Goal: Task Accomplishment & Management: Use online tool/utility

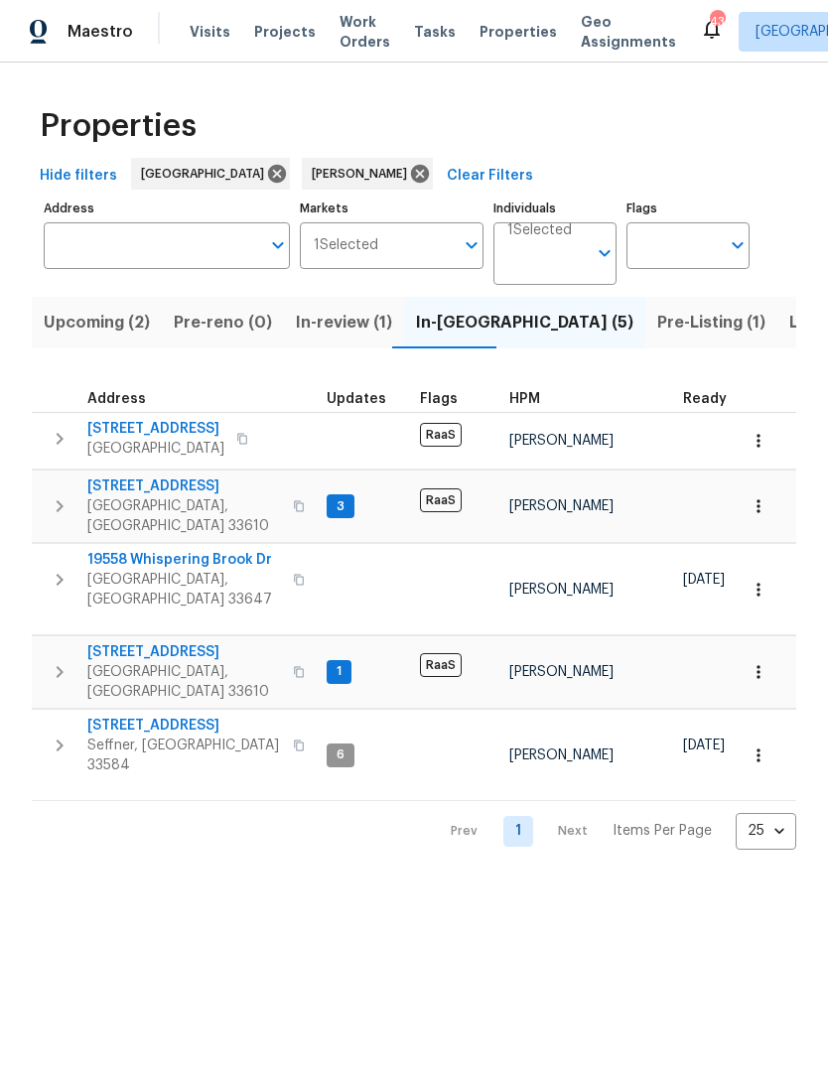
click at [657, 333] on span "Pre-Listing (1)" at bounding box center [711, 323] width 108 height 28
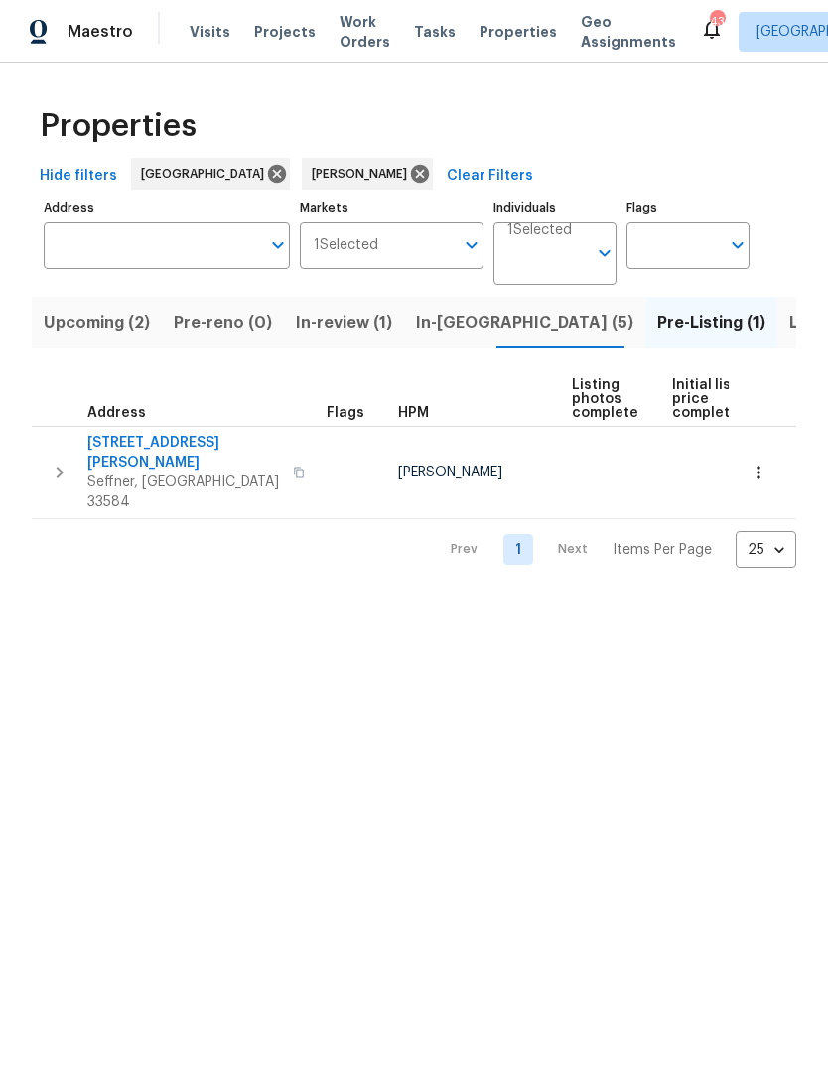
click at [761, 463] on icon "button" at bounding box center [758, 473] width 20 height 20
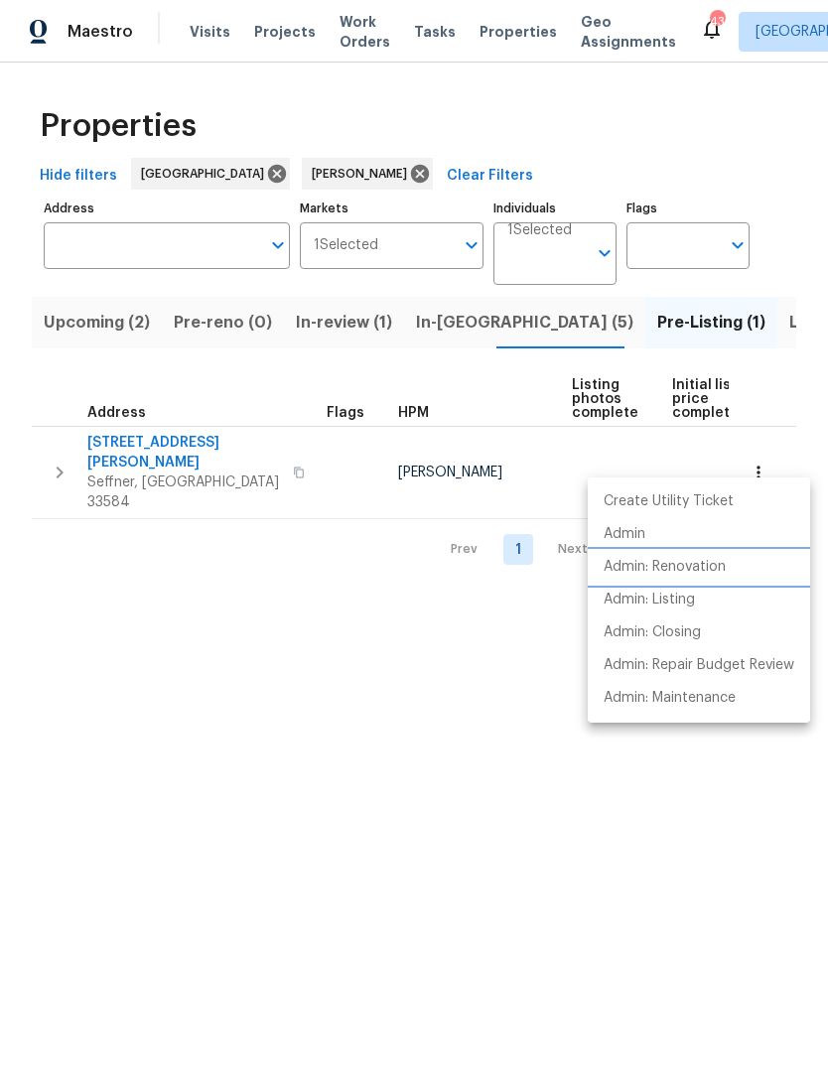
click at [762, 567] on li "Admin: Renovation" at bounding box center [699, 567] width 222 height 33
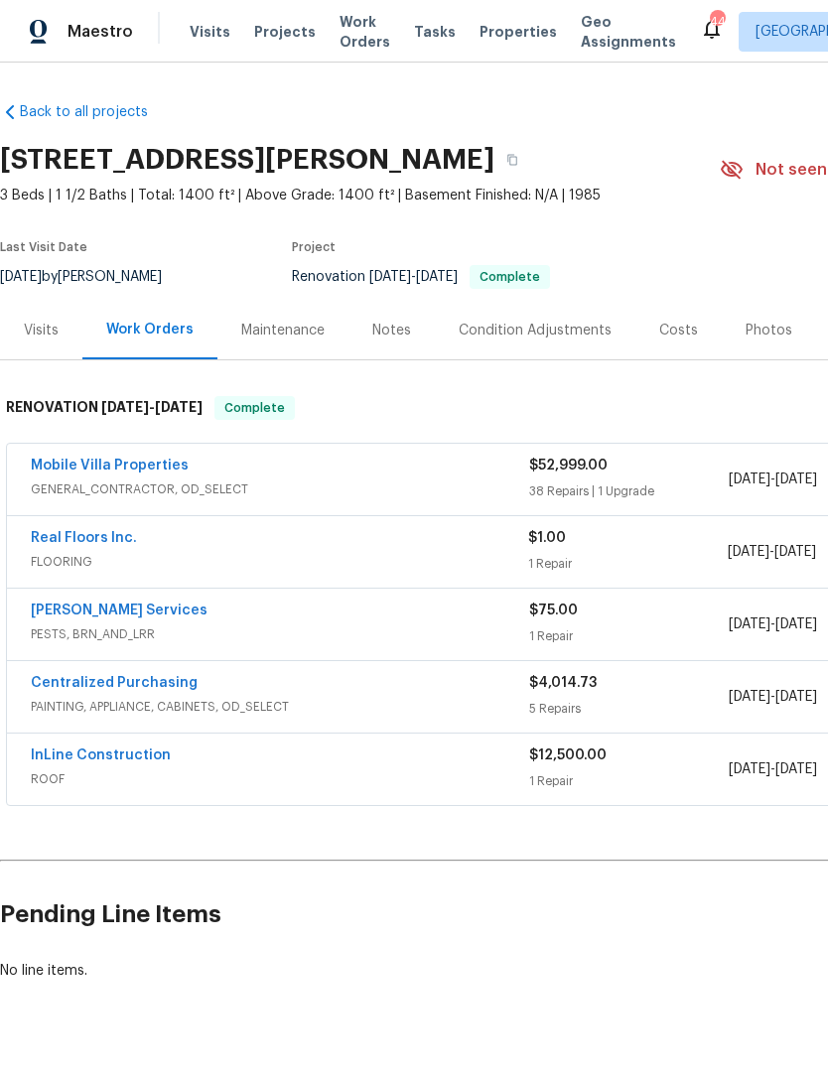
click at [73, 464] on link "Mobile Villa Properties" at bounding box center [110, 466] width 158 height 14
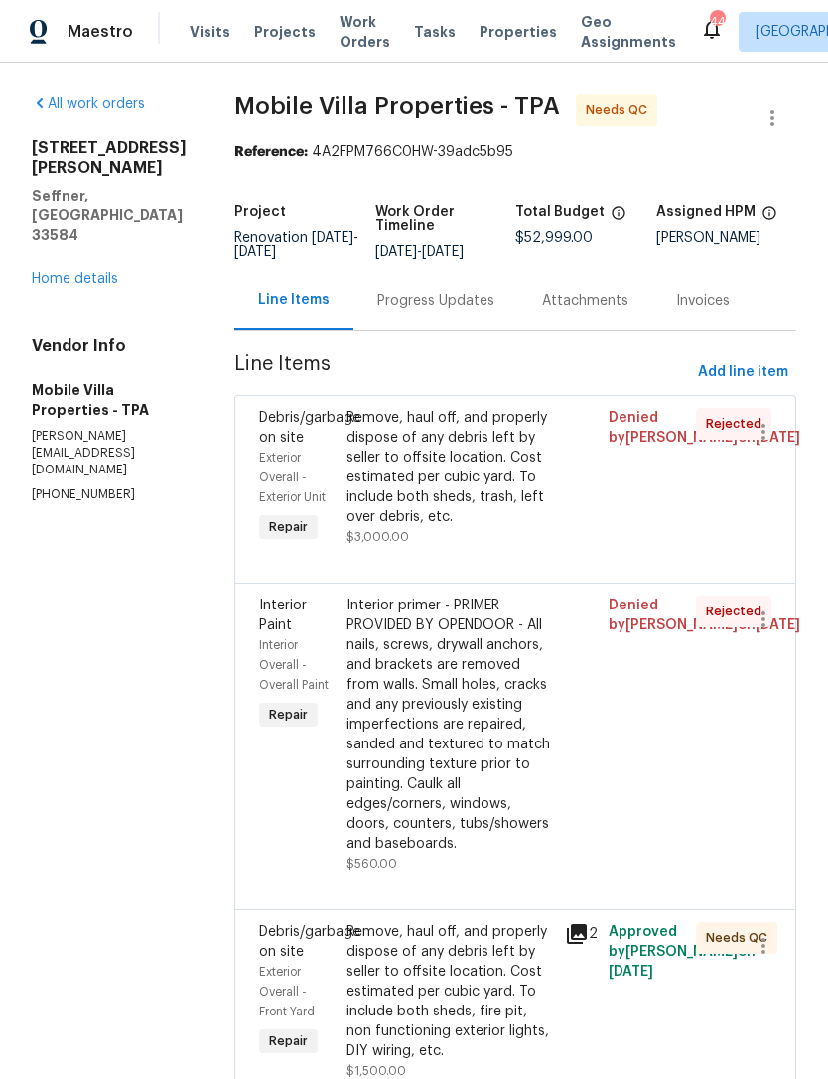
click at [446, 924] on div "Remove, haul off, and properly dispose of any debris left by seller to offsite …" at bounding box center [449, 991] width 206 height 139
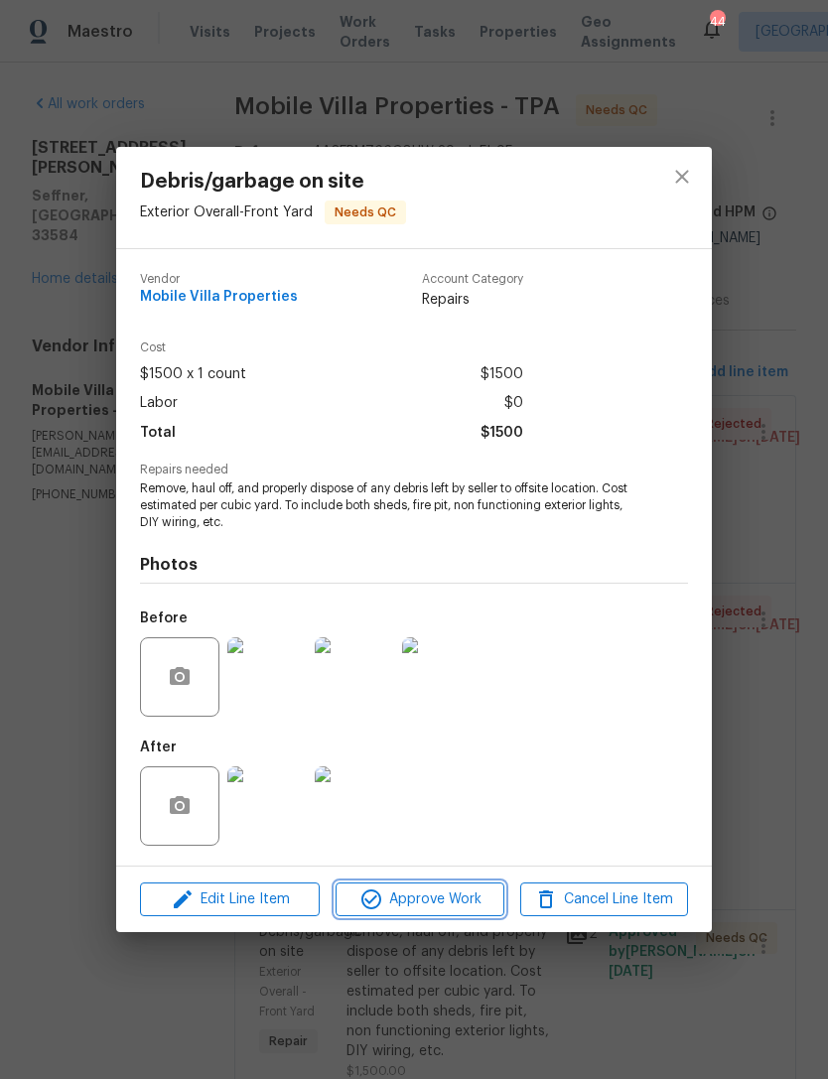
click at [459, 902] on span "Approve Work" at bounding box center [419, 899] width 156 height 25
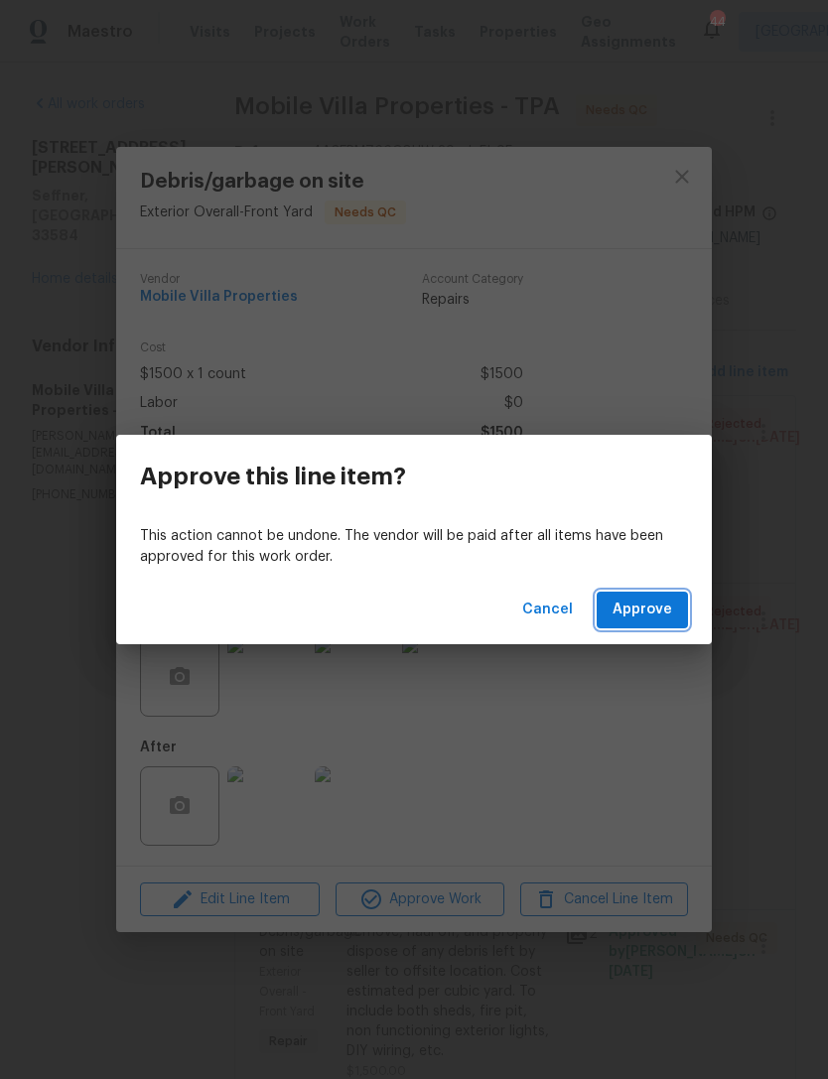
click at [666, 611] on span "Approve" at bounding box center [642, 610] width 60 height 25
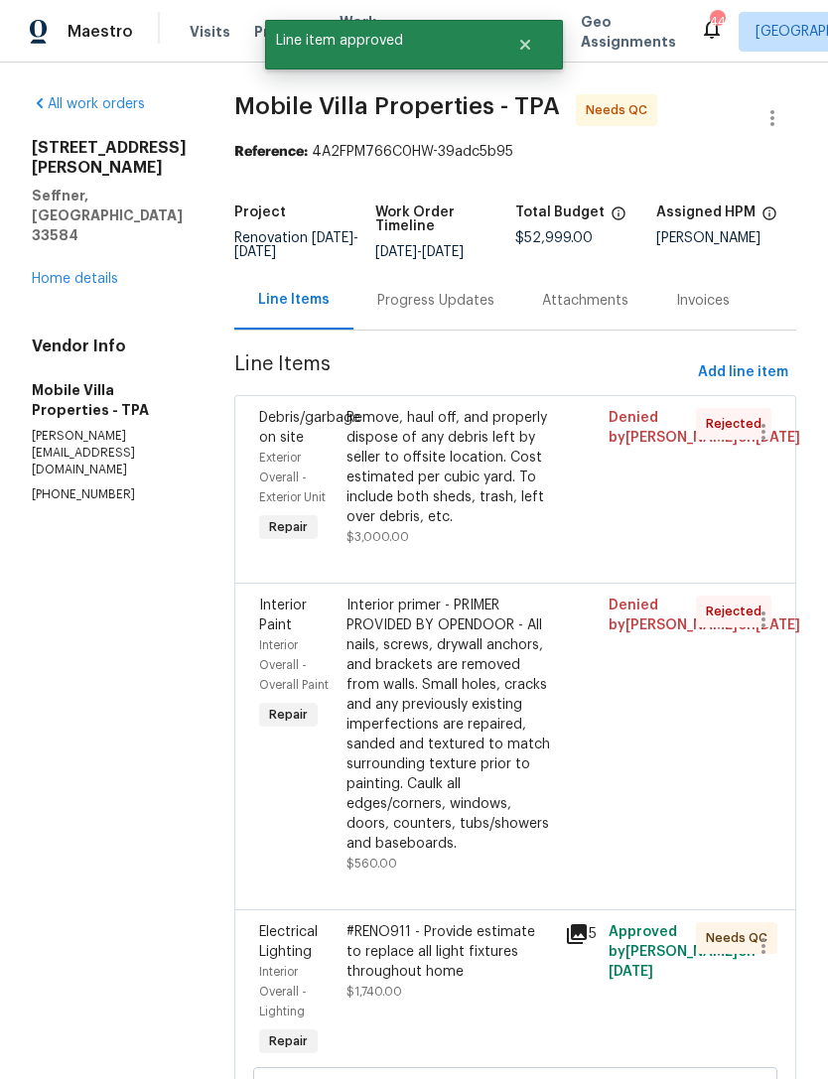
click at [444, 940] on div "#RENO911 - Provide estimate to replace all light fixtures throughout home $1,74…" at bounding box center [449, 961] width 206 height 79
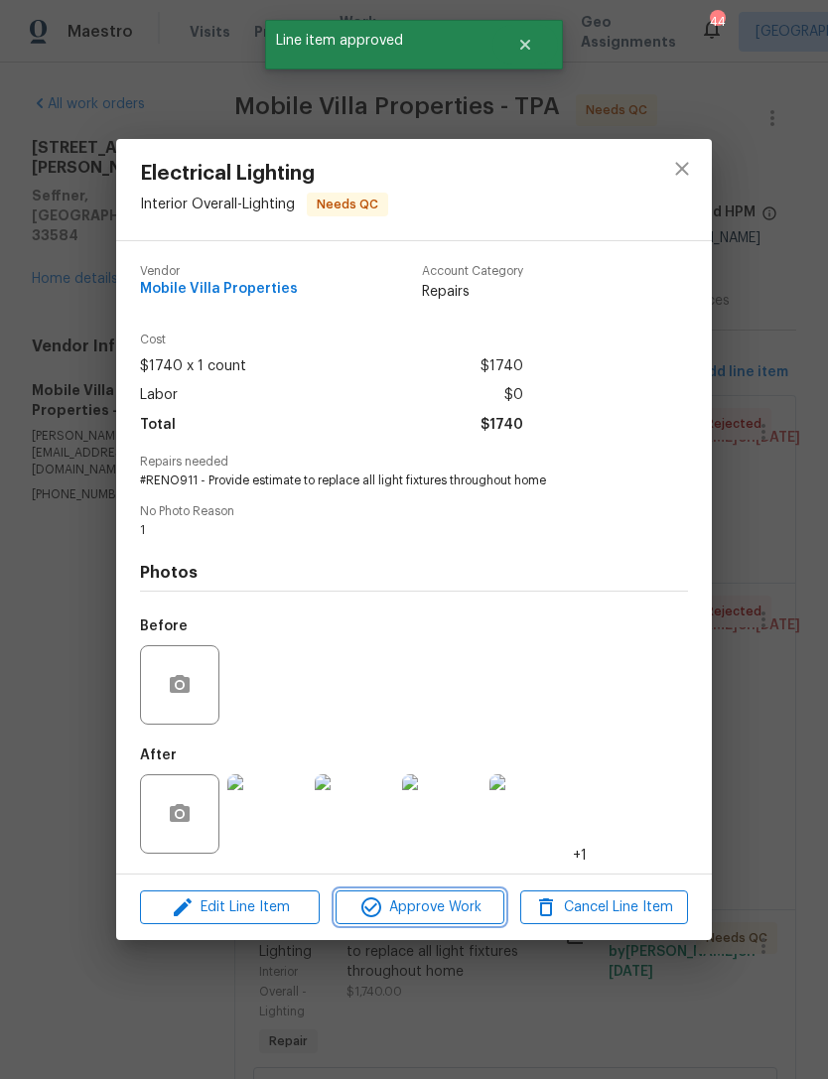
click at [437, 914] on span "Approve Work" at bounding box center [419, 907] width 156 height 25
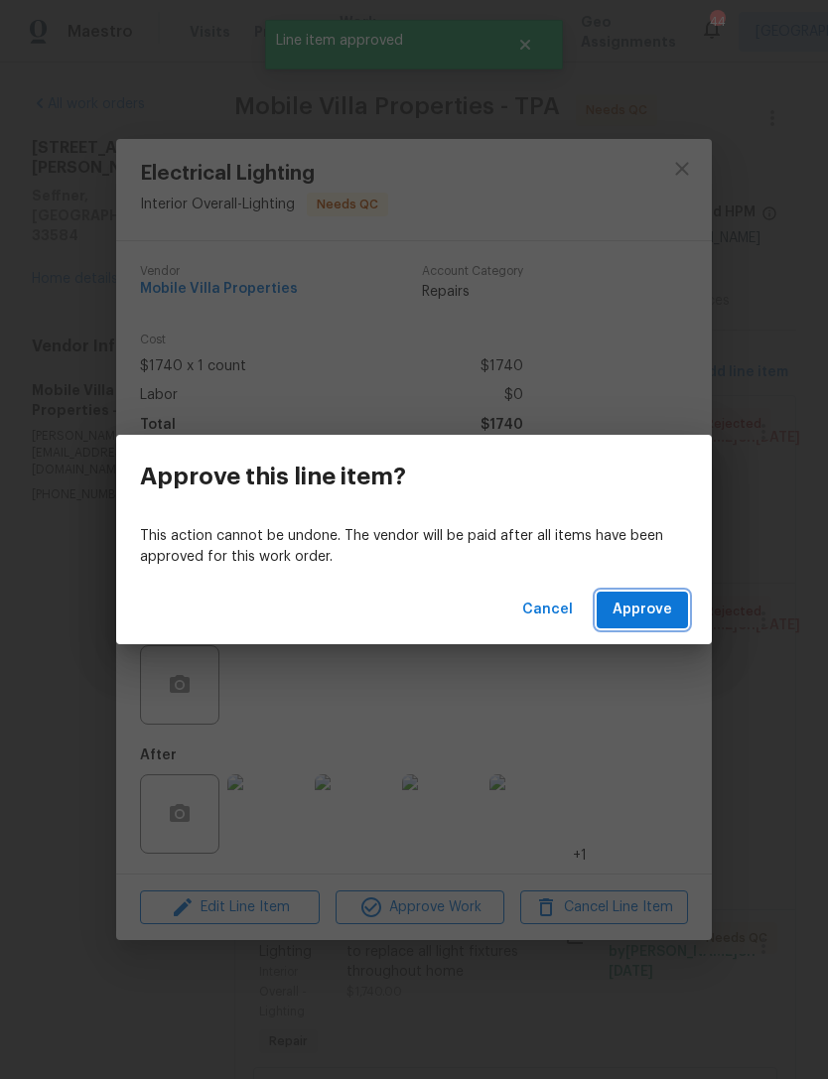
click at [663, 600] on span "Approve" at bounding box center [642, 610] width 60 height 25
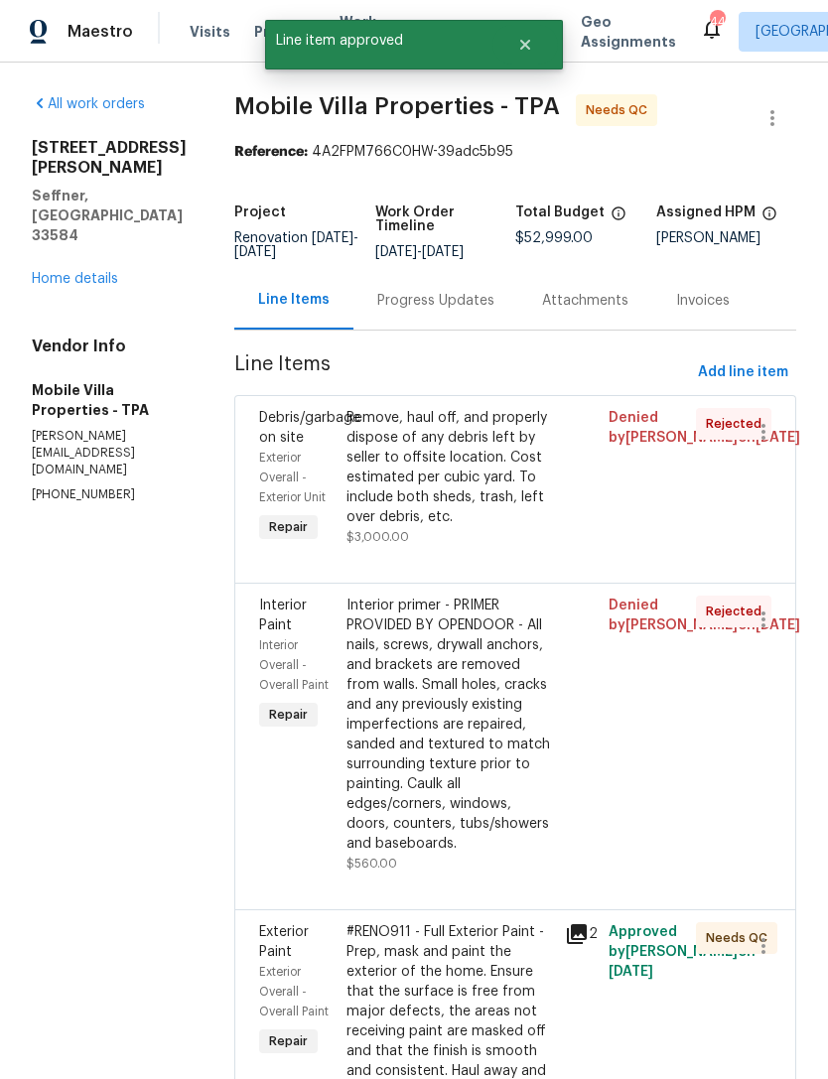
click at [423, 955] on div "#RENO911 - Full Exterior Paint - Prep, mask and paint the exterior of the home.…" at bounding box center [449, 1031] width 206 height 218
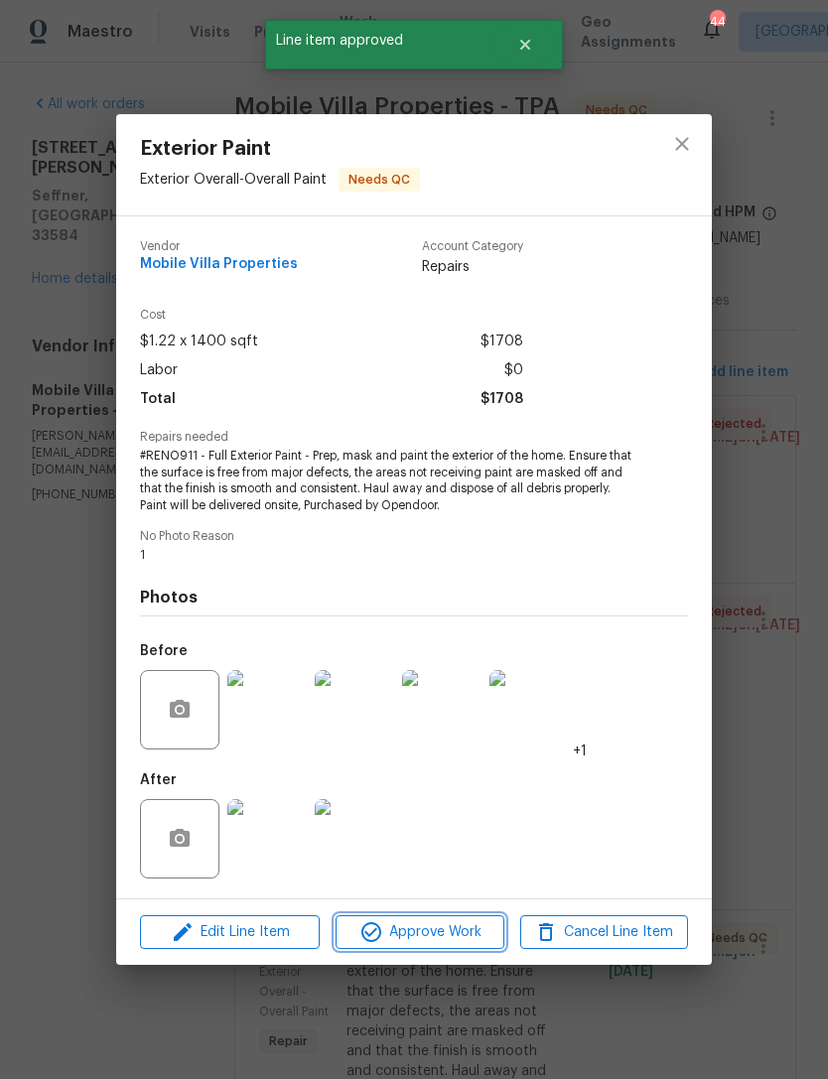
click at [442, 934] on span "Approve Work" at bounding box center [419, 932] width 156 height 25
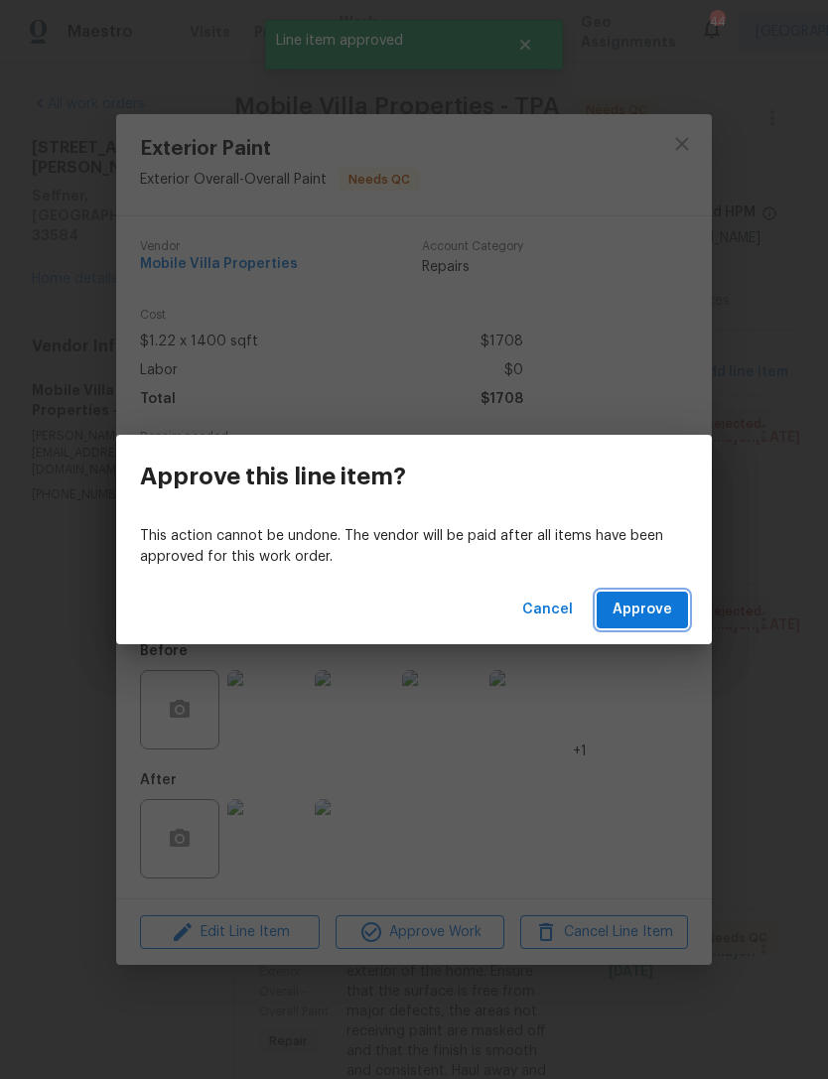
click at [670, 614] on span "Approve" at bounding box center [642, 610] width 60 height 25
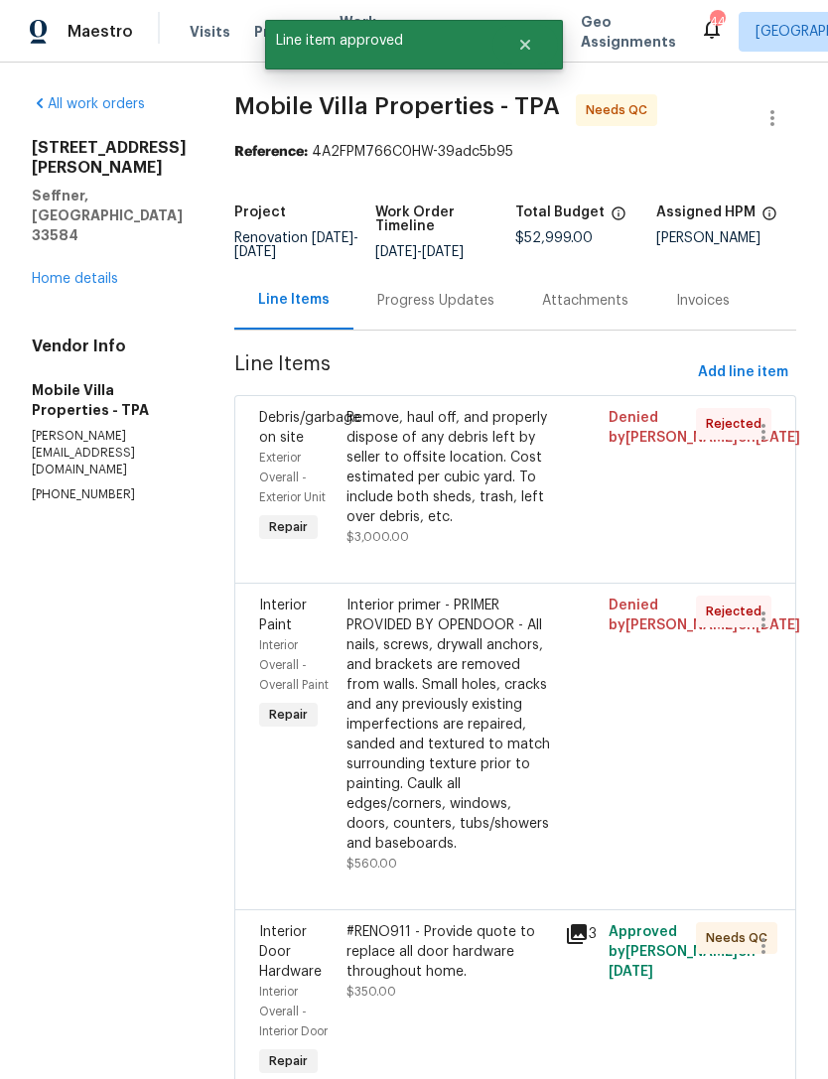
click at [447, 934] on div "#RENO911 - Provide quote to replace all door hardware throughout home. $350.00" at bounding box center [449, 1001] width 218 height 171
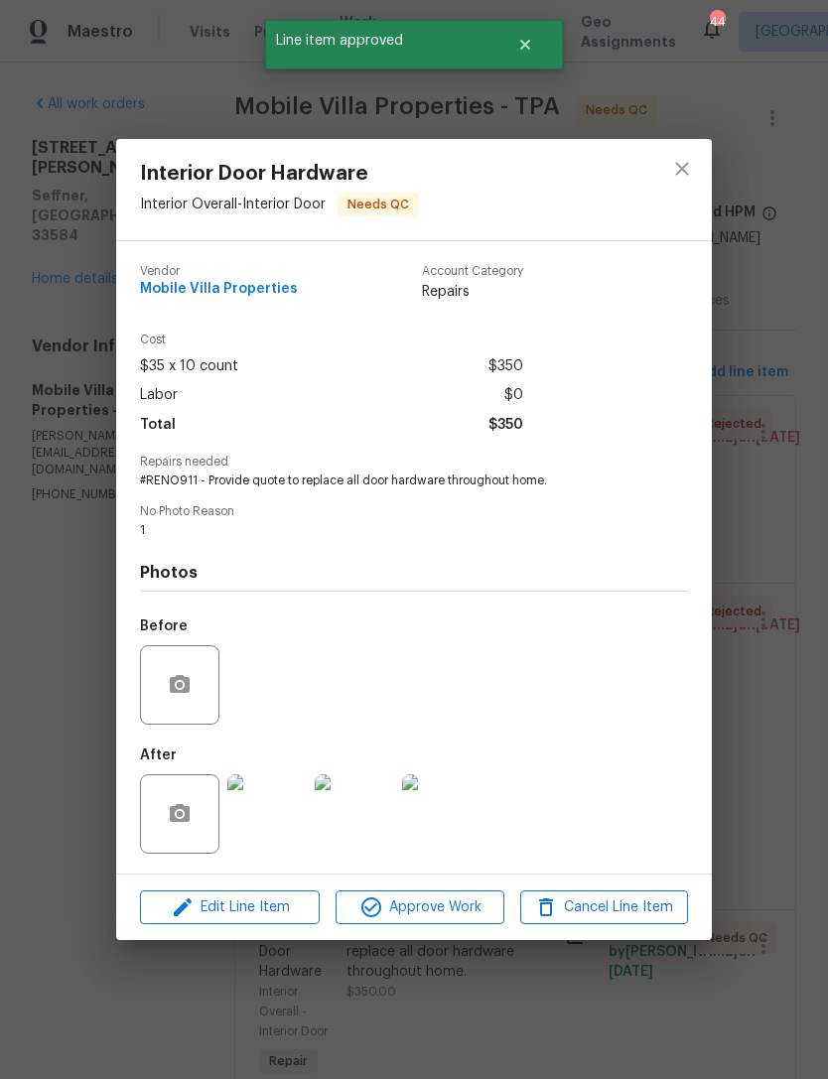
click at [452, 909] on span "Approve Work" at bounding box center [419, 907] width 156 height 25
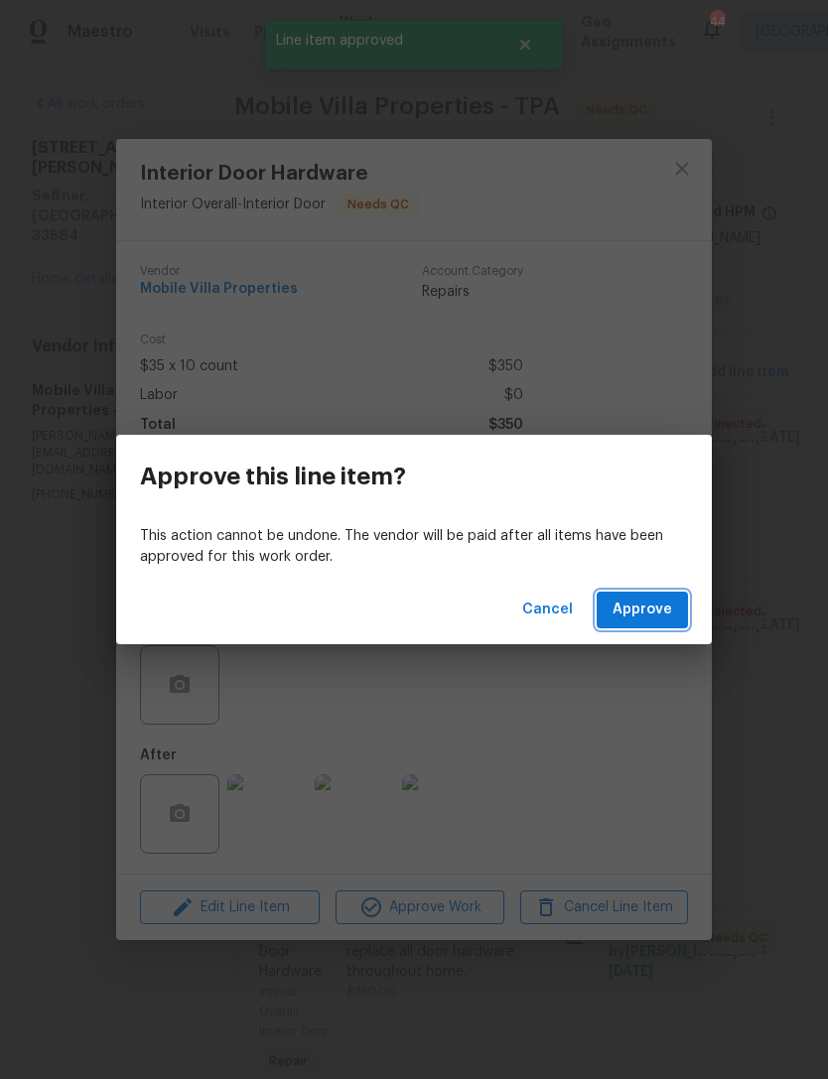
click at [660, 603] on span "Approve" at bounding box center [642, 610] width 60 height 25
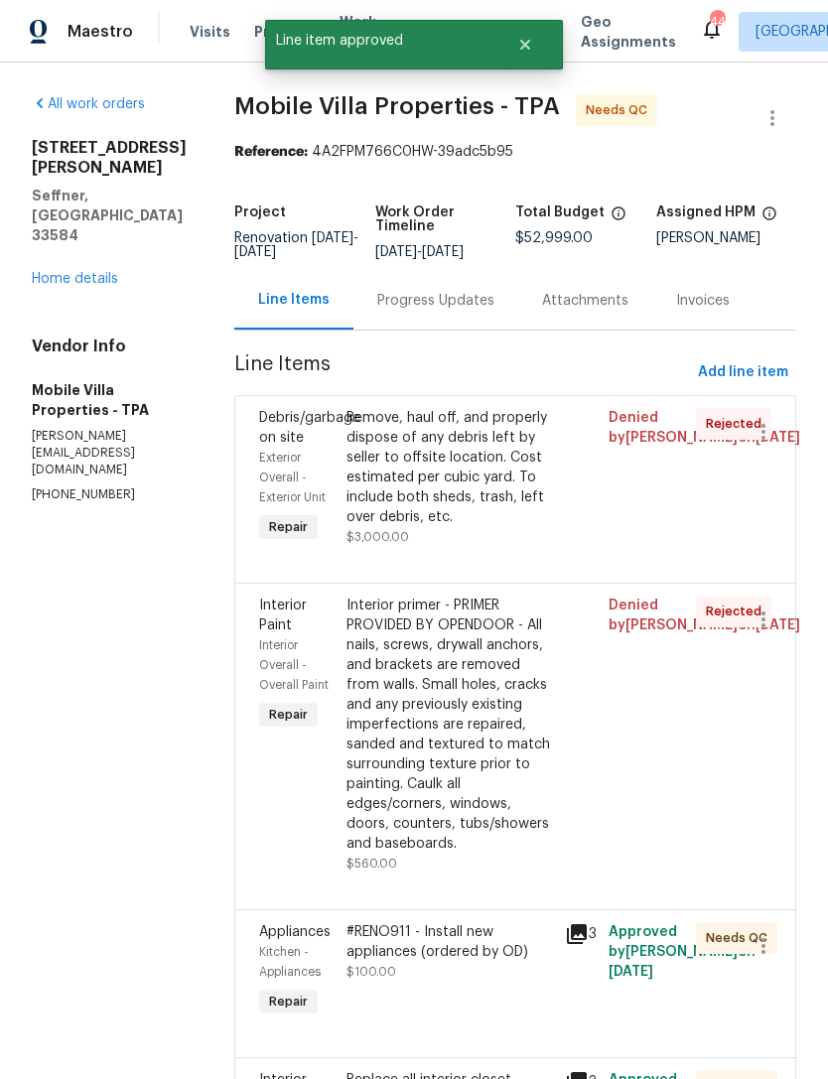
click at [446, 922] on div "#RENO911 - Install new appliances (ordered by OD) $100.00" at bounding box center [449, 952] width 206 height 60
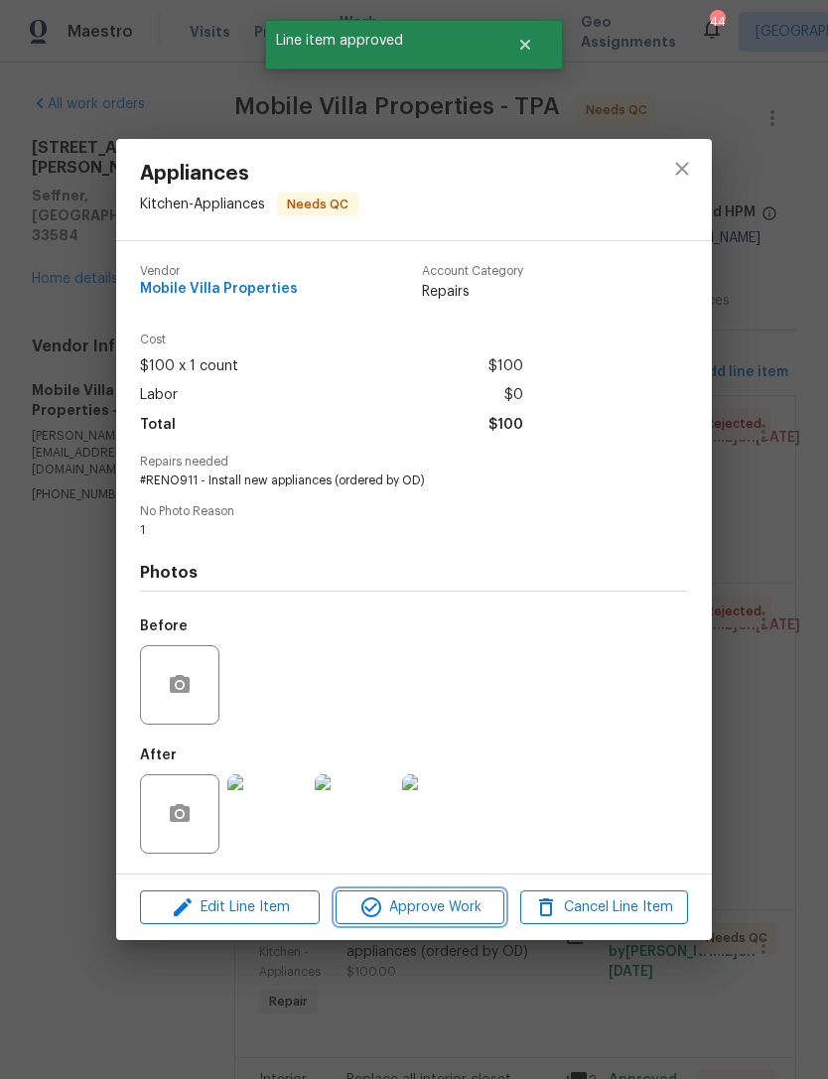
click at [445, 910] on span "Approve Work" at bounding box center [419, 907] width 156 height 25
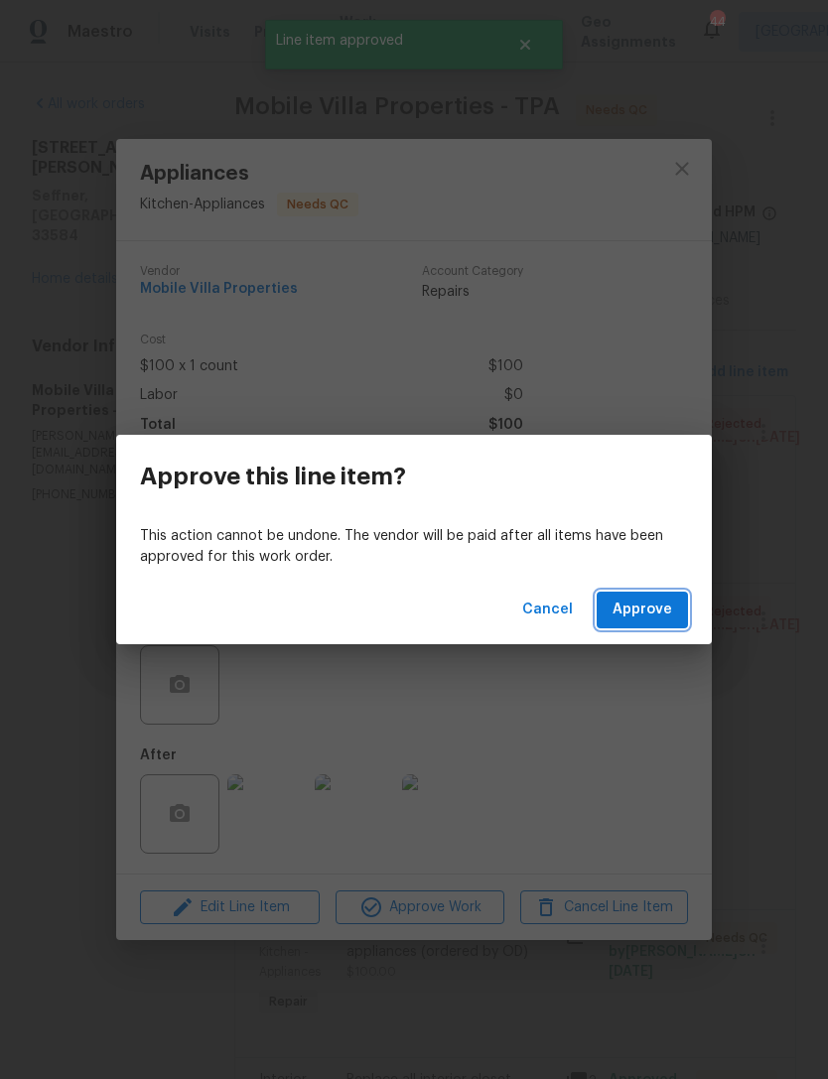
click at [658, 598] on span "Approve" at bounding box center [642, 610] width 60 height 25
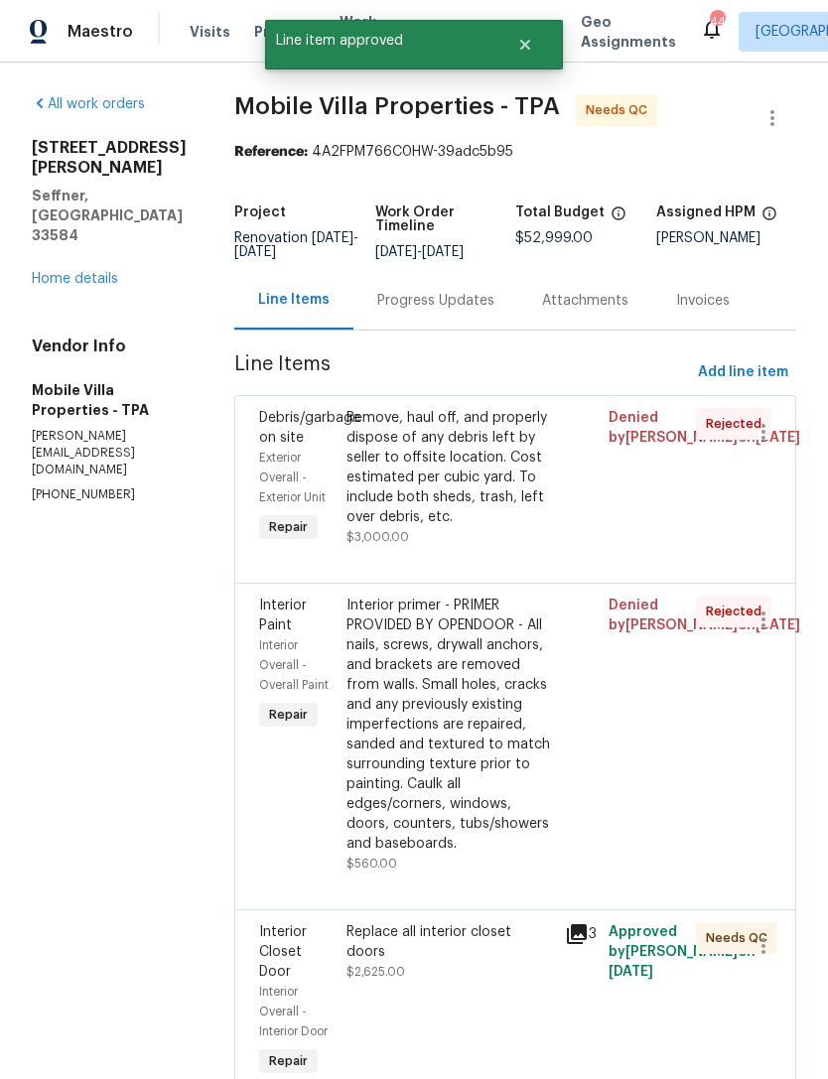
click at [434, 922] on div "Replace all interior closet doors" at bounding box center [449, 942] width 206 height 40
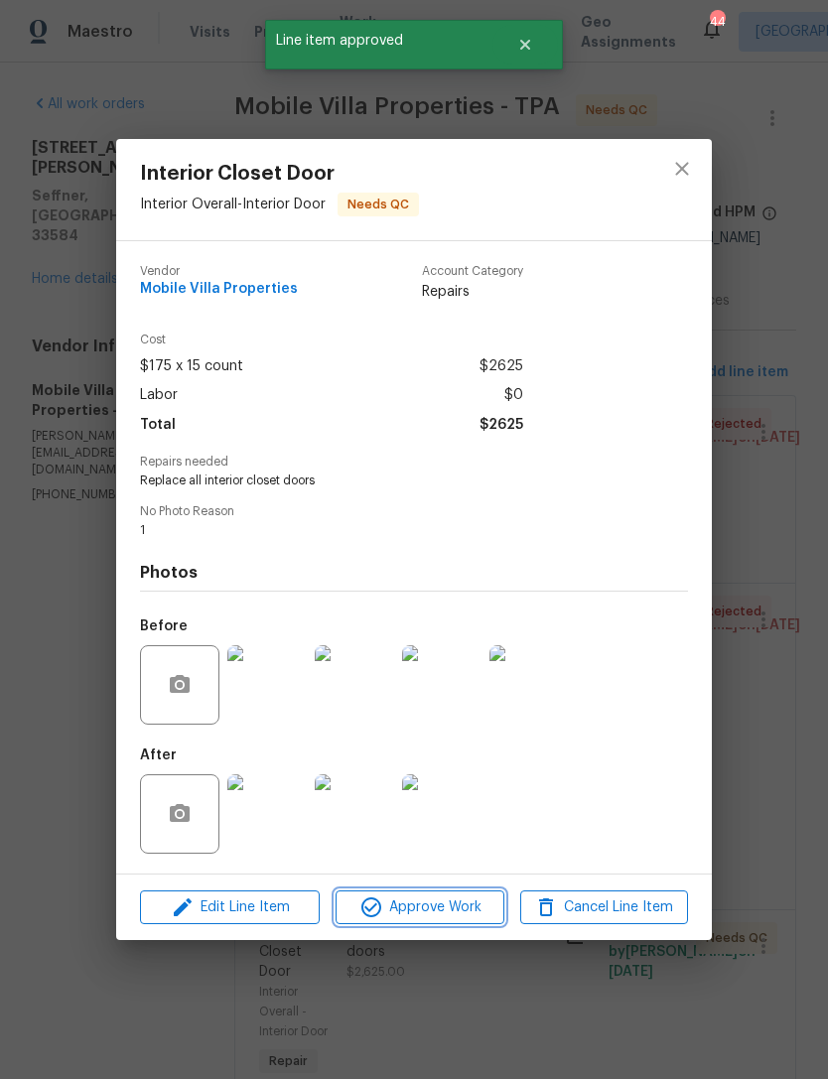
click at [461, 898] on span "Approve Work" at bounding box center [419, 907] width 156 height 25
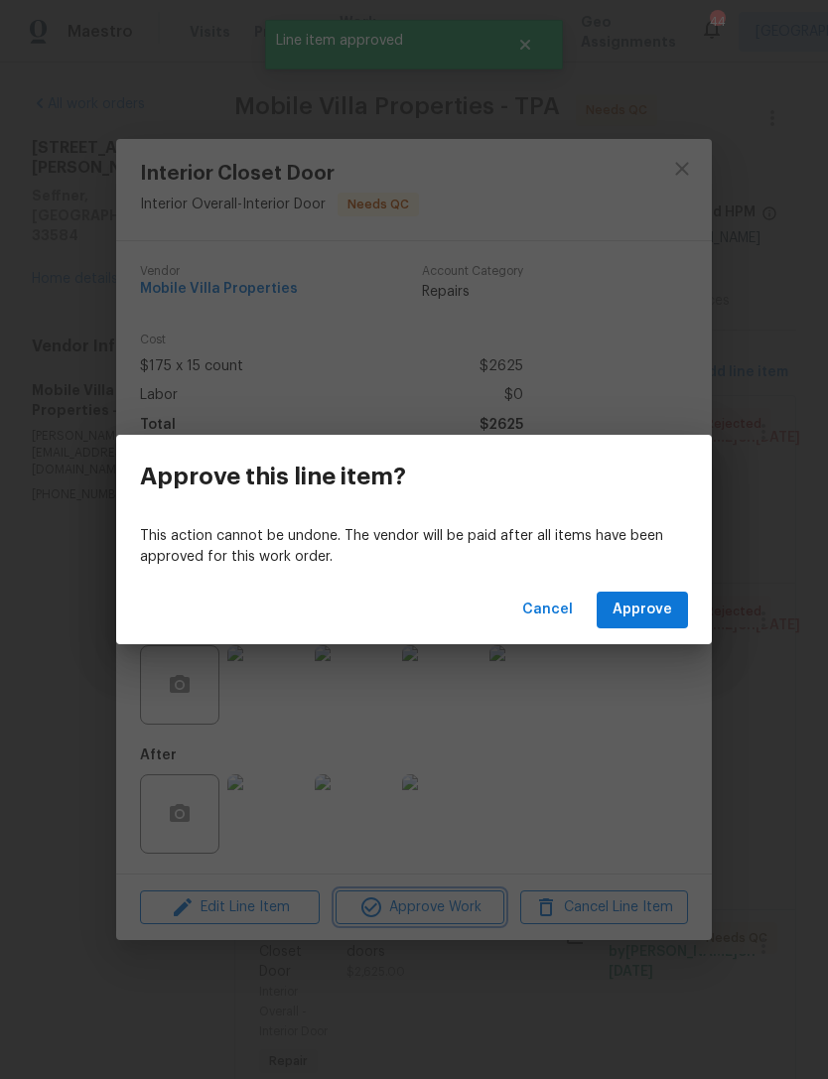
click at [510, 833] on div "Approve this line item? This action cannot be undone. The vendor will be paid a…" at bounding box center [414, 539] width 828 height 1079
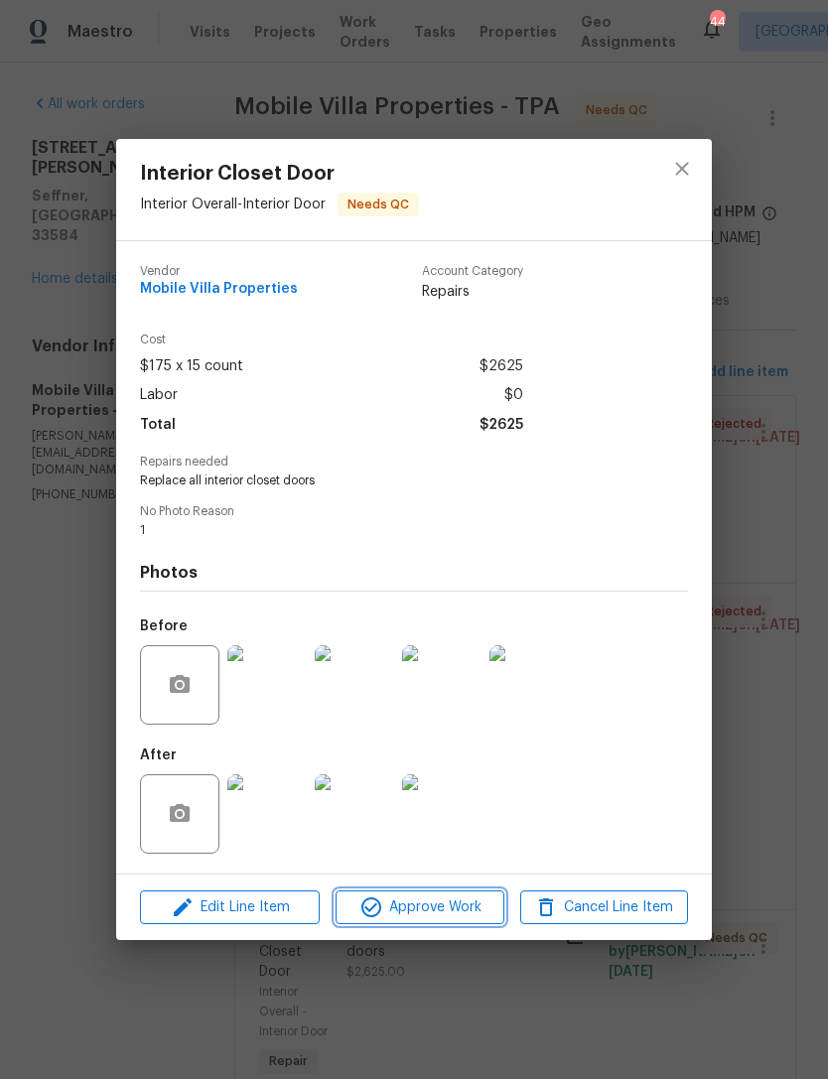
click at [470, 909] on span "Approve Work" at bounding box center [419, 907] width 156 height 25
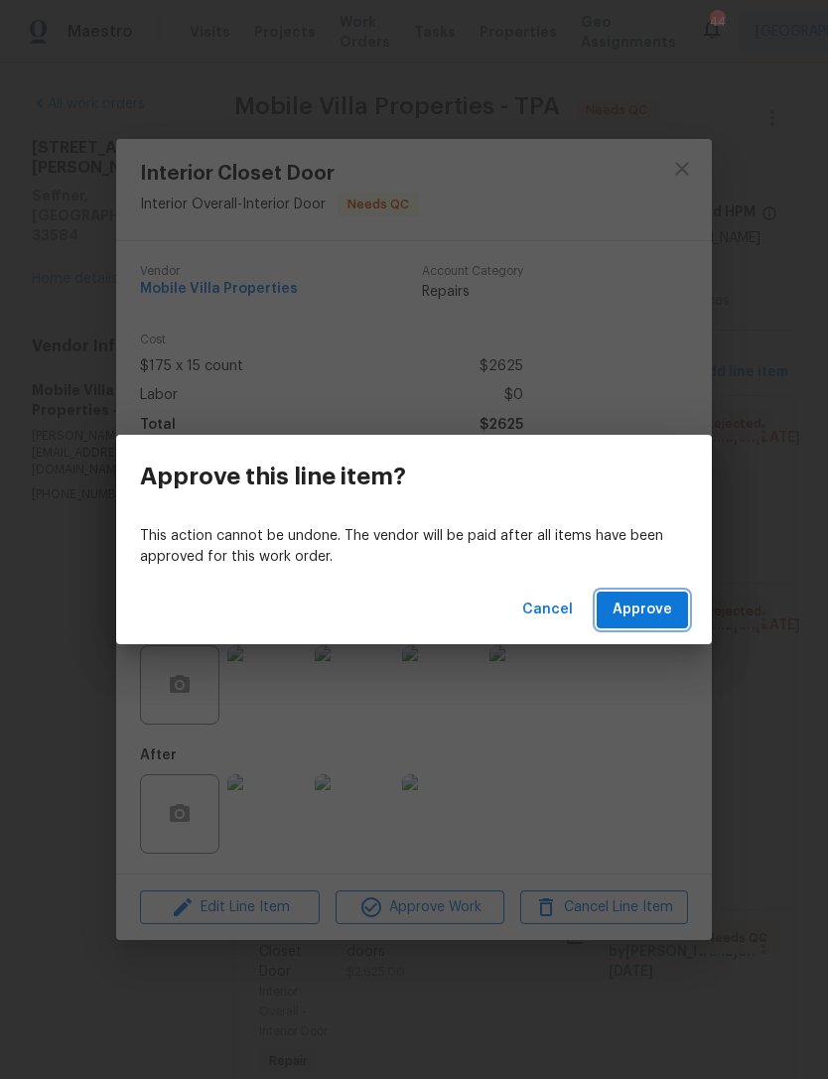
click at [650, 627] on button "Approve" at bounding box center [642, 610] width 91 height 37
click at [660, 636] on div "Cancel Loading..." at bounding box center [414, 610] width 596 height 68
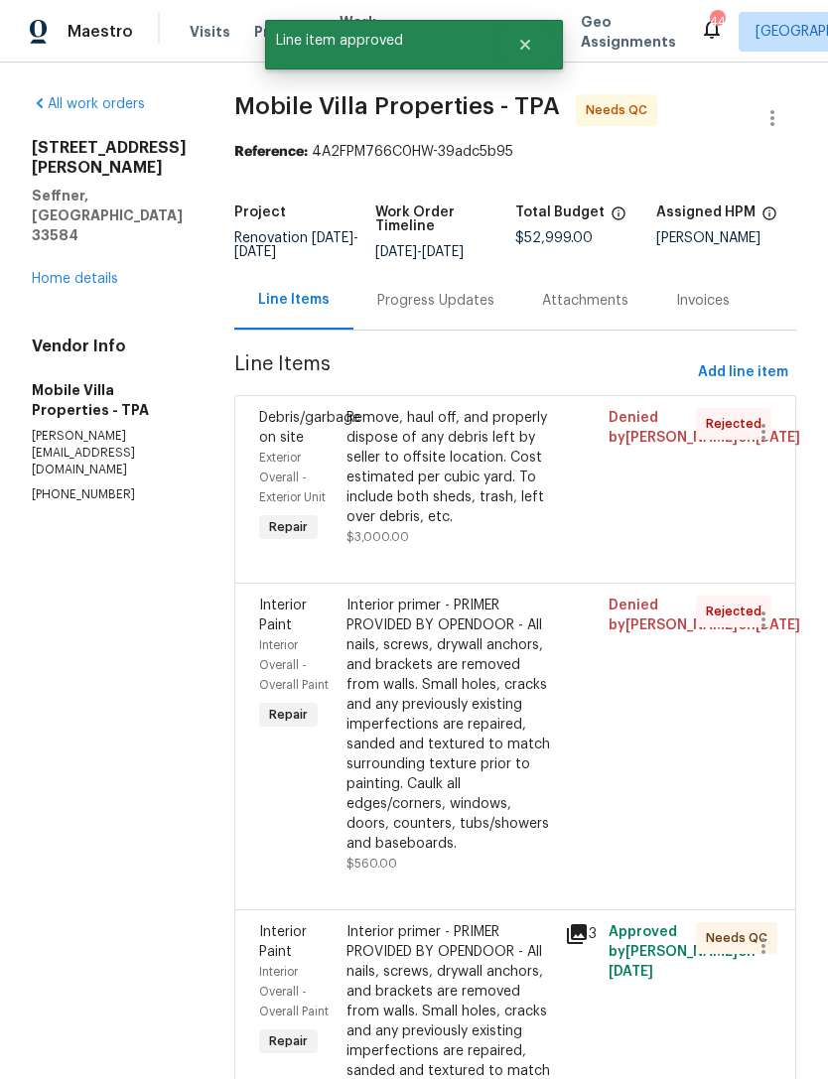
click at [431, 933] on div "Interior primer - PRIMER PROVIDED BY OPENDOOR - All nails, screws, drywall anch…" at bounding box center [449, 1051] width 206 height 258
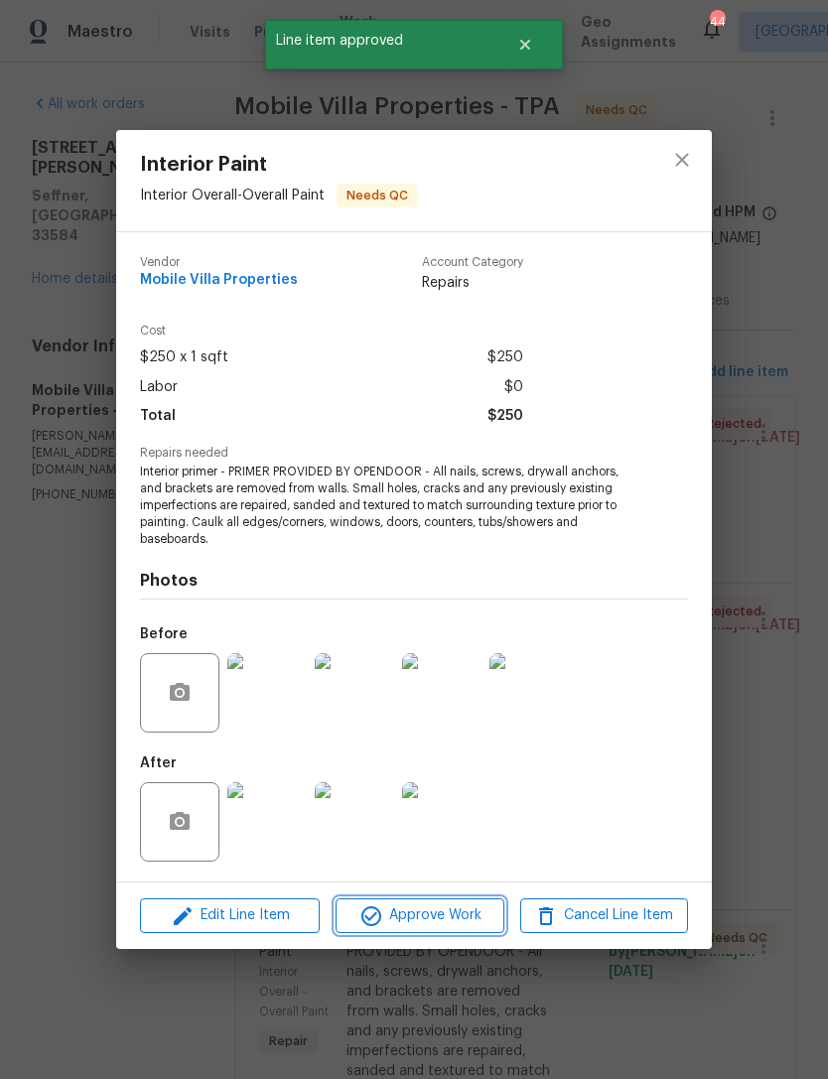
click at [468, 914] on span "Approve Work" at bounding box center [419, 915] width 156 height 25
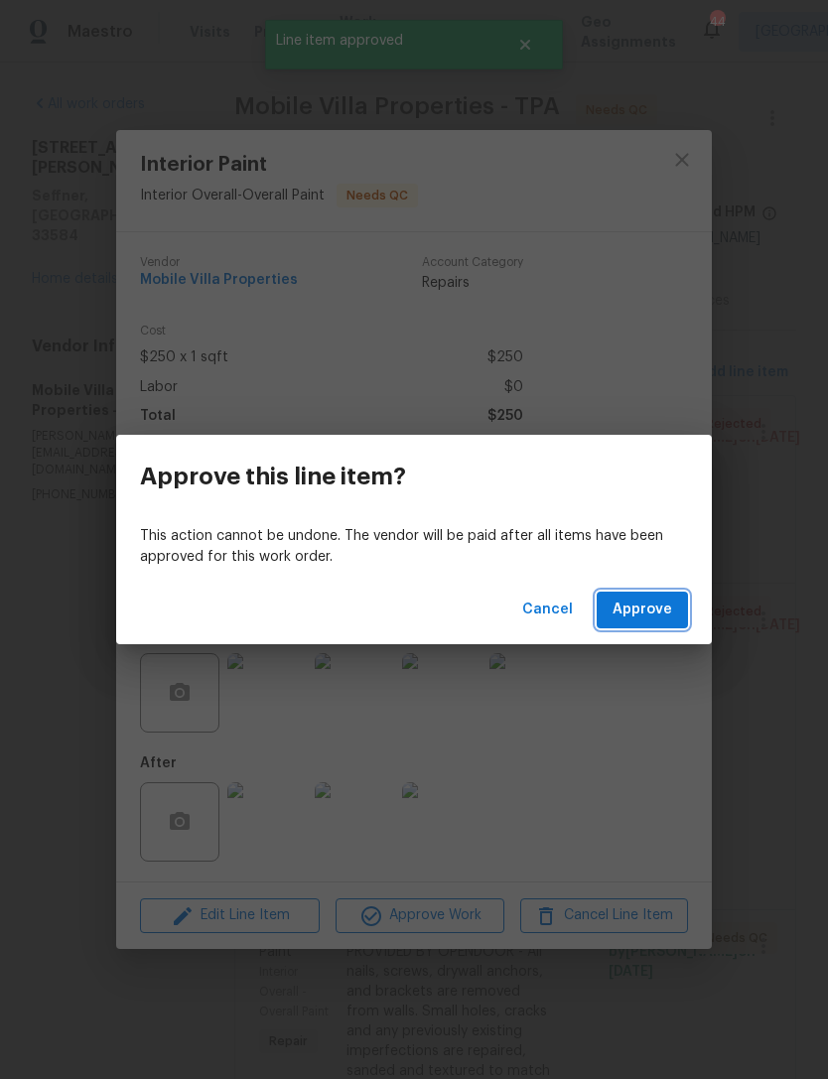
click at [663, 615] on span "Approve" at bounding box center [642, 610] width 60 height 25
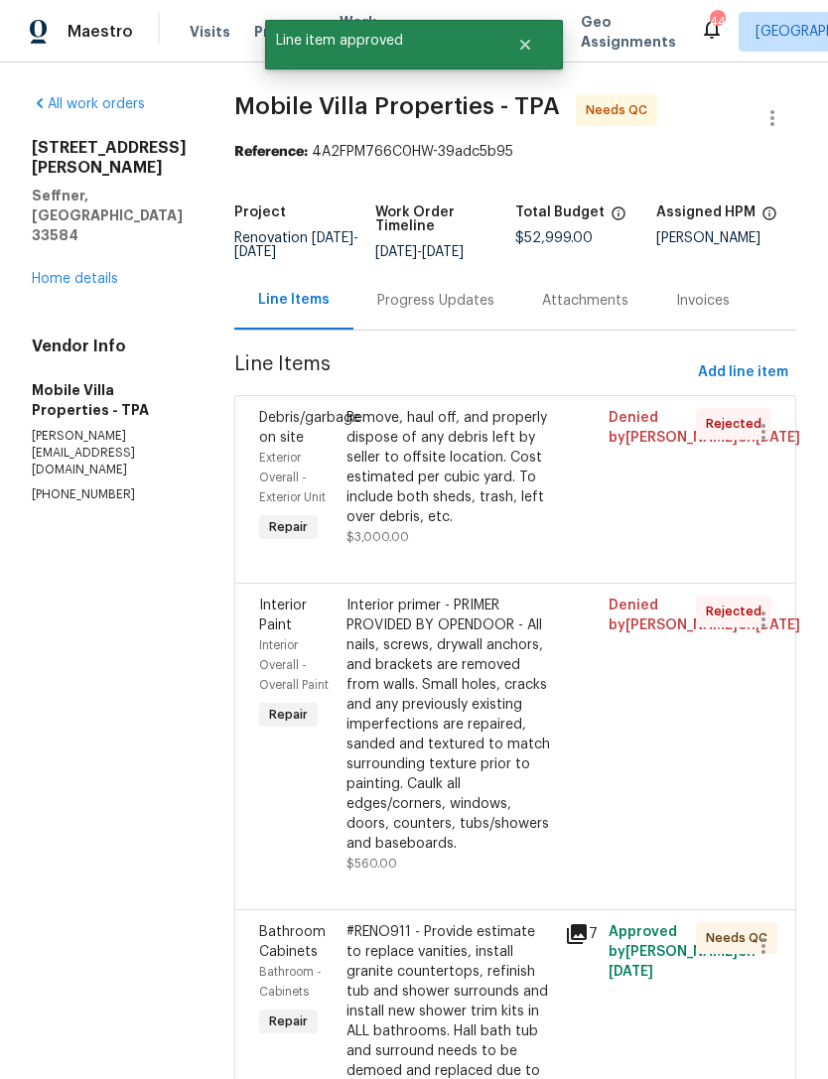
click at [404, 938] on div "#RENO911 - Provide estimate to replace vanities, install granite countertops, r…" at bounding box center [449, 1011] width 206 height 179
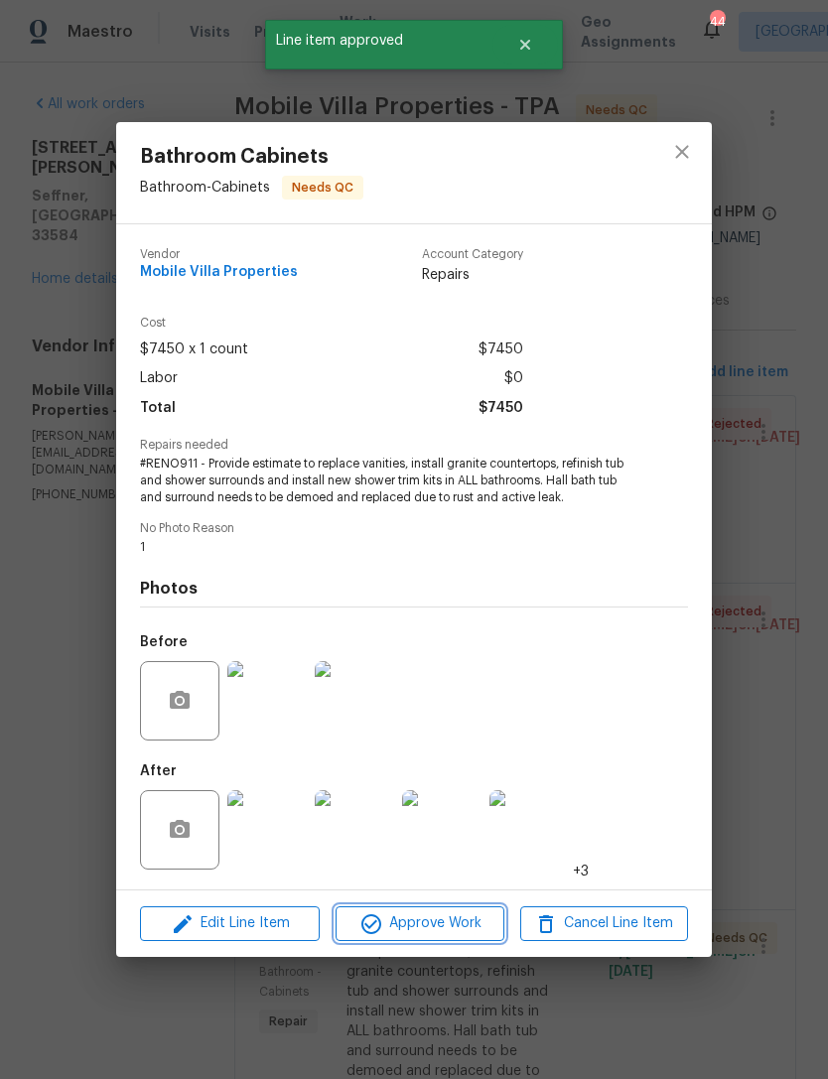
click at [462, 921] on span "Approve Work" at bounding box center [419, 923] width 156 height 25
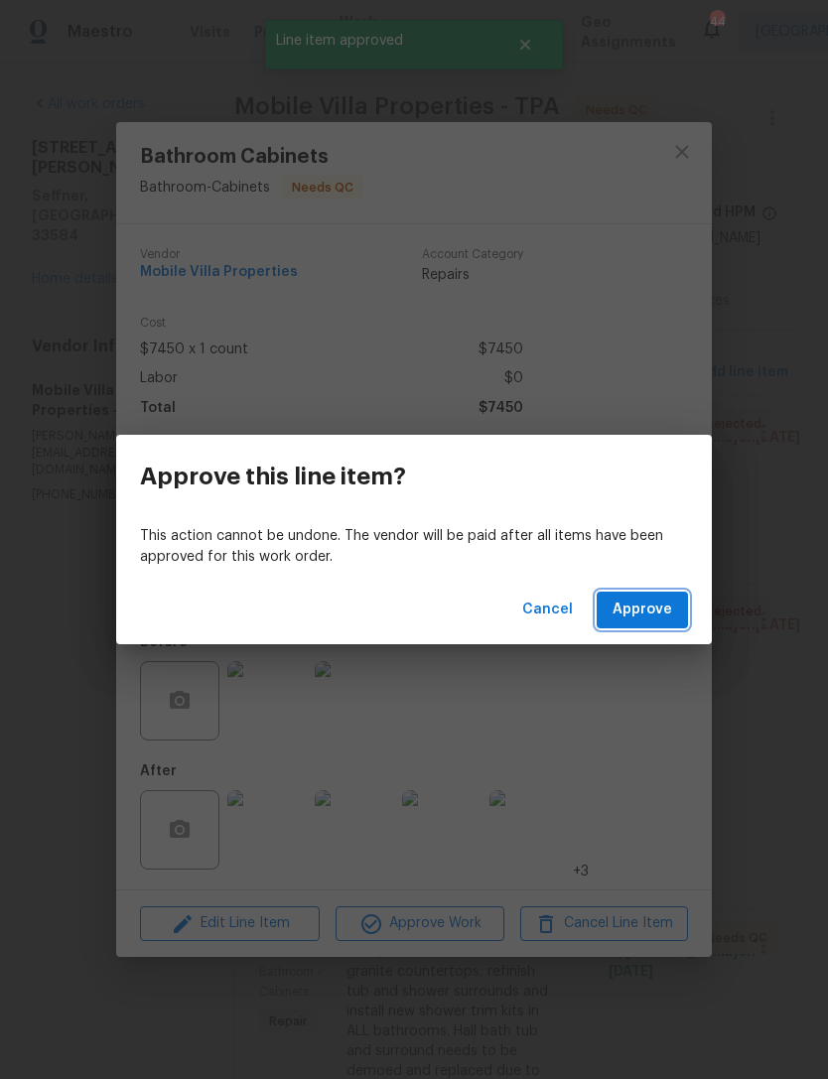
click at [657, 598] on span "Approve" at bounding box center [642, 610] width 60 height 25
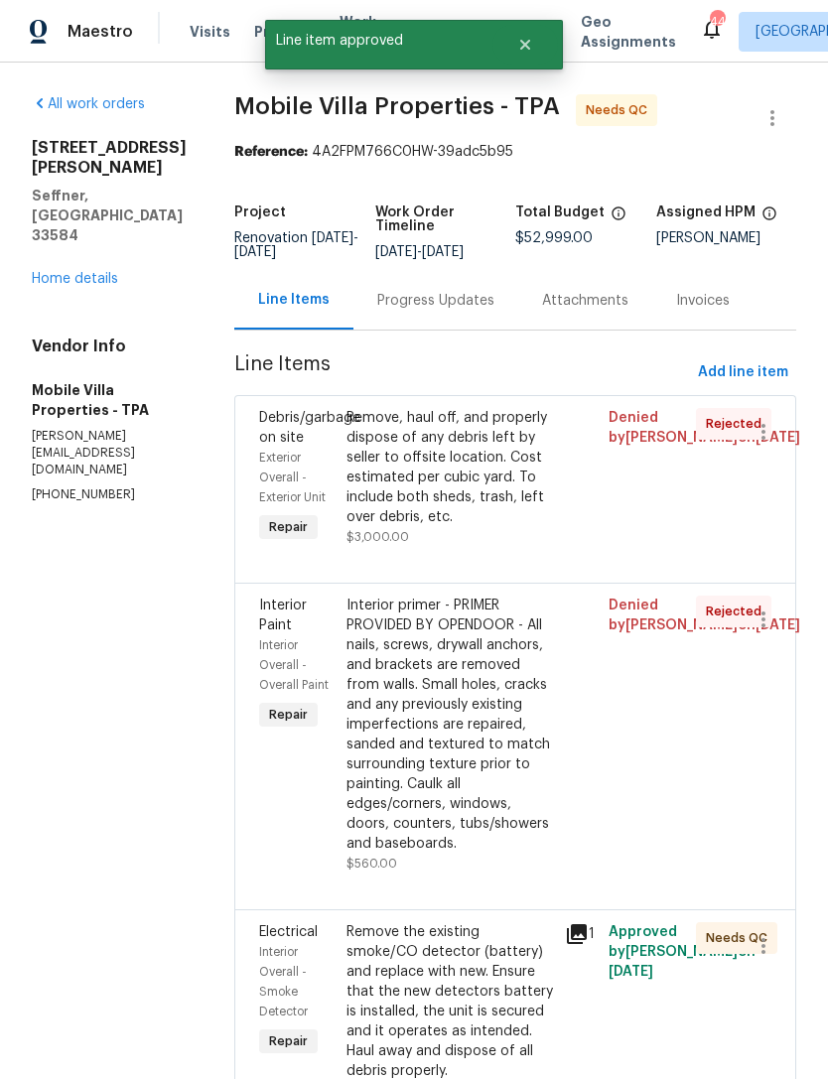
click at [436, 922] on div "Remove the existing smoke/CO detector (battery) and replace with new. Ensure th…" at bounding box center [449, 1001] width 206 height 159
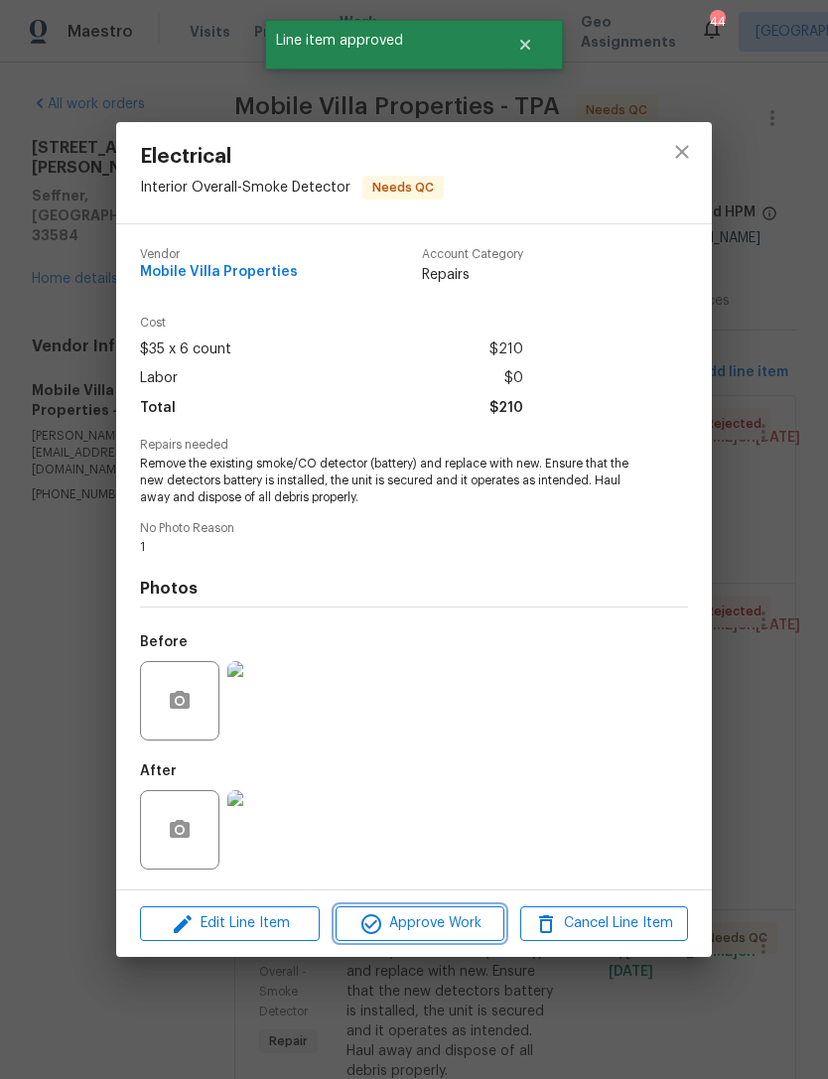
click at [456, 936] on span "Approve Work" at bounding box center [419, 923] width 156 height 25
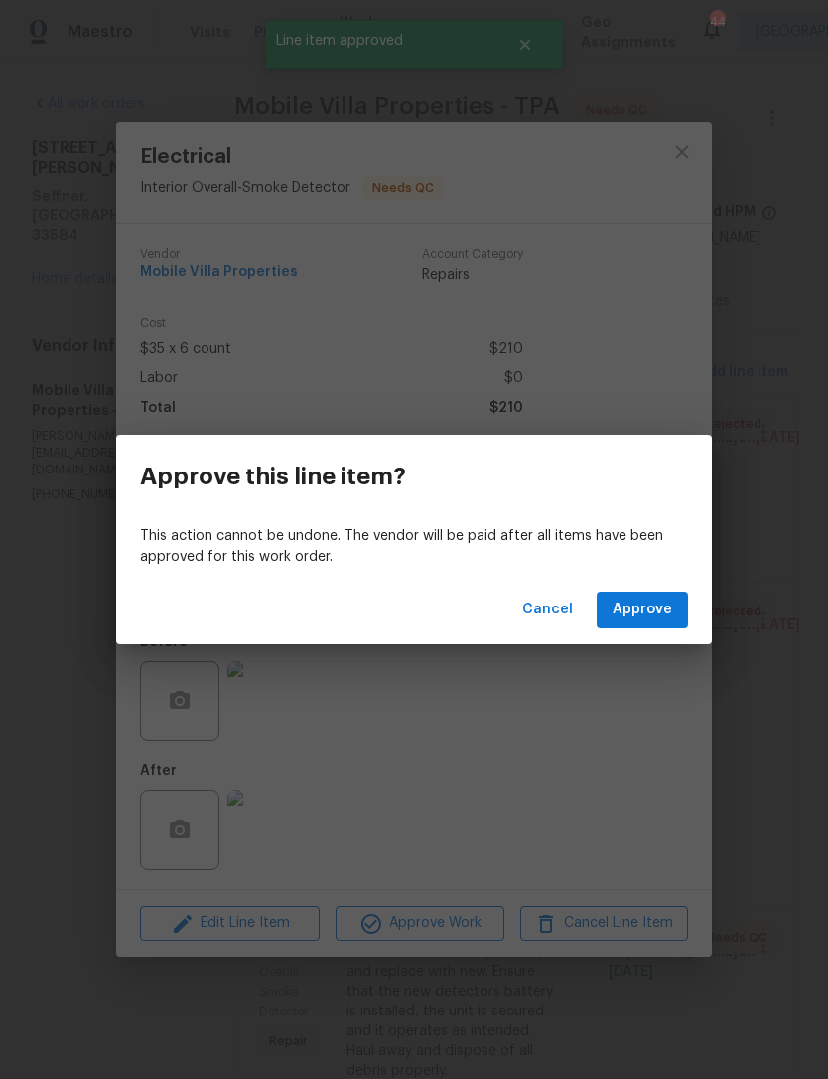
click at [657, 609] on span "Approve" at bounding box center [642, 610] width 60 height 25
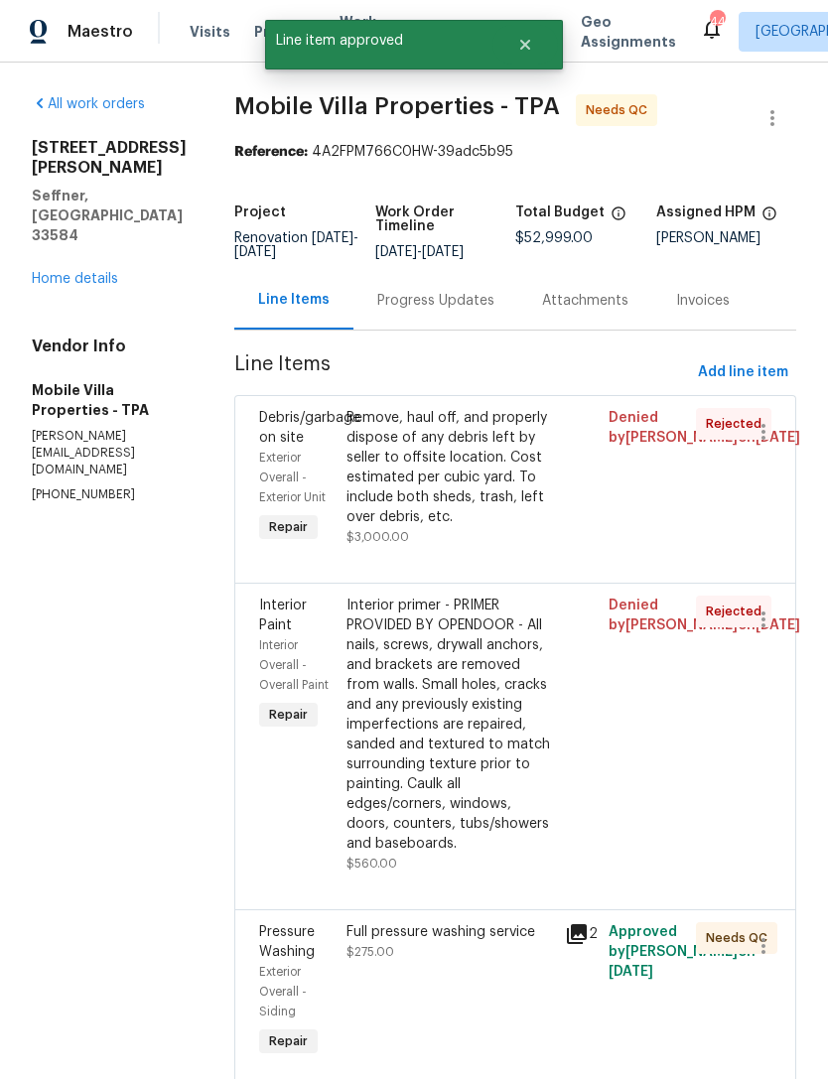
click at [445, 916] on div "Full pressure washing service $275.00" at bounding box center [449, 991] width 218 height 151
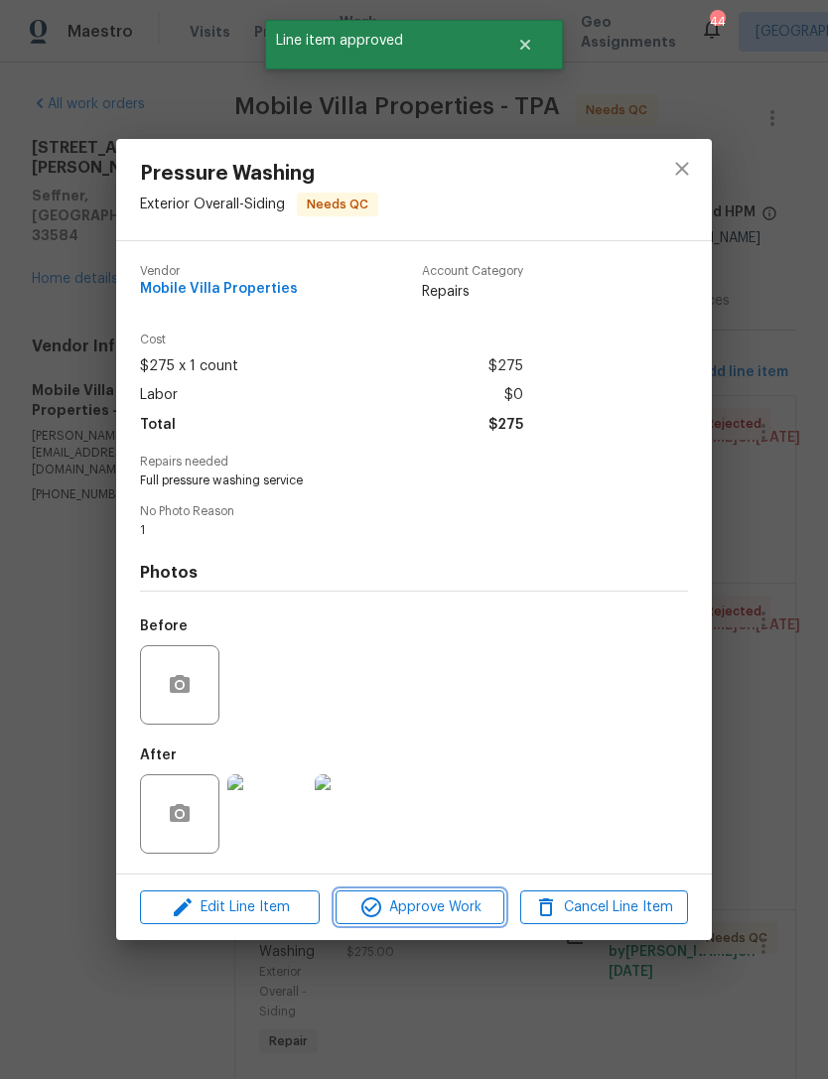
click at [462, 914] on span "Approve Work" at bounding box center [419, 907] width 156 height 25
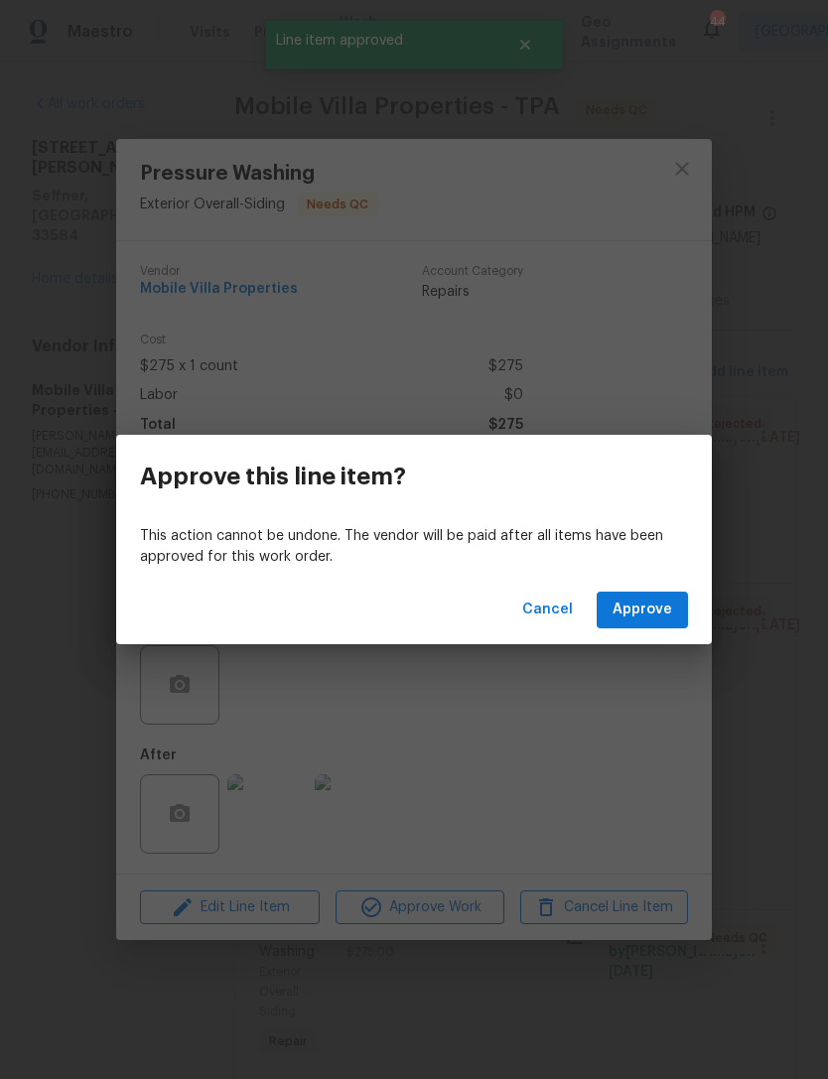
click at [657, 608] on span "Approve" at bounding box center [642, 610] width 60 height 25
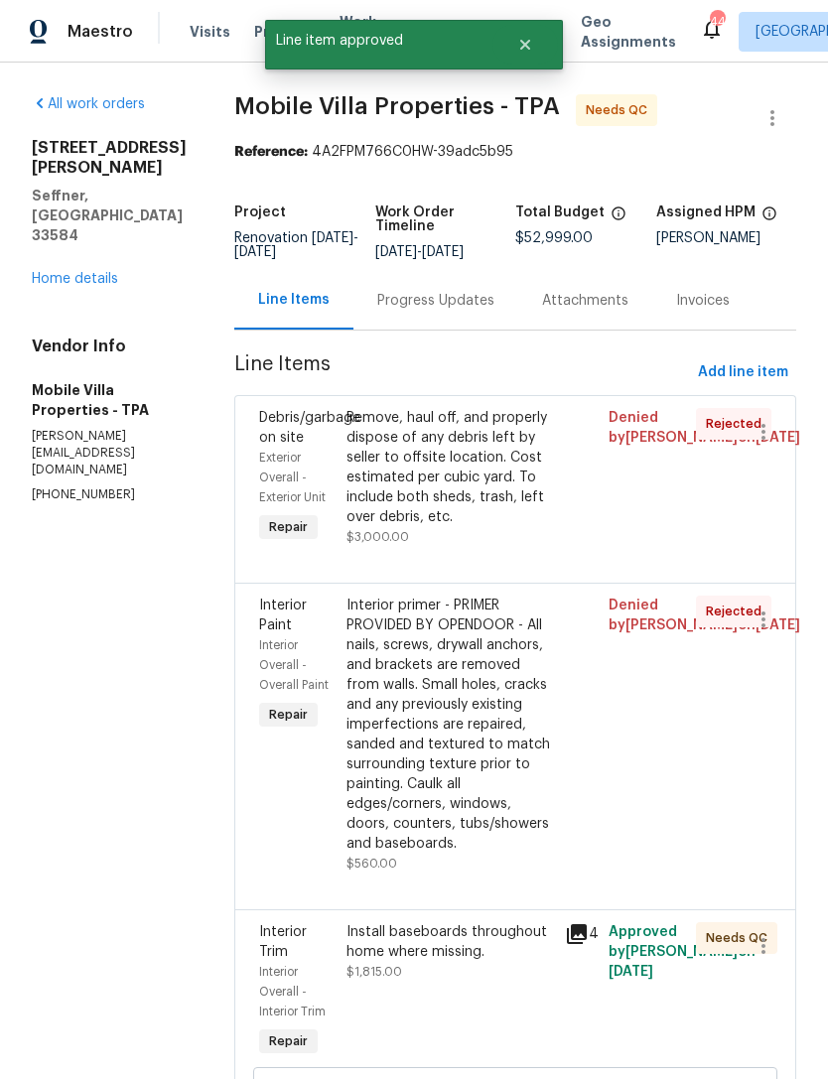
click at [425, 928] on div "Install baseboards throughout home where missing. $1,815.00" at bounding box center [449, 991] width 218 height 151
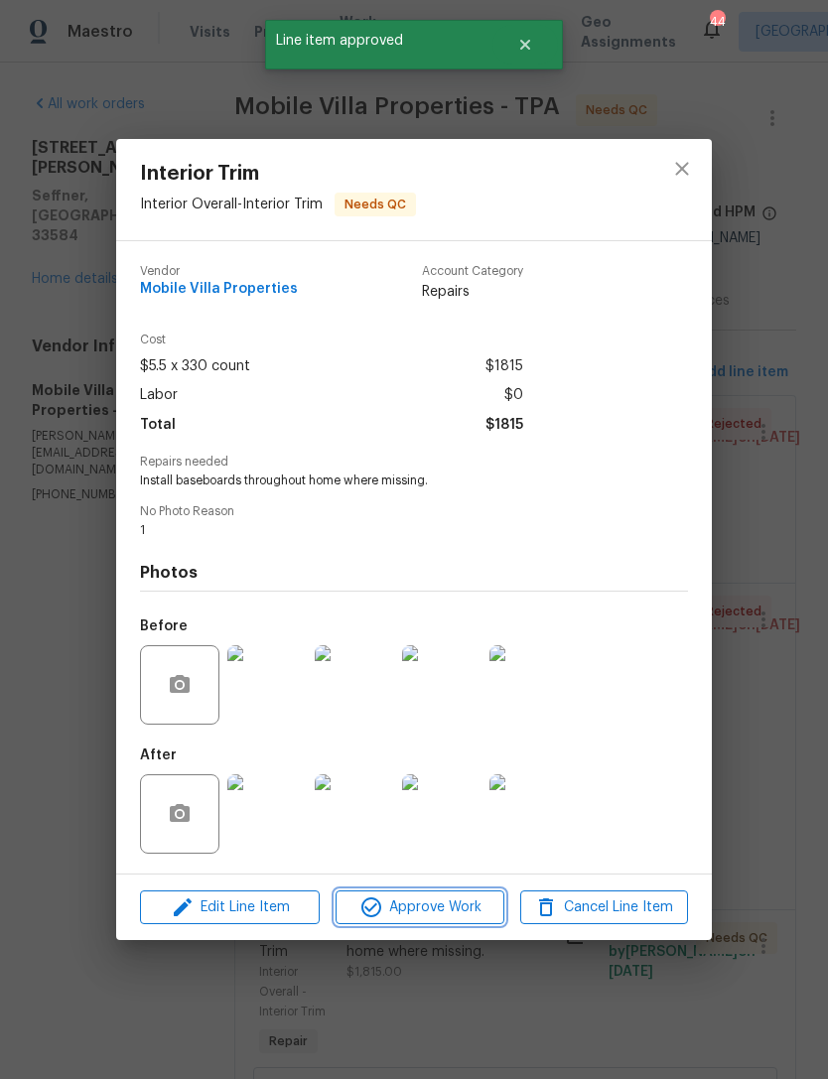
click at [441, 925] on button "Approve Work" at bounding box center [419, 907] width 168 height 35
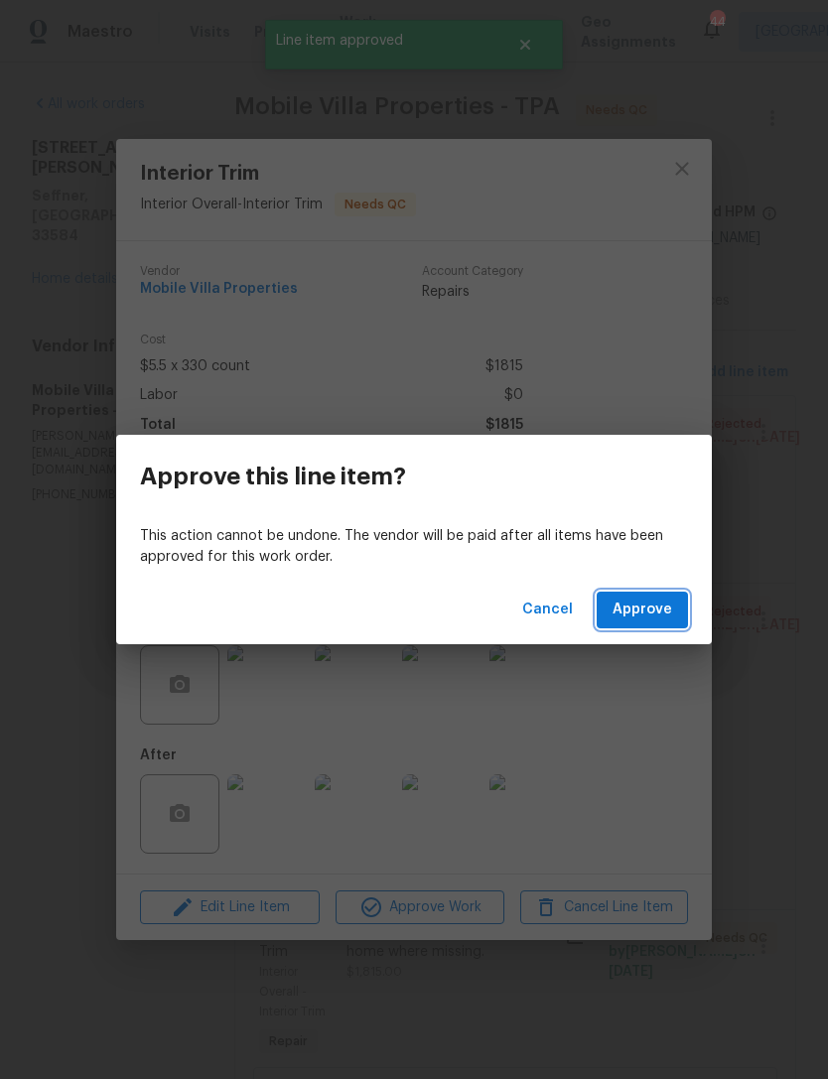
click at [658, 600] on span "Approve" at bounding box center [642, 610] width 60 height 25
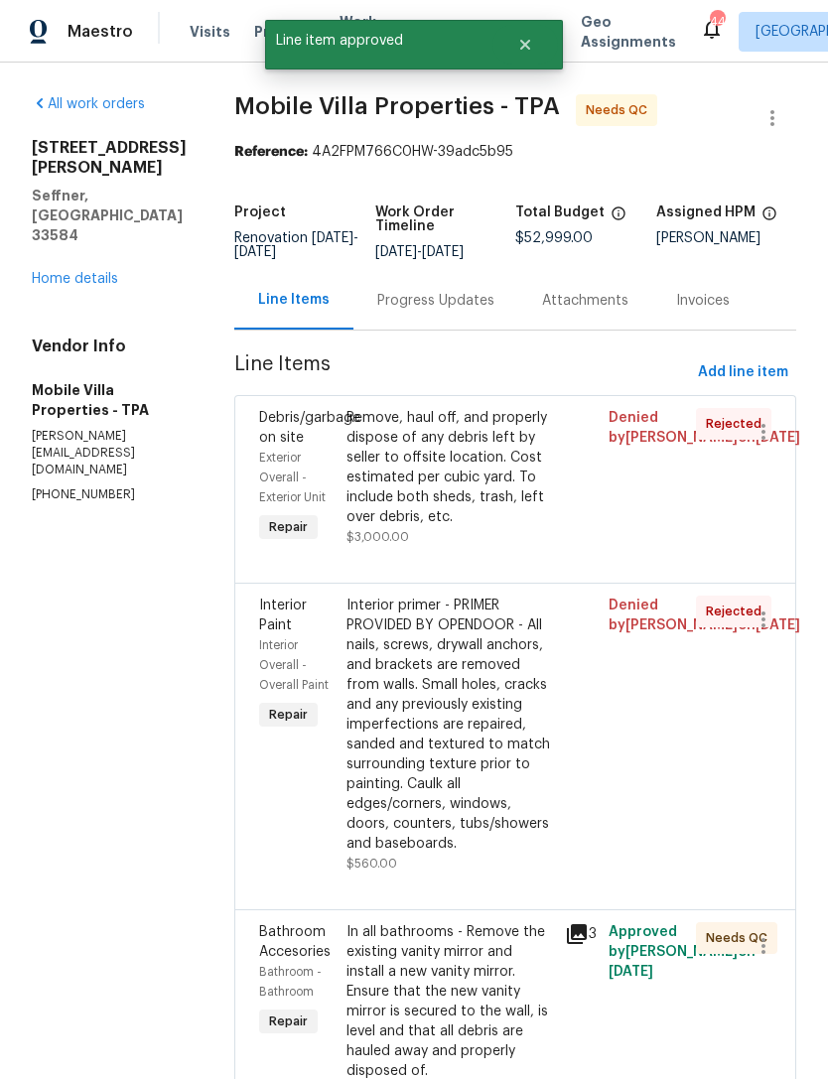
click at [444, 746] on div "Interior primer - PRIMER PROVIDED BY OPENDOOR - All nails, screws, drywall anch…" at bounding box center [449, 725] width 206 height 258
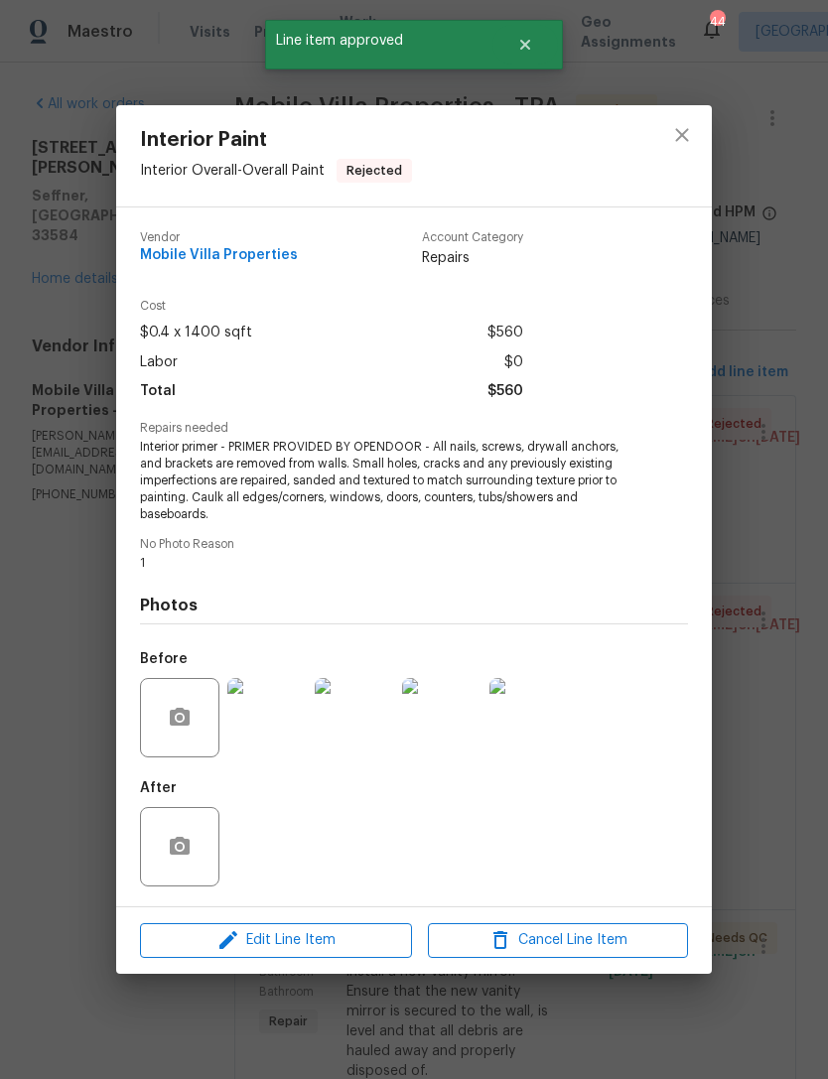
click at [447, 878] on div "After" at bounding box center [414, 833] width 548 height 129
click at [785, 552] on div "Interior Paint Interior Overall - Overall Paint Rejected Vendor Mobile Villa Pr…" at bounding box center [414, 539] width 828 height 1079
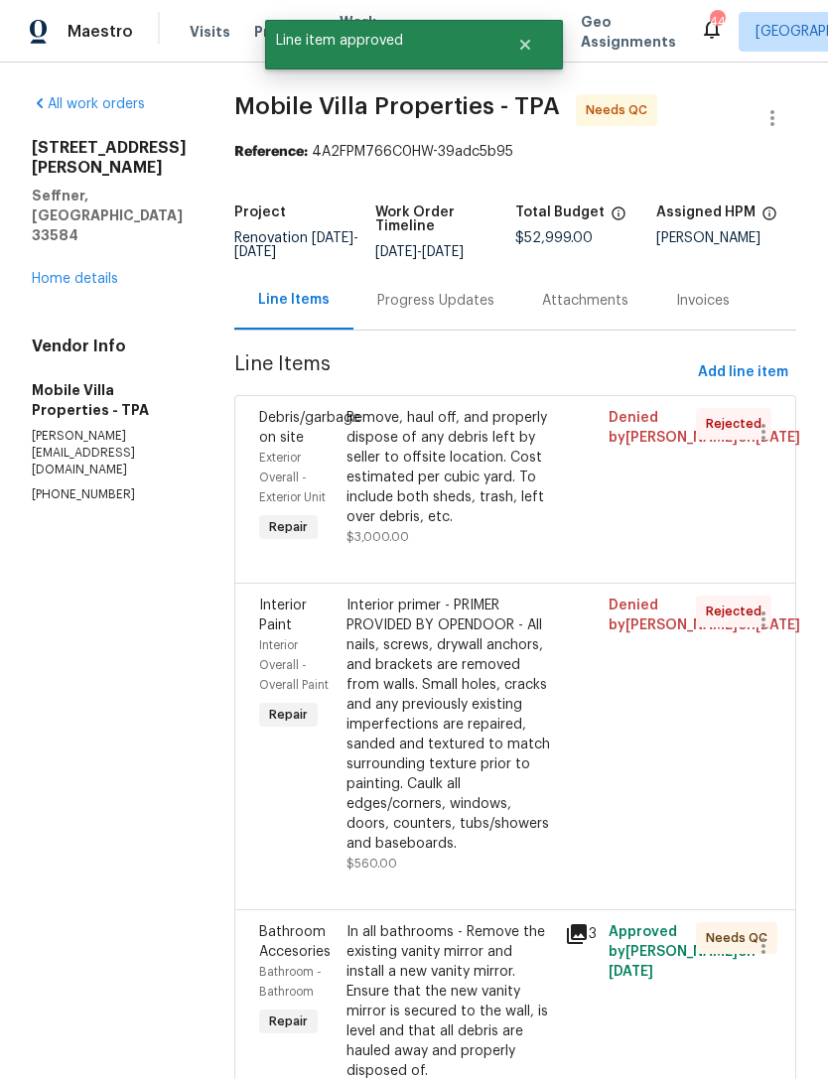
click at [422, 922] on div "In all bathrooms - Remove the existing vanity mirror and install a new vanity m…" at bounding box center [449, 1001] width 206 height 159
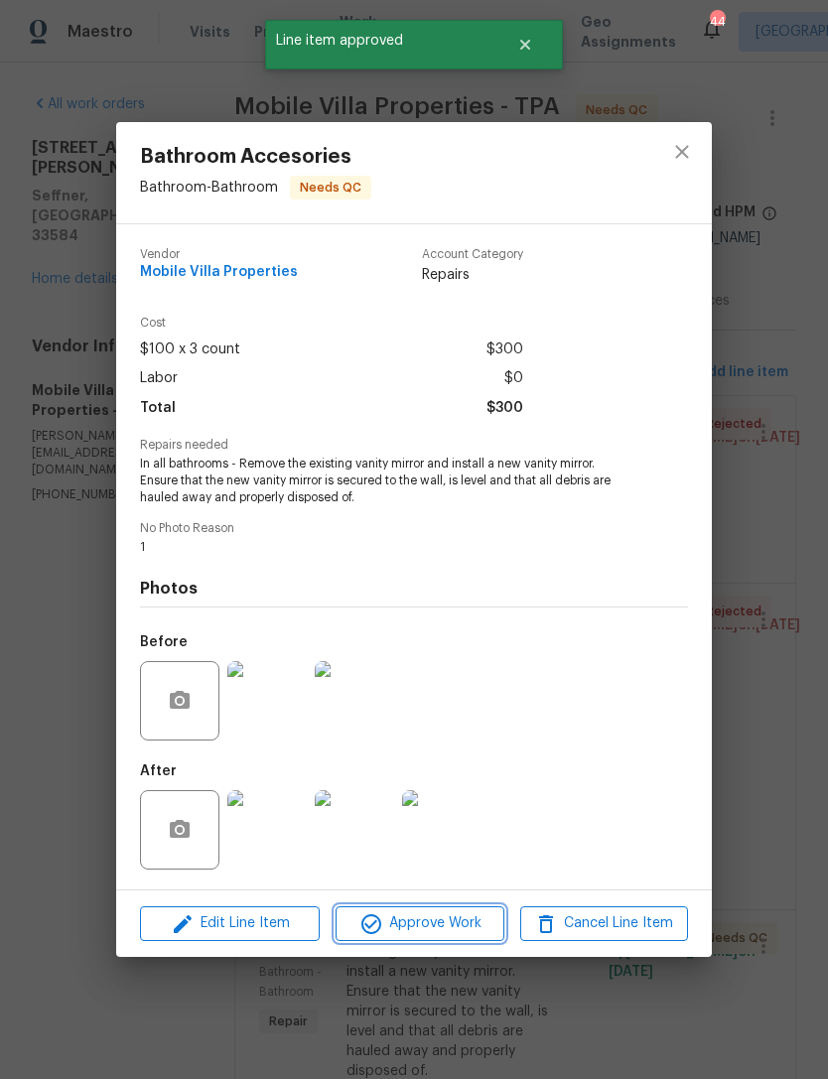
click at [435, 931] on span "Approve Work" at bounding box center [419, 923] width 156 height 25
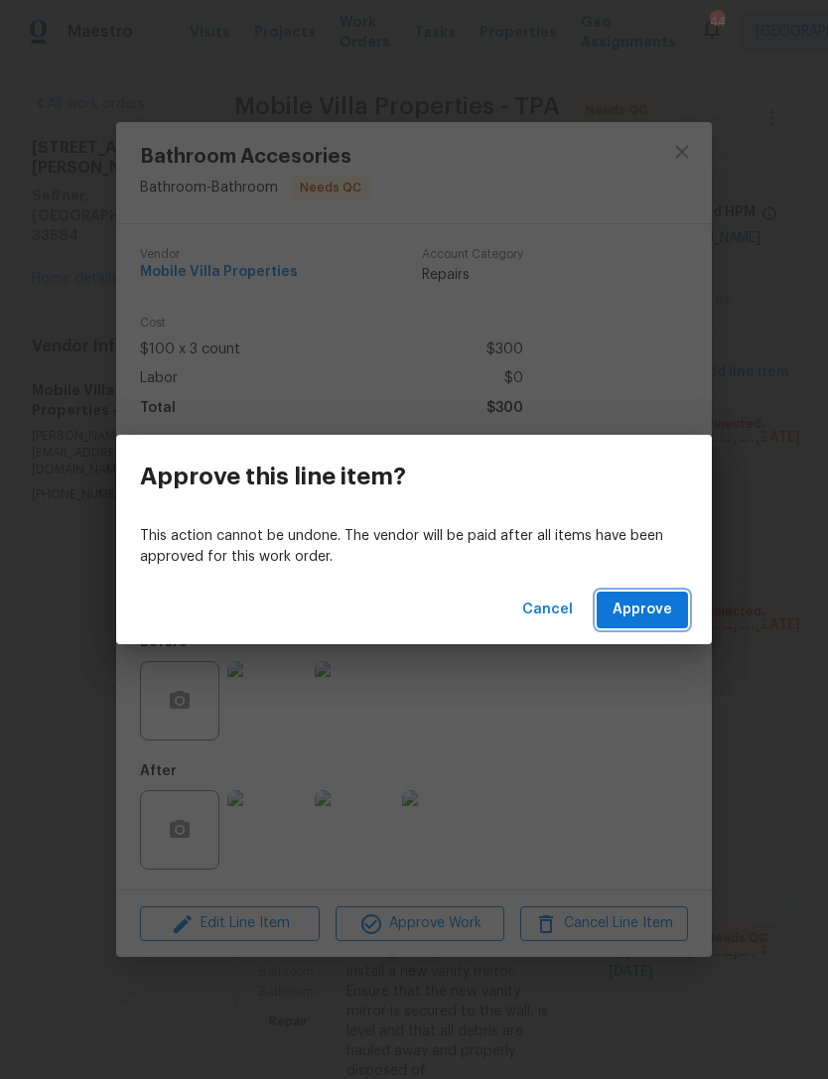
click at [665, 600] on span "Approve" at bounding box center [642, 610] width 60 height 25
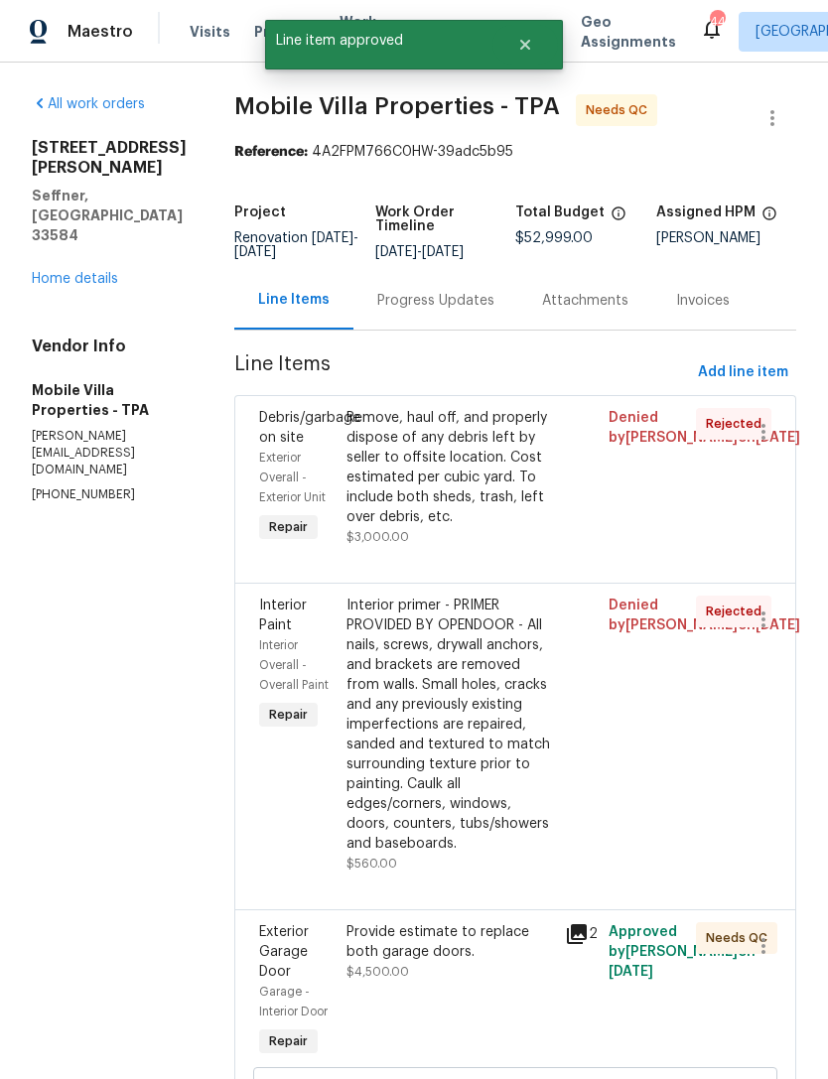
click at [421, 933] on div "Provide estimate to replace both garage doors. $4,500.00" at bounding box center [449, 991] width 218 height 151
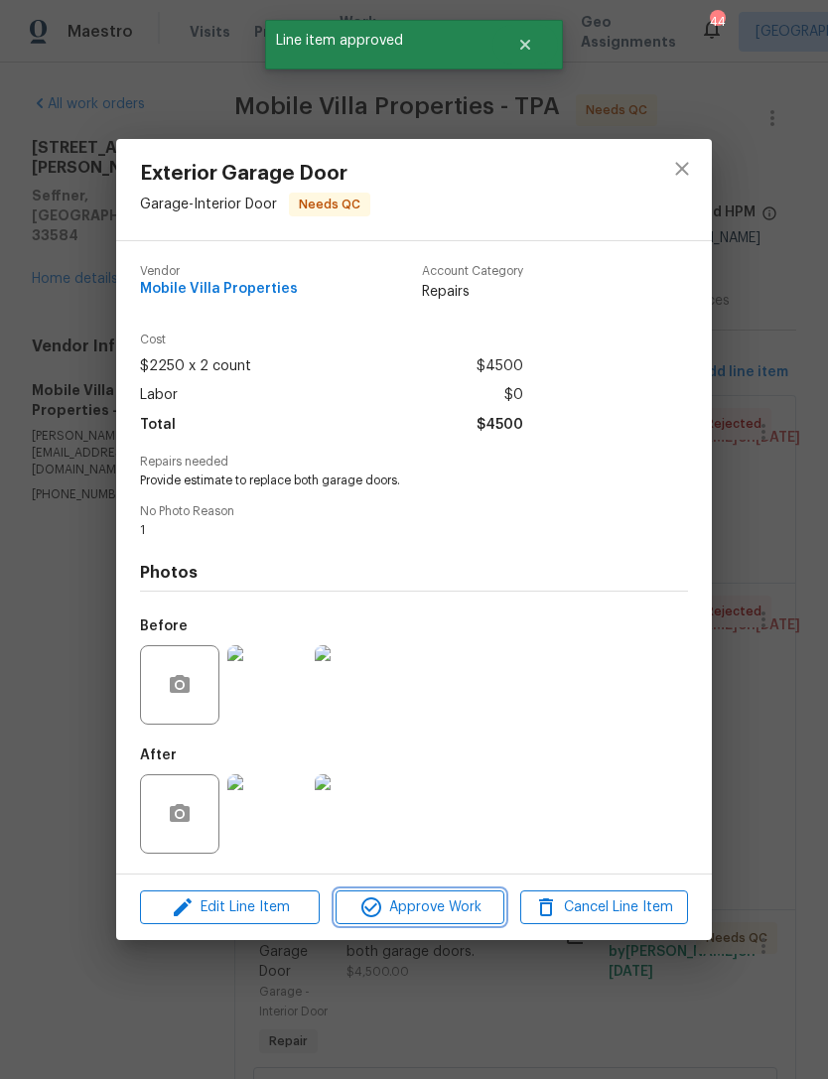
click at [431, 924] on button "Approve Work" at bounding box center [419, 907] width 168 height 35
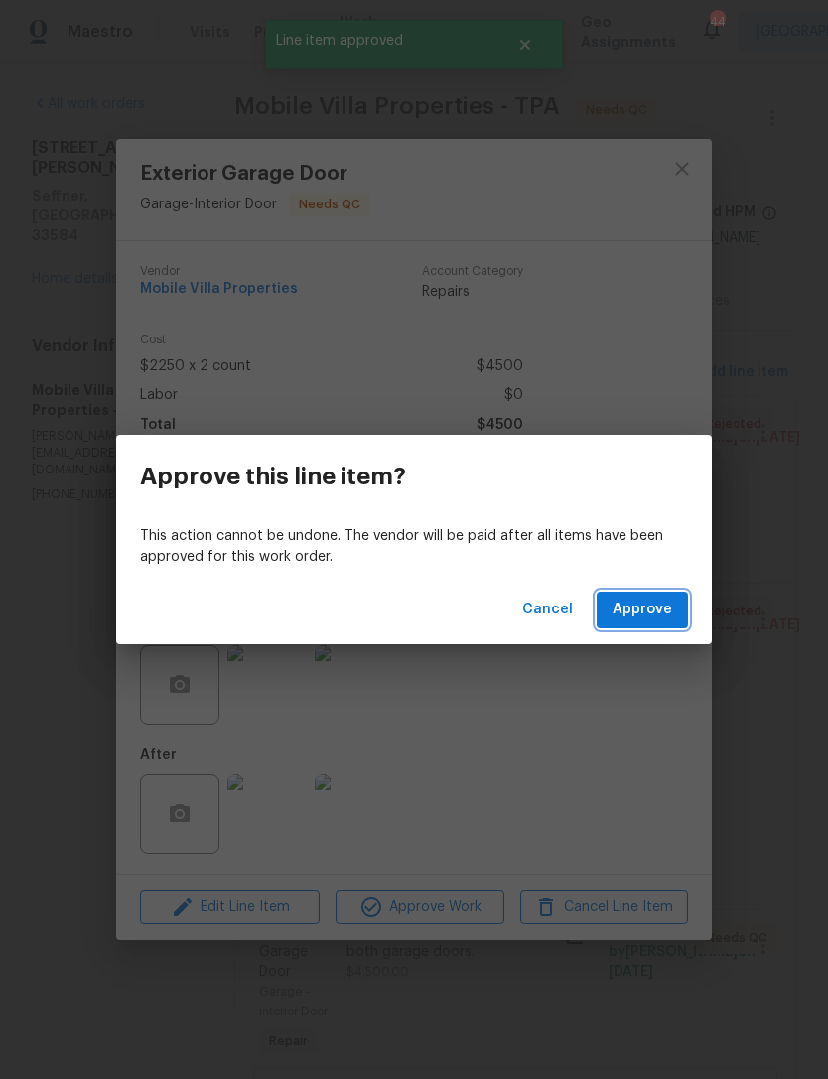
click at [663, 602] on span "Approve" at bounding box center [642, 610] width 60 height 25
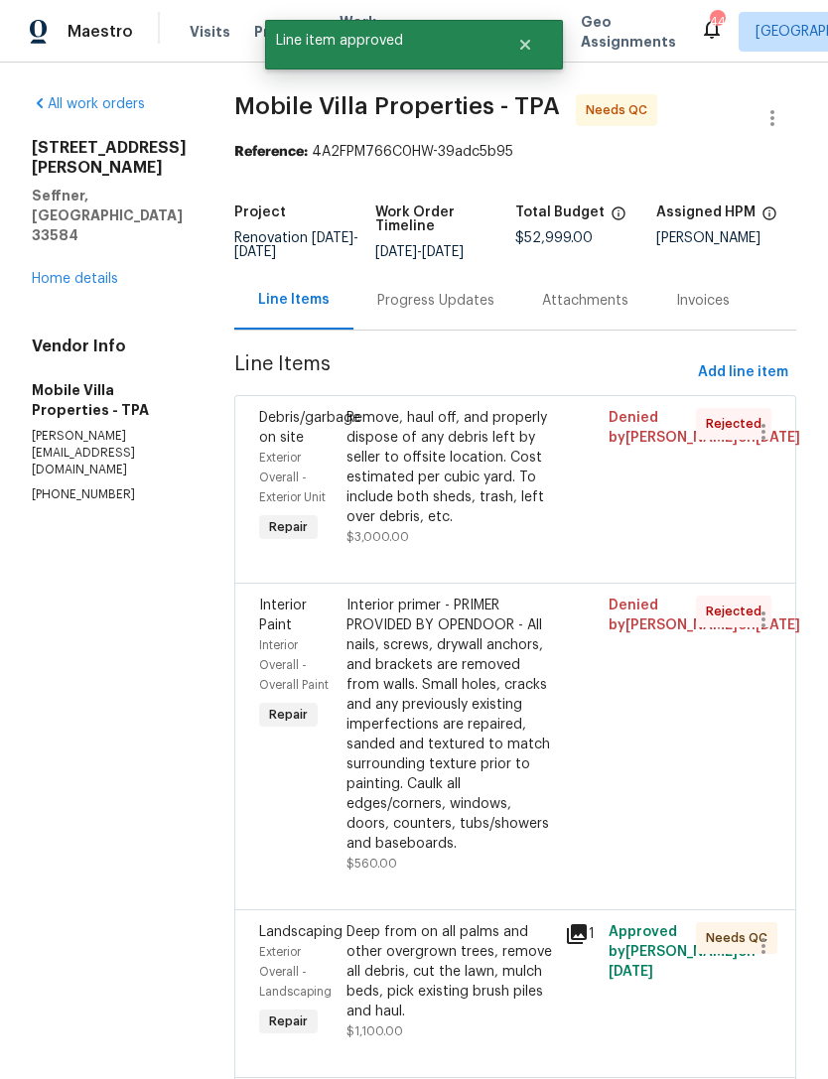
click at [444, 922] on div "Deep from on all palms and other overgrown trees, remove all debris, cut the la…" at bounding box center [449, 971] width 206 height 99
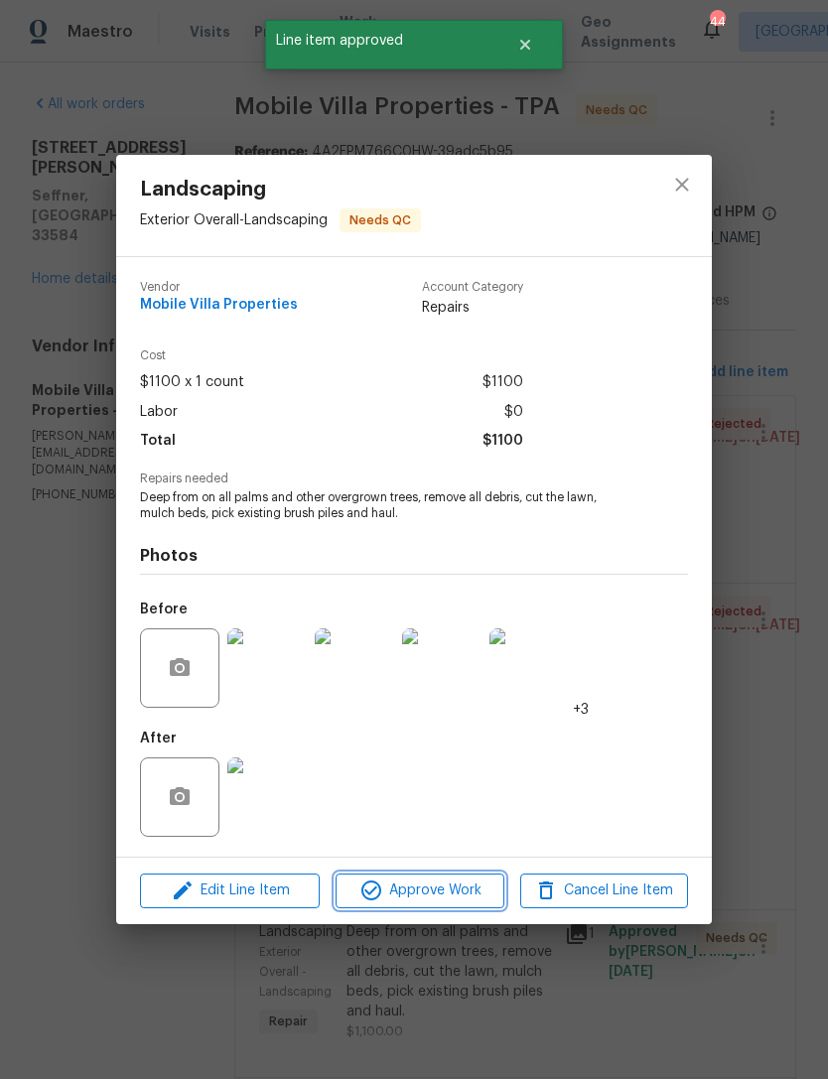
click at [437, 908] on button "Approve Work" at bounding box center [419, 890] width 168 height 35
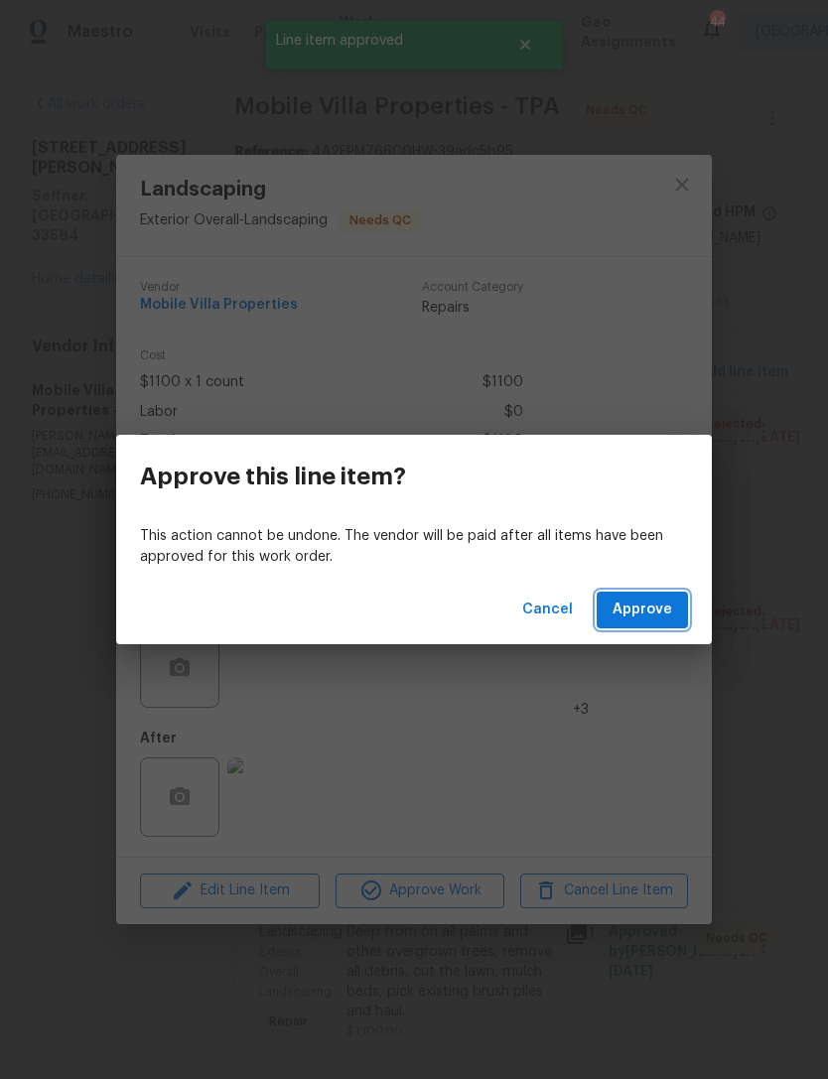
click at [652, 601] on span "Approve" at bounding box center [642, 610] width 60 height 25
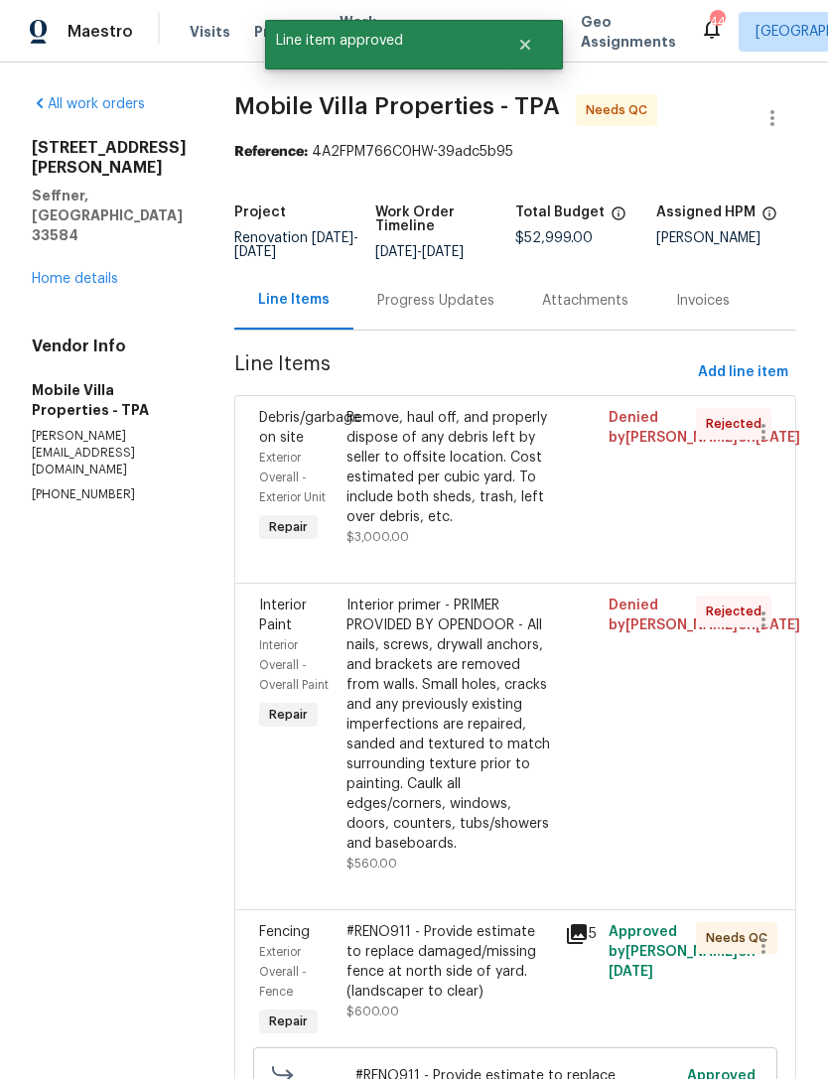
click at [432, 922] on div "#RENO911 - Provide estimate to replace damaged/missing fence at north side of y…" at bounding box center [449, 961] width 206 height 79
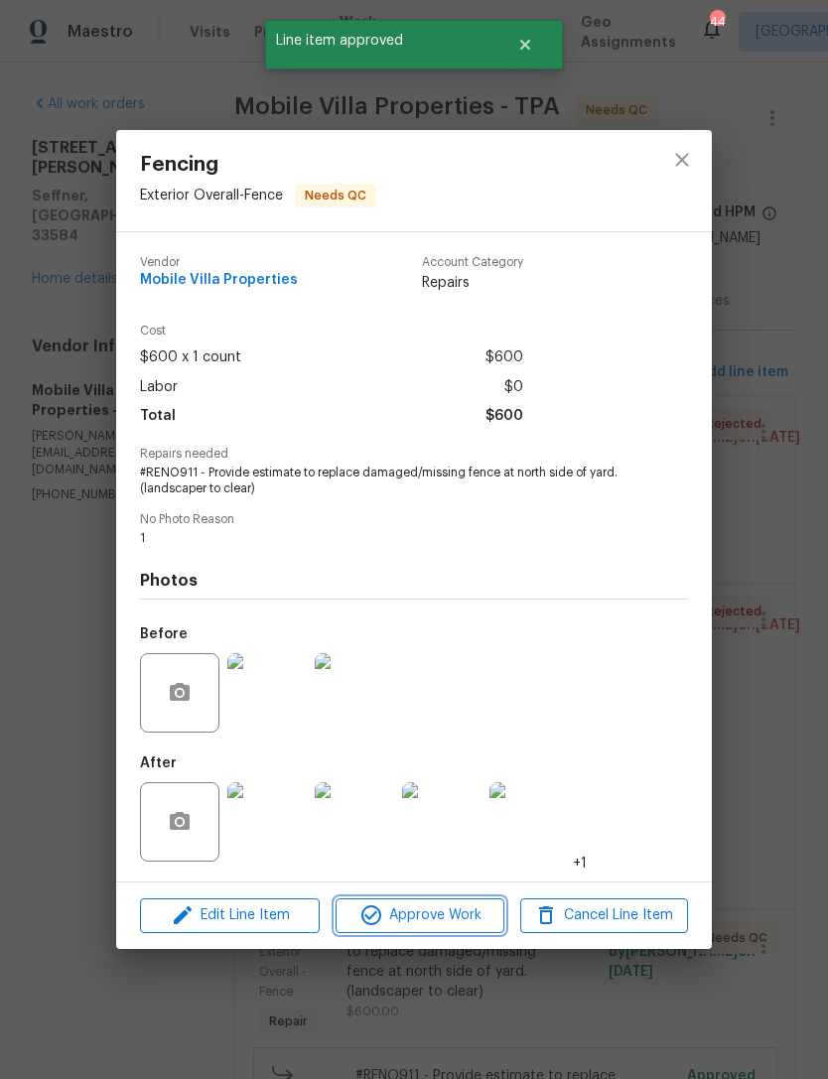
click at [443, 927] on span "Approve Work" at bounding box center [419, 915] width 156 height 25
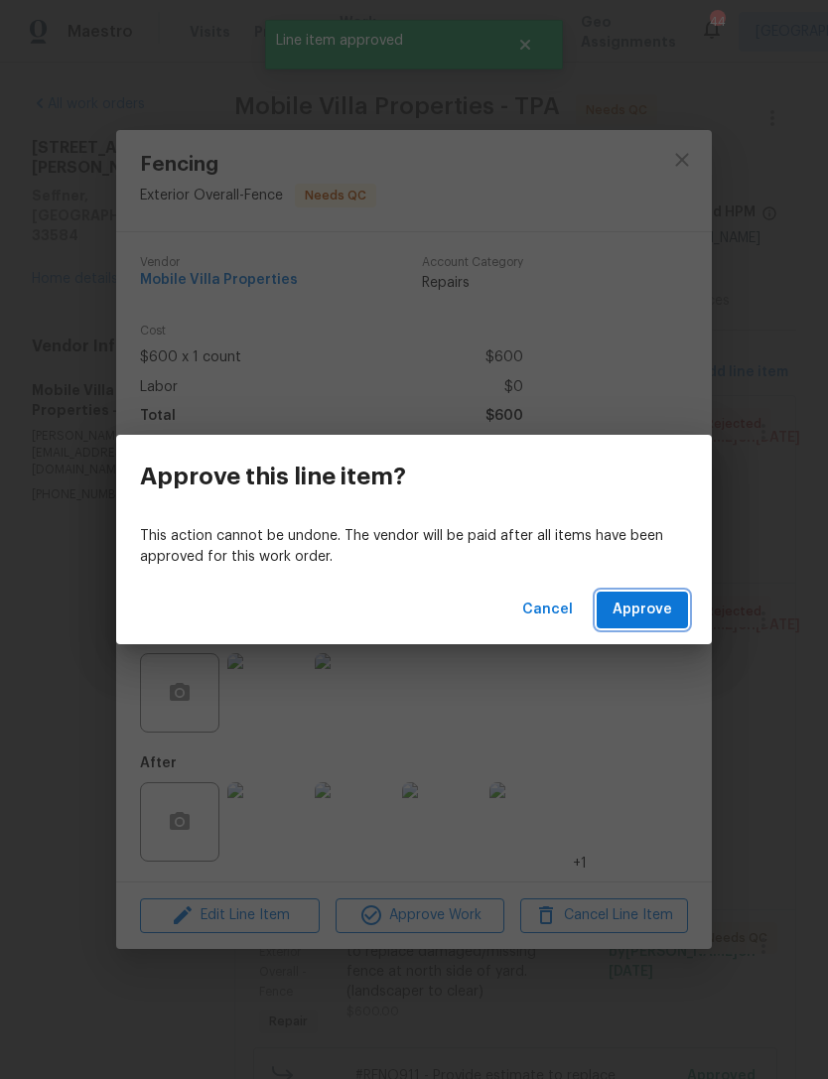
click at [659, 596] on button "Approve" at bounding box center [642, 610] width 91 height 37
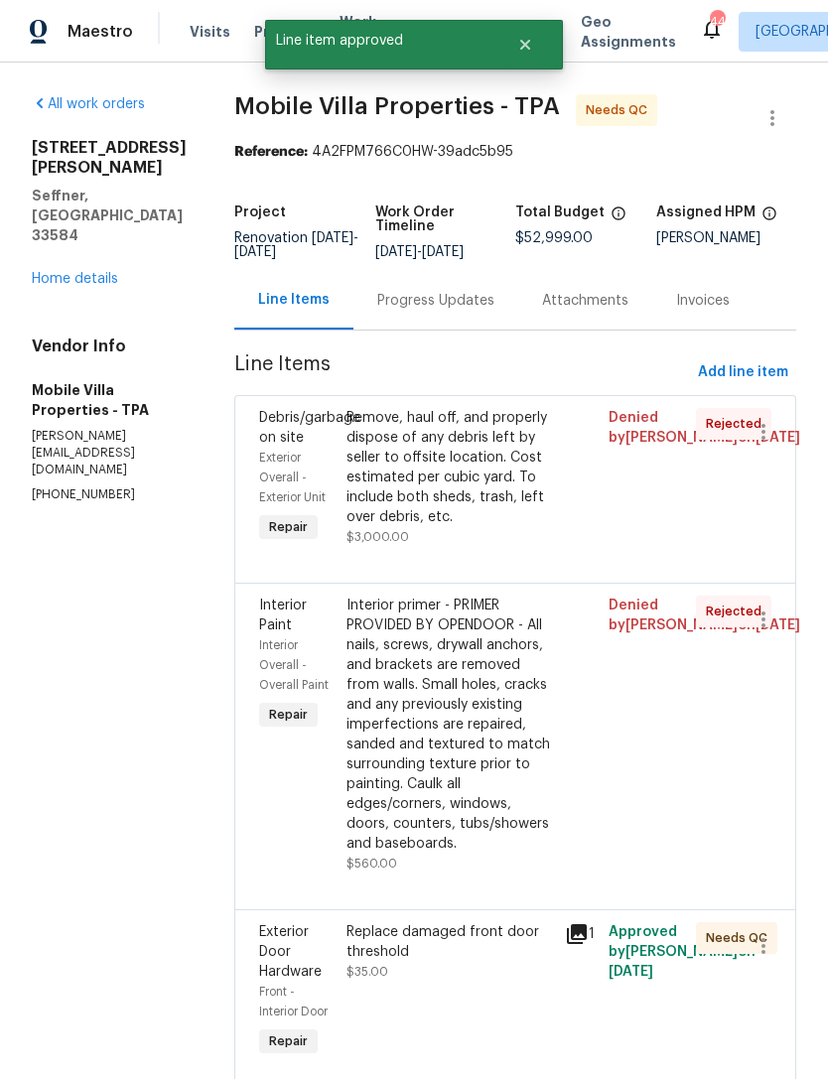
click at [428, 922] on div "Replace damaged front door threshold $35.00" at bounding box center [449, 952] width 206 height 60
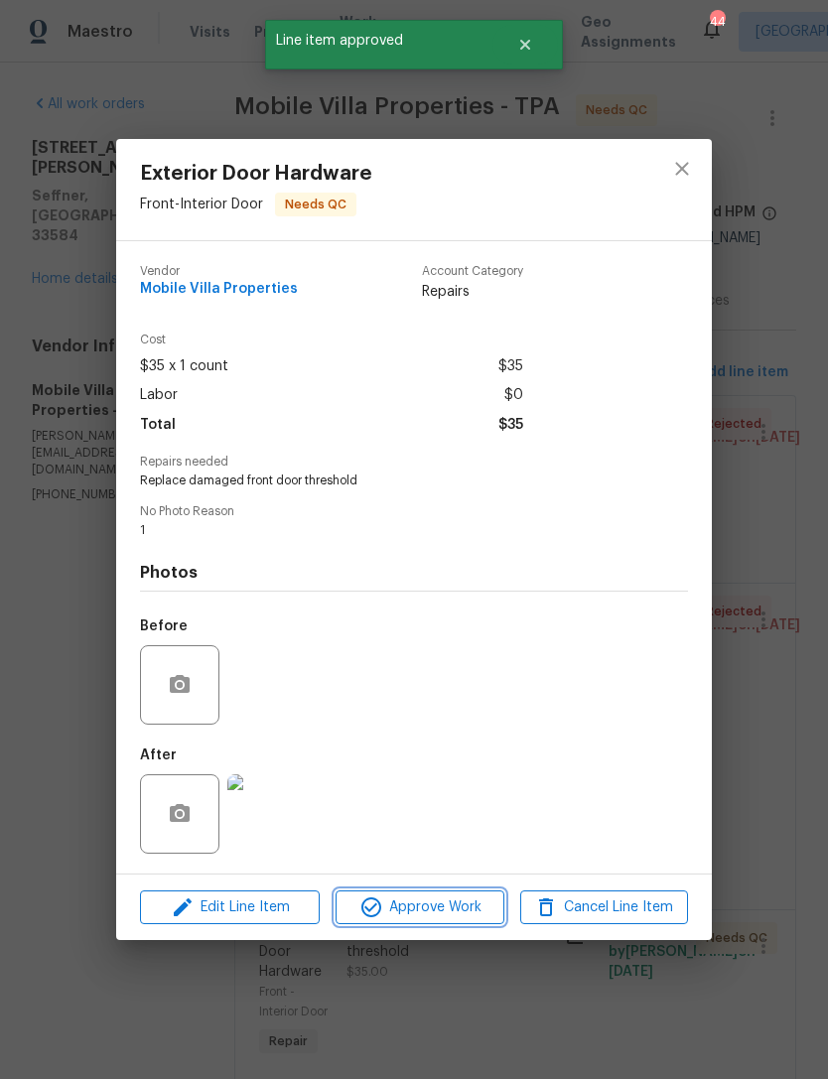
click at [454, 900] on span "Approve Work" at bounding box center [419, 907] width 156 height 25
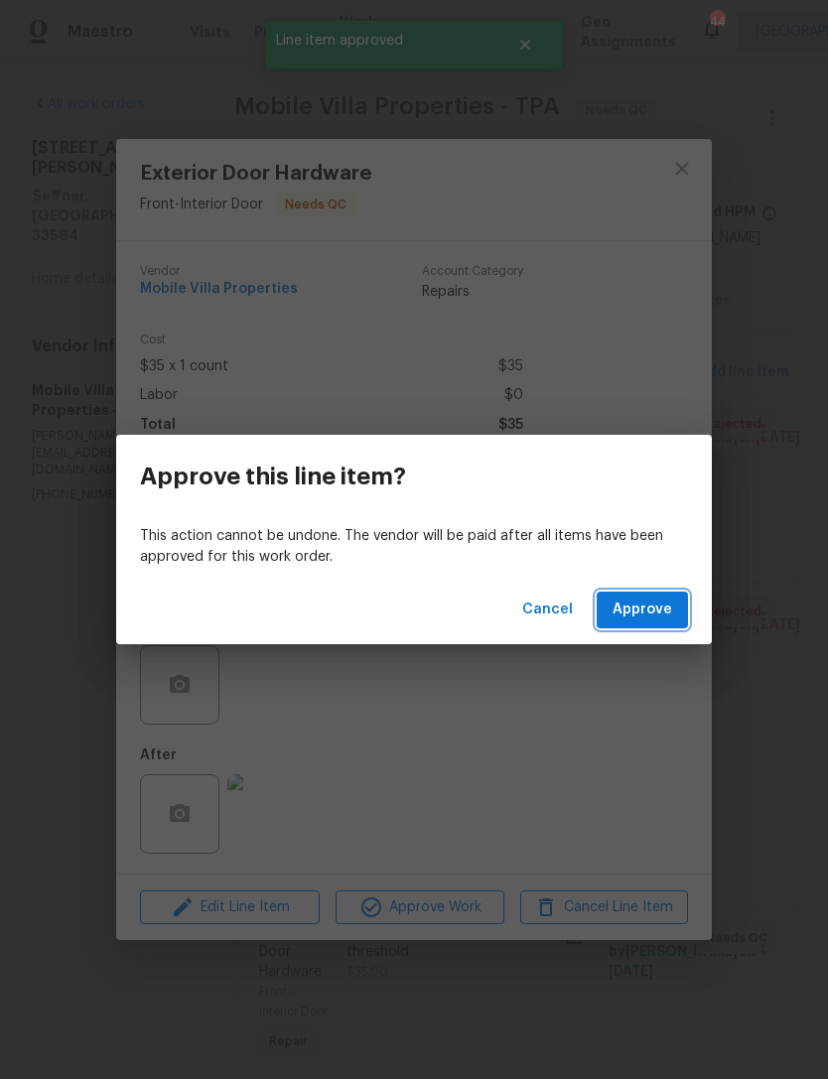
click at [656, 597] on button "Approve" at bounding box center [642, 610] width 91 height 37
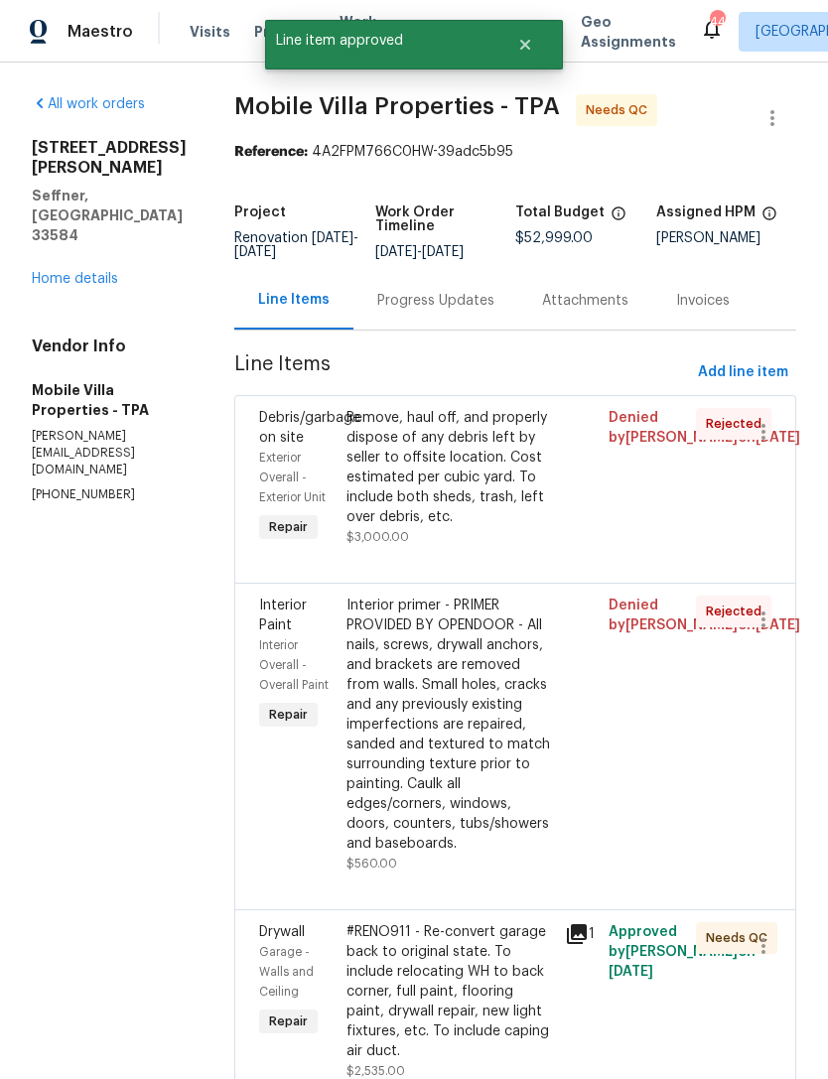
click at [438, 922] on div "#RENO911 - Re-convert garage back to original state. To include relocating WH t…" at bounding box center [449, 991] width 206 height 139
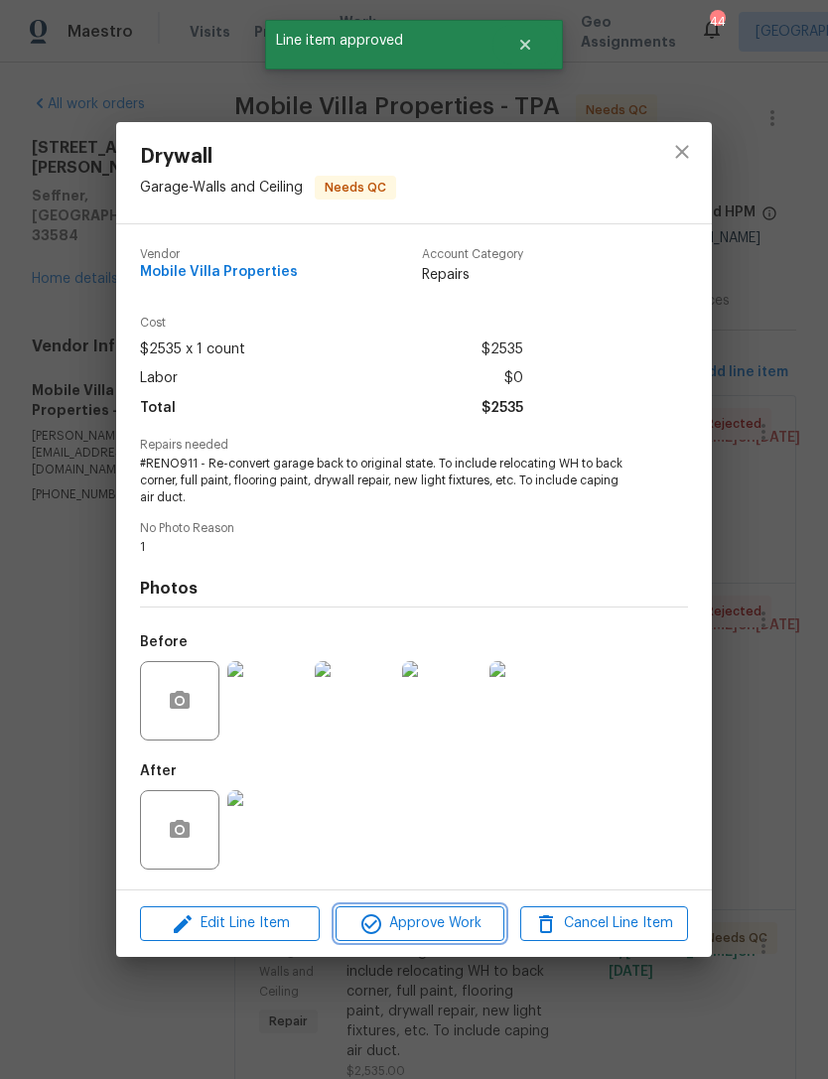
click at [457, 931] on span "Approve Work" at bounding box center [419, 923] width 156 height 25
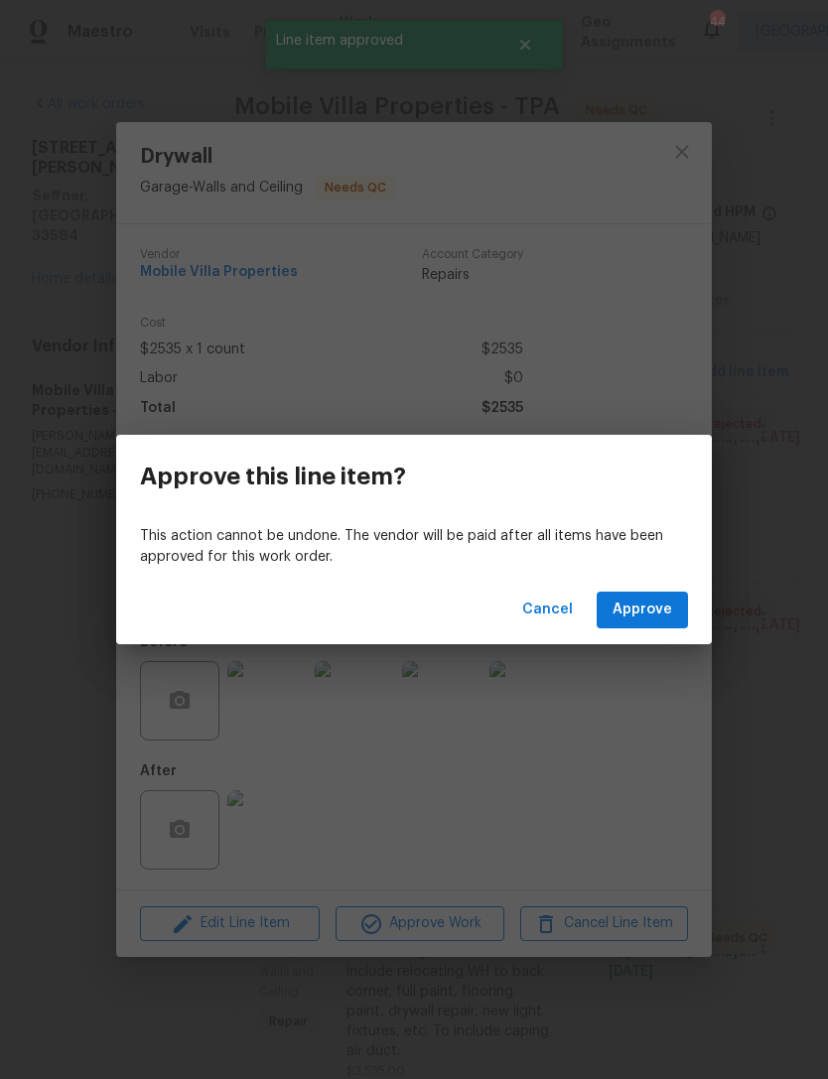
click at [673, 599] on button "Approve" at bounding box center [642, 610] width 91 height 37
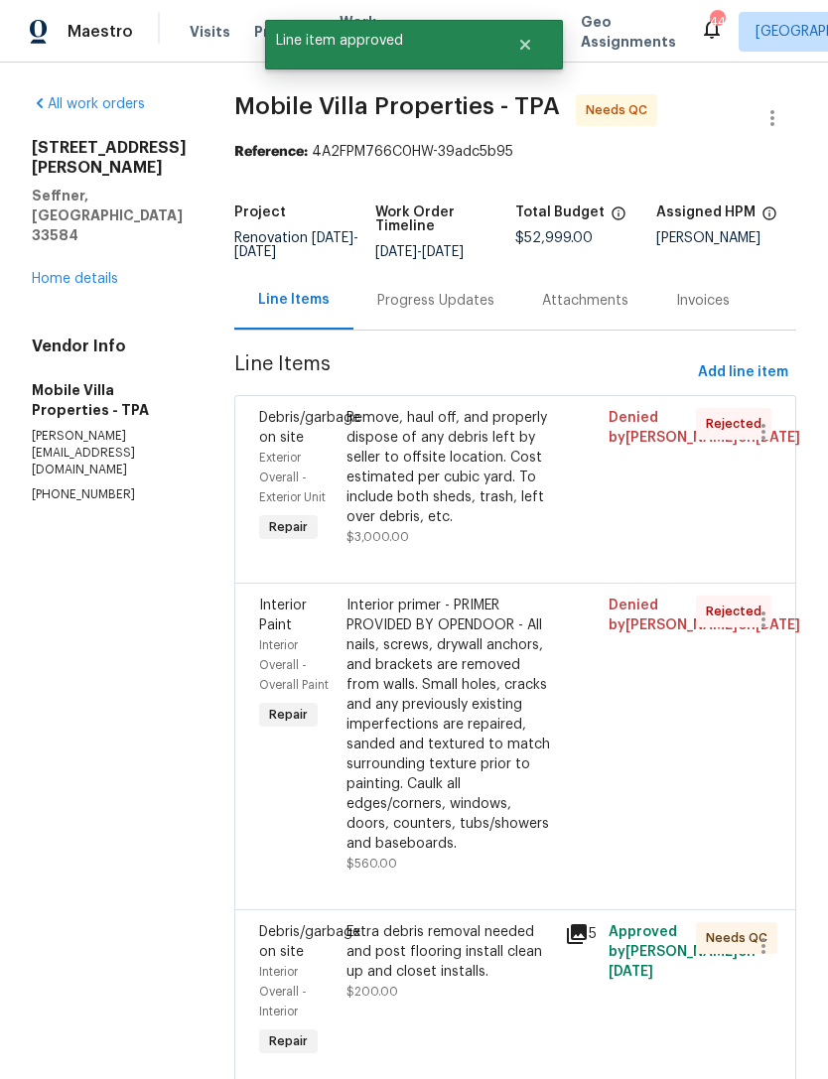
click at [436, 922] on div "Extra debris removal needed and post flooring install clean up and closet insta…" at bounding box center [449, 952] width 206 height 60
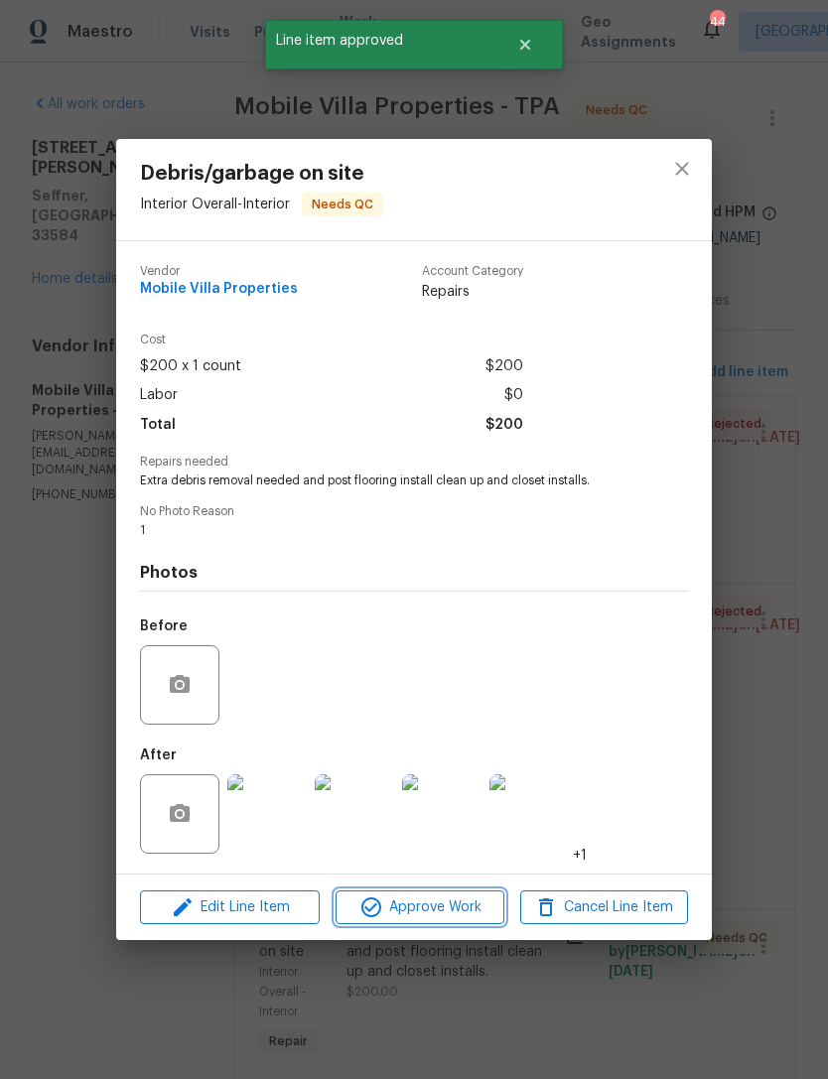
click at [451, 920] on span "Approve Work" at bounding box center [419, 907] width 156 height 25
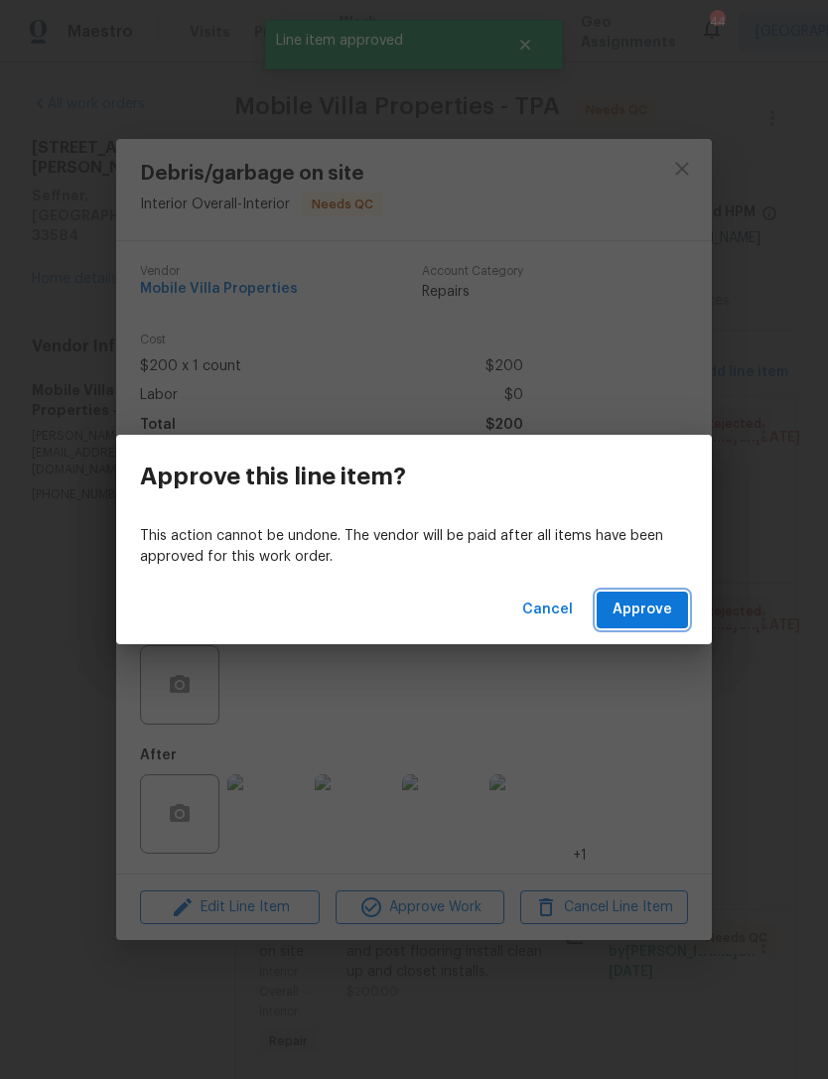
click at [660, 598] on span "Approve" at bounding box center [642, 610] width 60 height 25
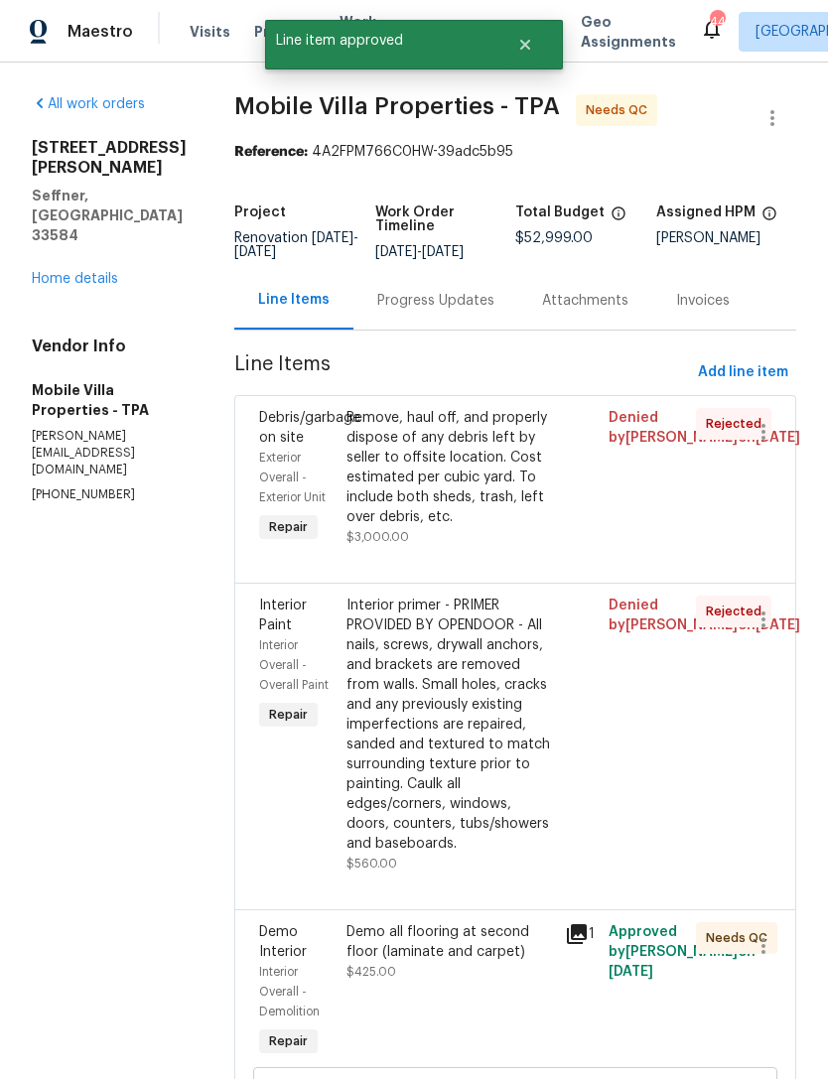
click at [420, 922] on div "Demo all flooring at second floor (laminate and carpet) $425.00" at bounding box center [449, 952] width 206 height 60
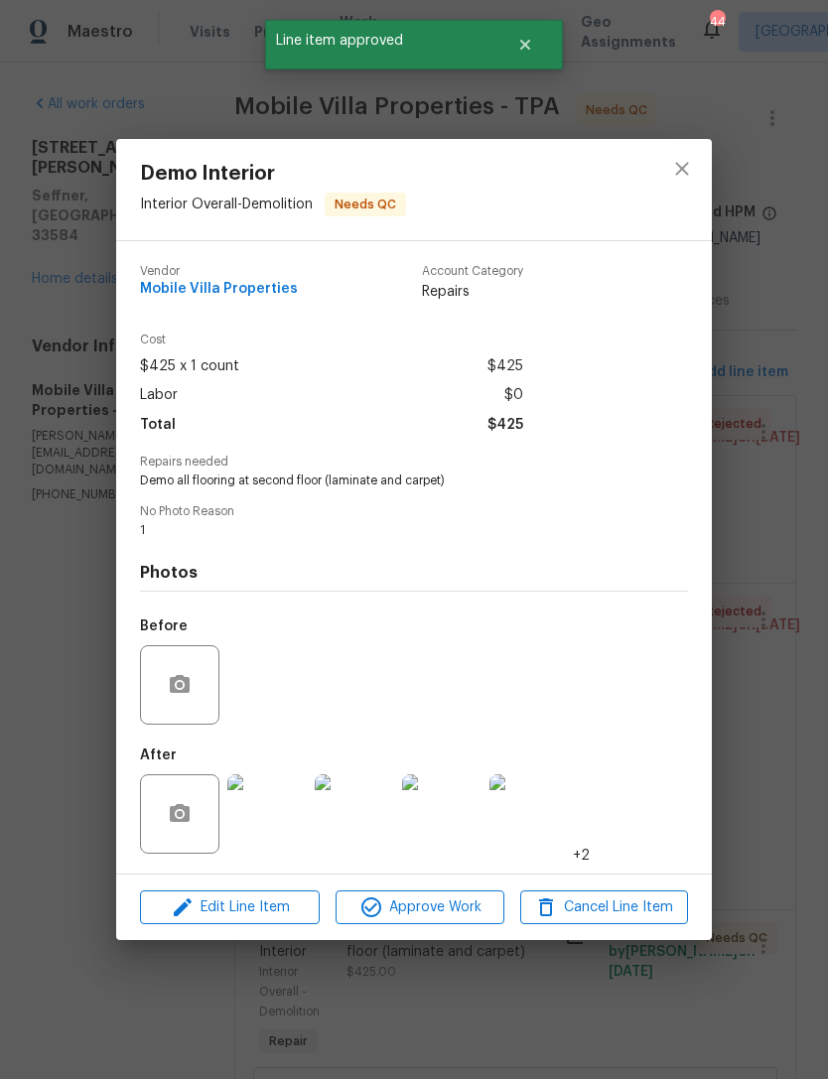
click at [427, 952] on div "Demo Interior Interior Overall - Demolition Needs QC Vendor Mobile Villa Proper…" at bounding box center [414, 539] width 828 height 1079
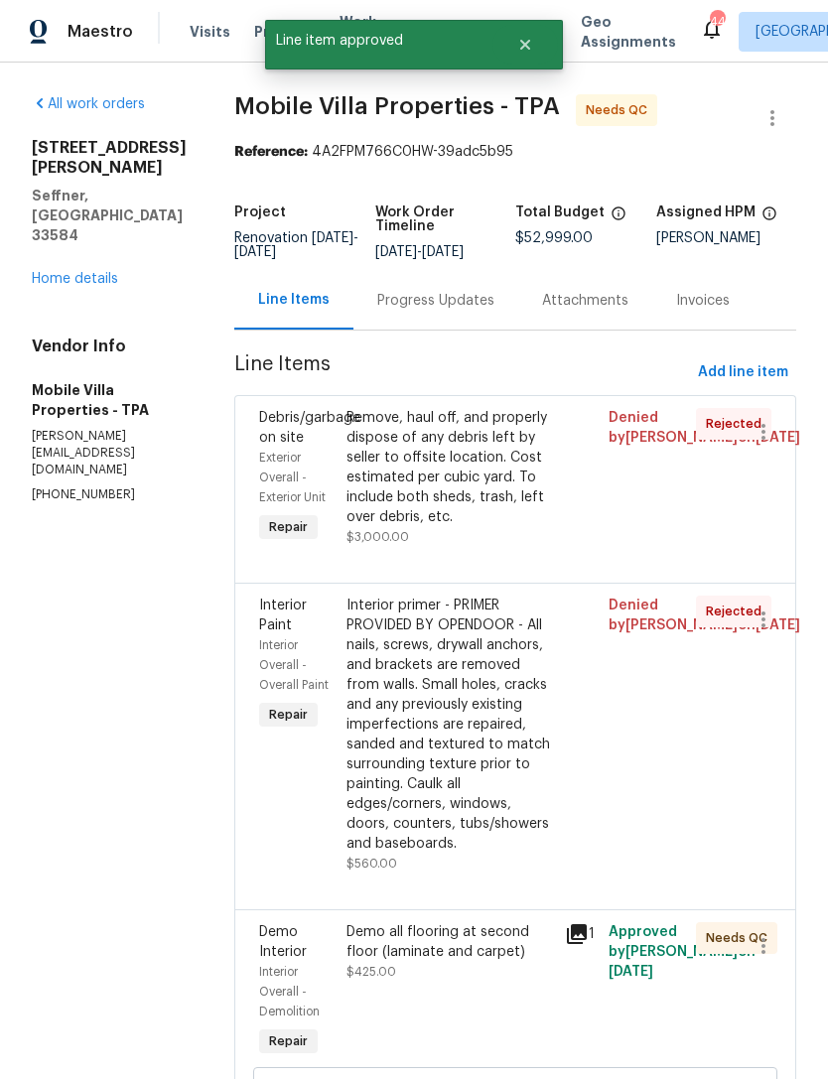
click at [444, 922] on div "Demo all flooring at second floor (laminate and carpet)" at bounding box center [449, 942] width 206 height 40
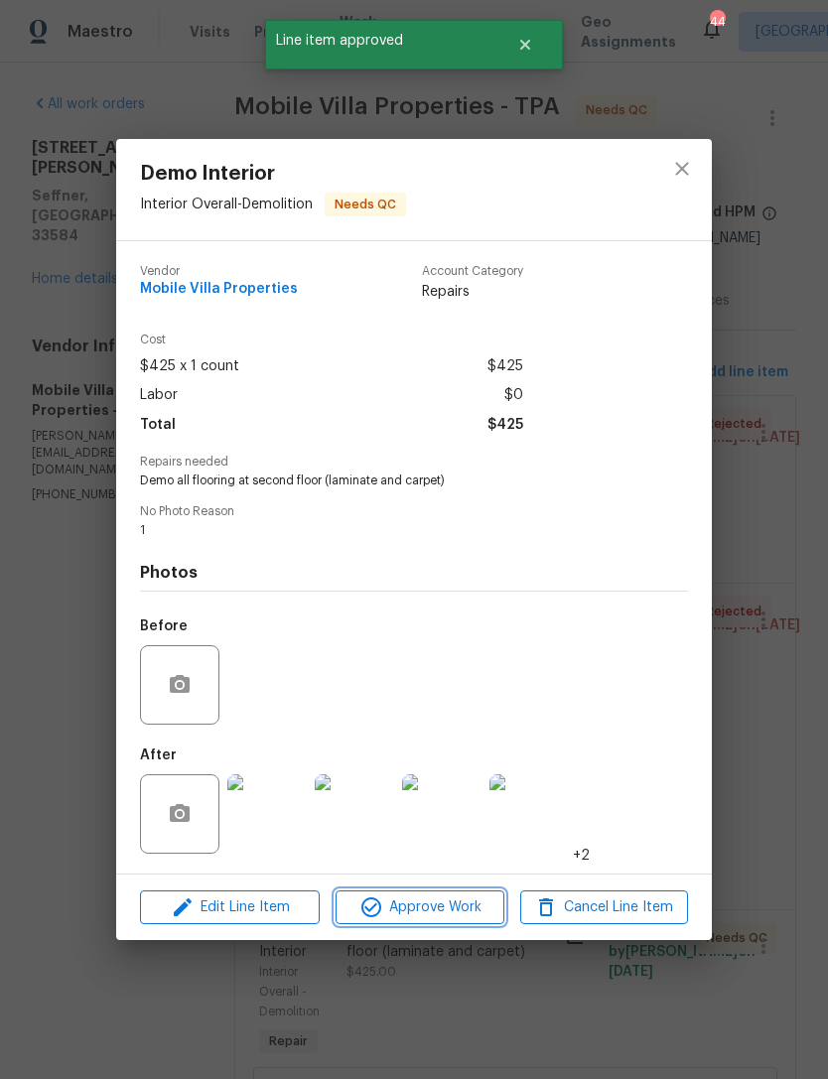
click at [437, 914] on span "Approve Work" at bounding box center [419, 907] width 156 height 25
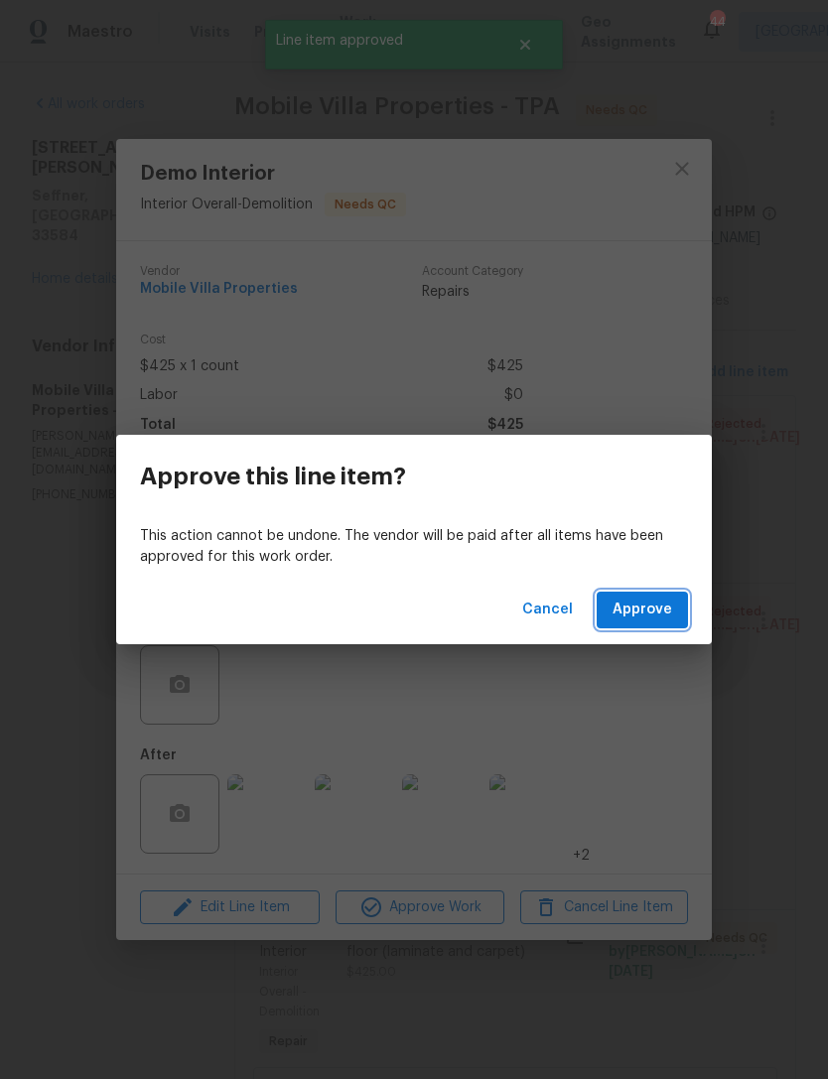
click at [682, 614] on button "Approve" at bounding box center [642, 610] width 91 height 37
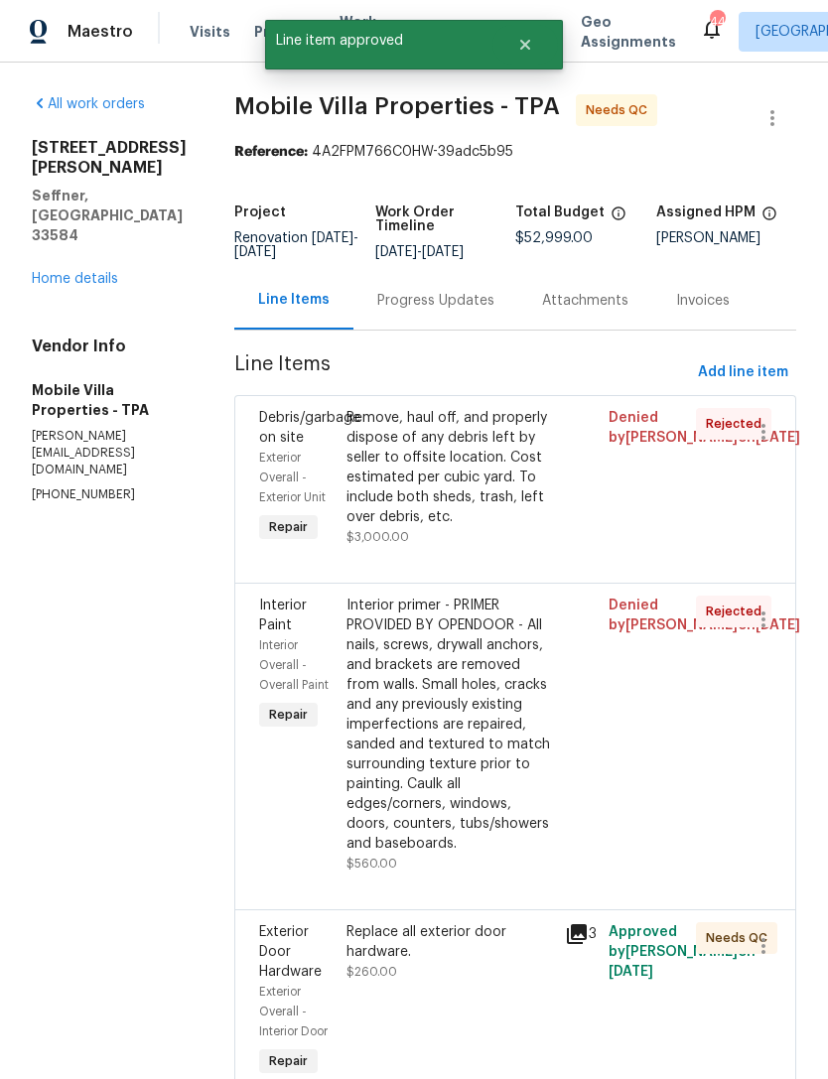
click at [434, 922] on div "Replace all exterior door hardware. $260.00" at bounding box center [449, 952] width 206 height 60
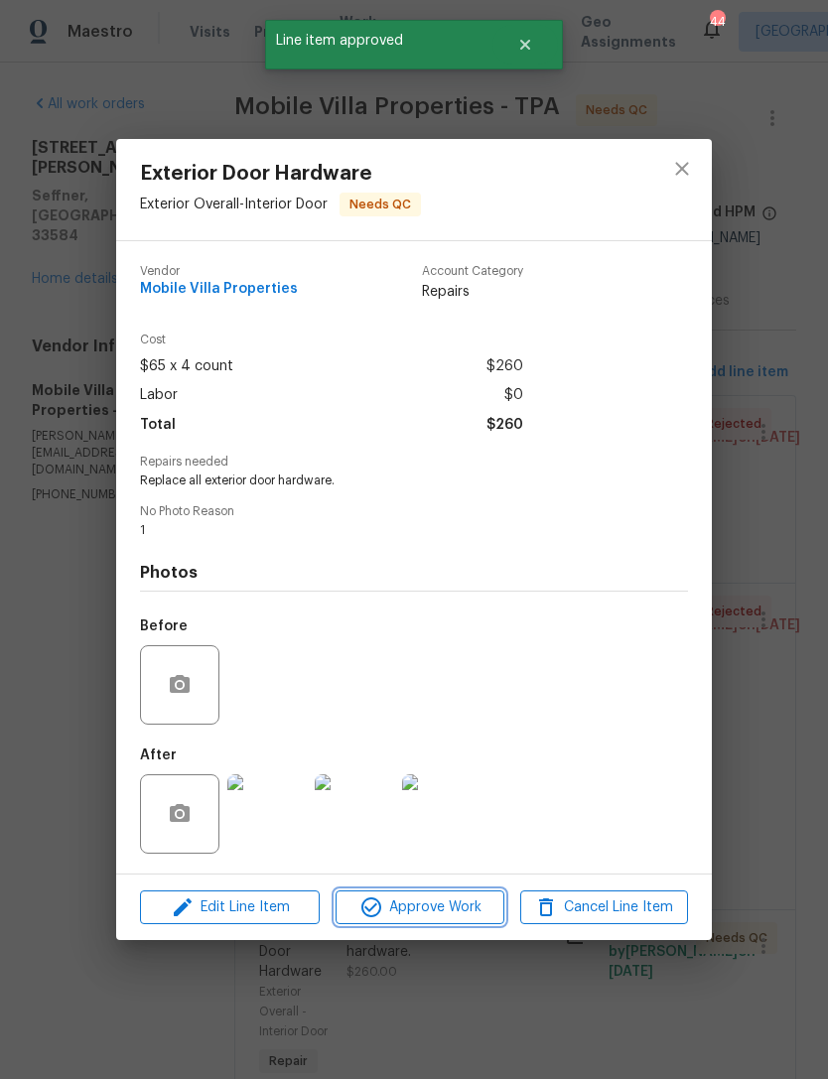
click at [472, 912] on span "Approve Work" at bounding box center [419, 907] width 156 height 25
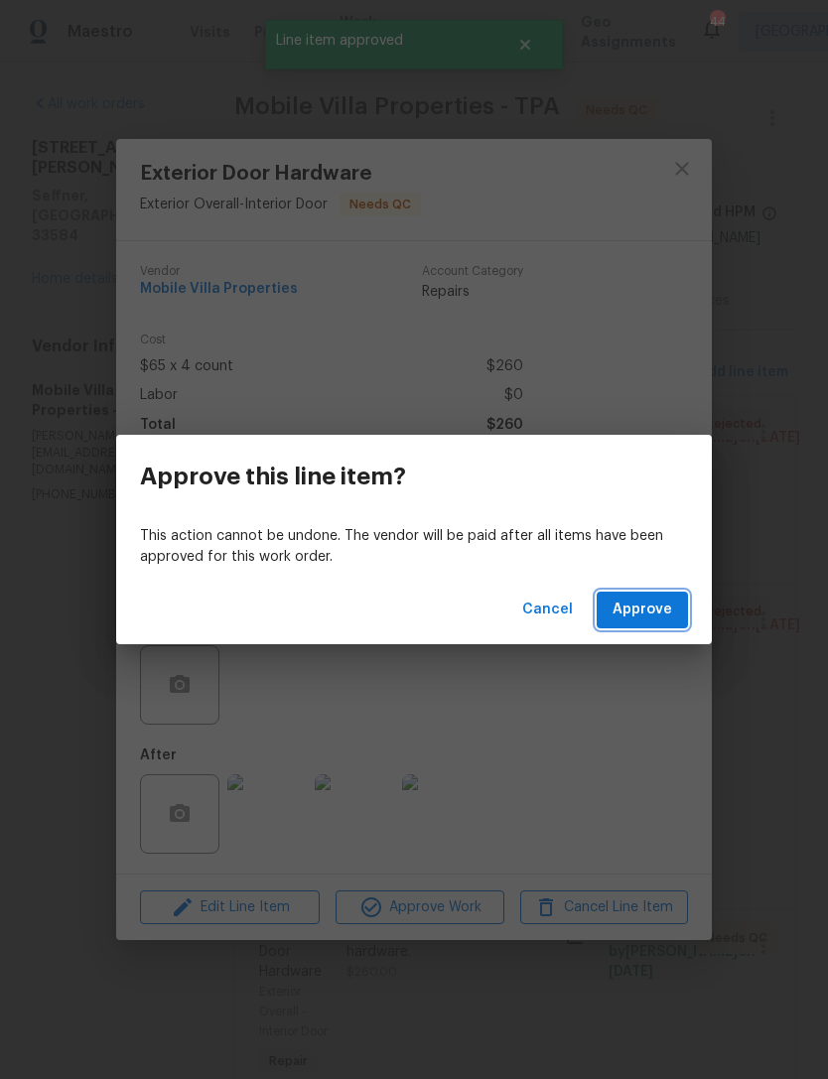
click at [661, 606] on span "Approve" at bounding box center [642, 610] width 60 height 25
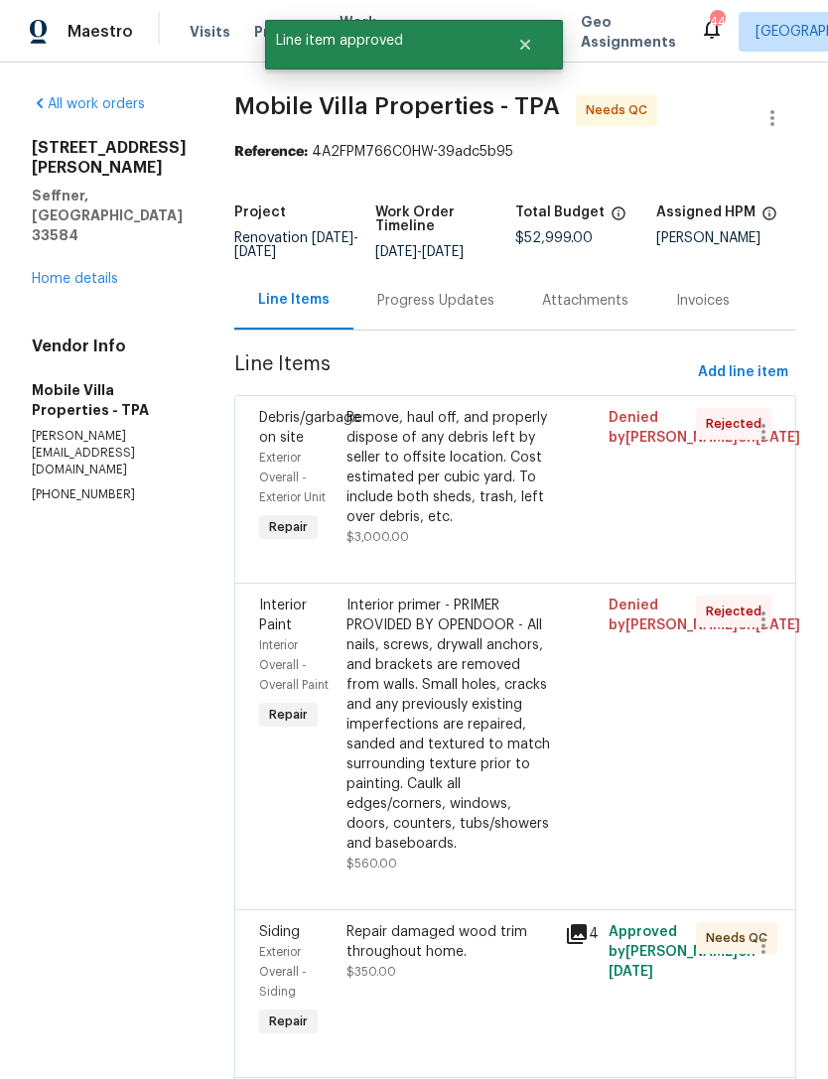
click at [425, 922] on div "Repair damaged wood trim throughout home. $350.00" at bounding box center [449, 952] width 206 height 60
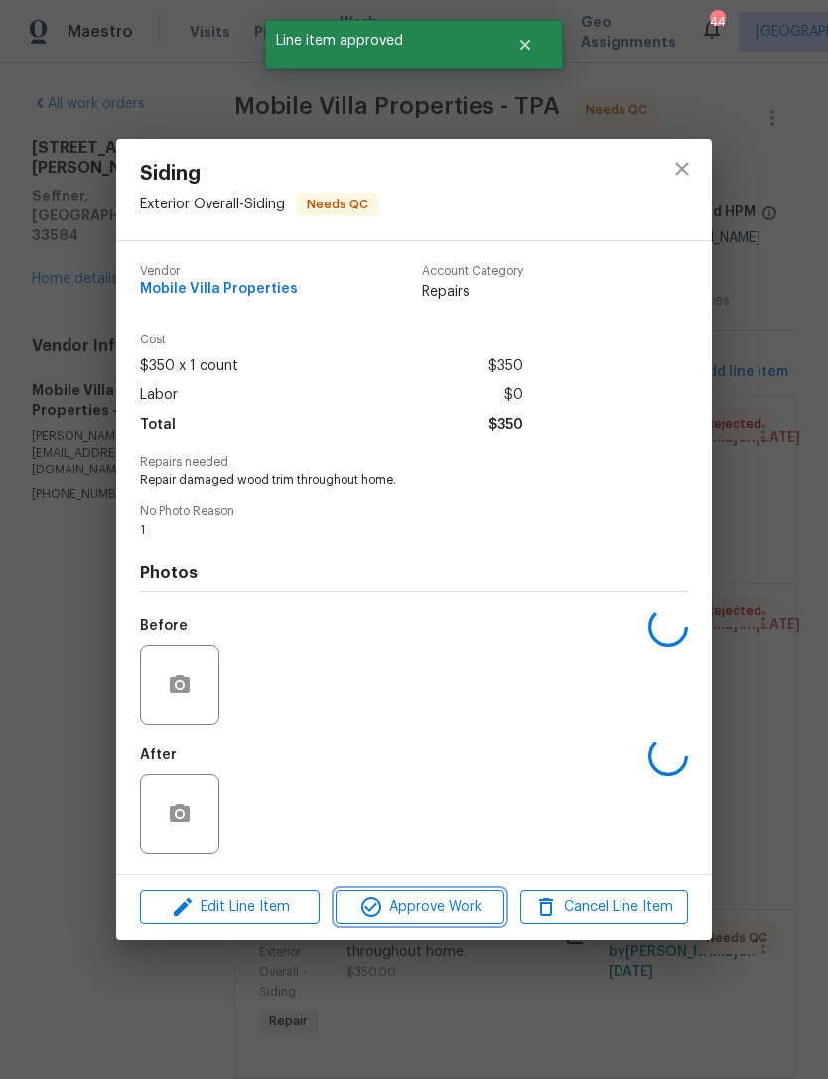
click at [446, 919] on span "Approve Work" at bounding box center [419, 907] width 156 height 25
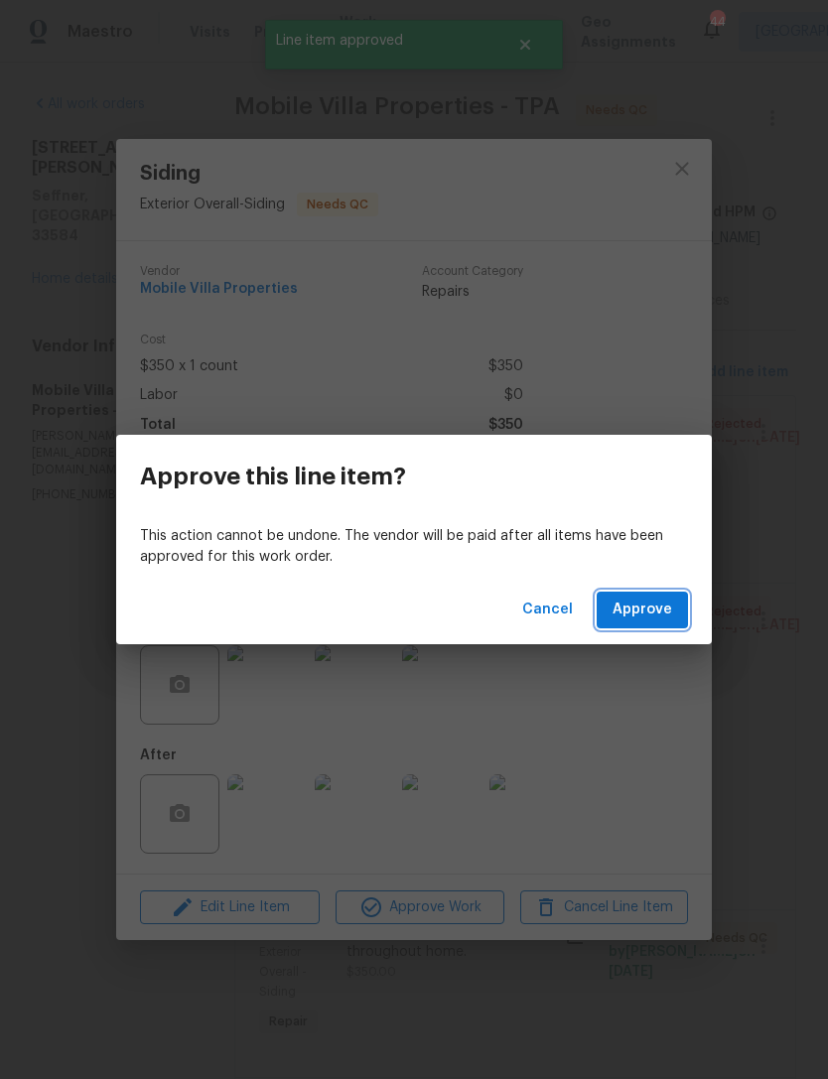
click at [668, 626] on button "Approve" at bounding box center [642, 610] width 91 height 37
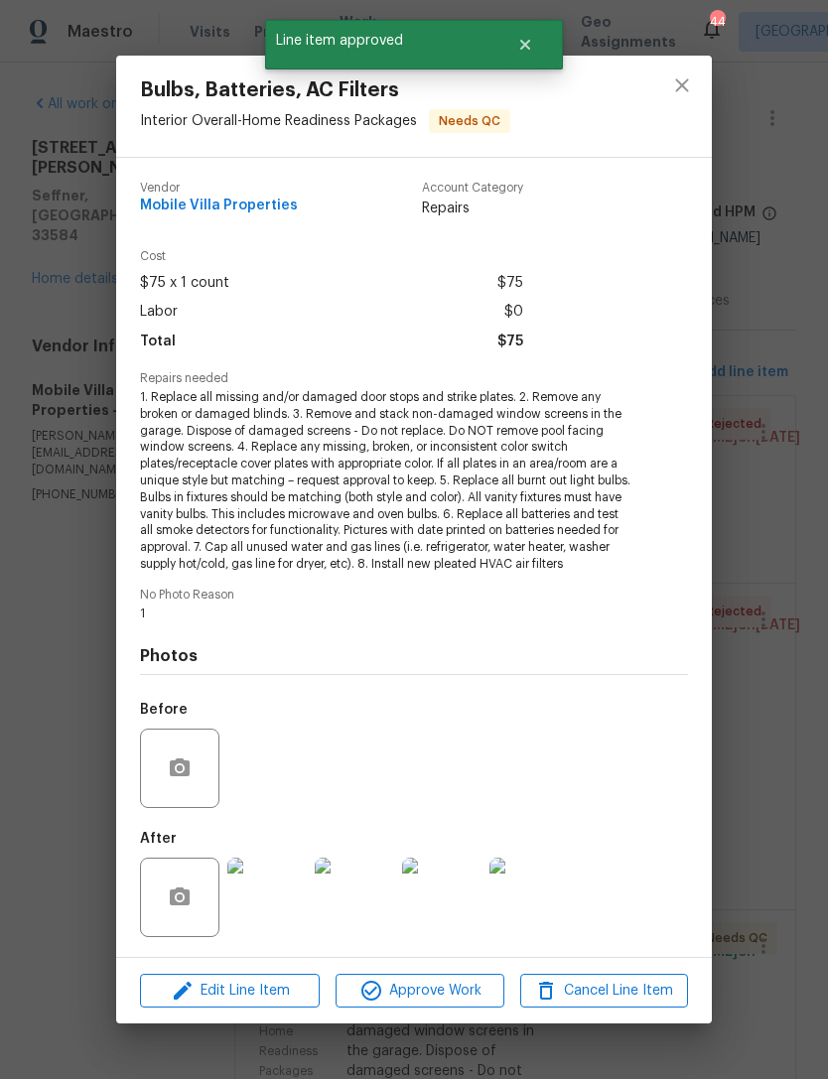
click at [643, 637] on div "Photos Before After" at bounding box center [414, 785] width 548 height 327
click at [439, 1004] on button "Approve Work" at bounding box center [419, 991] width 168 height 35
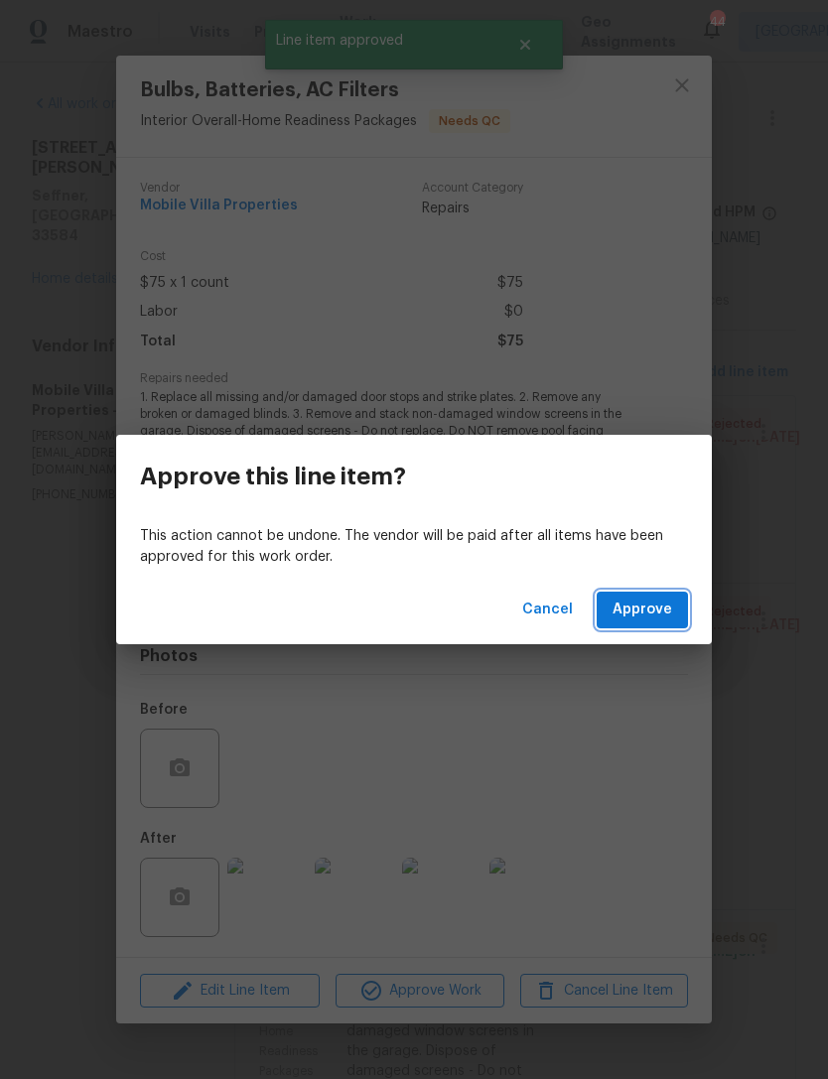
click at [666, 600] on span "Approve" at bounding box center [642, 610] width 60 height 25
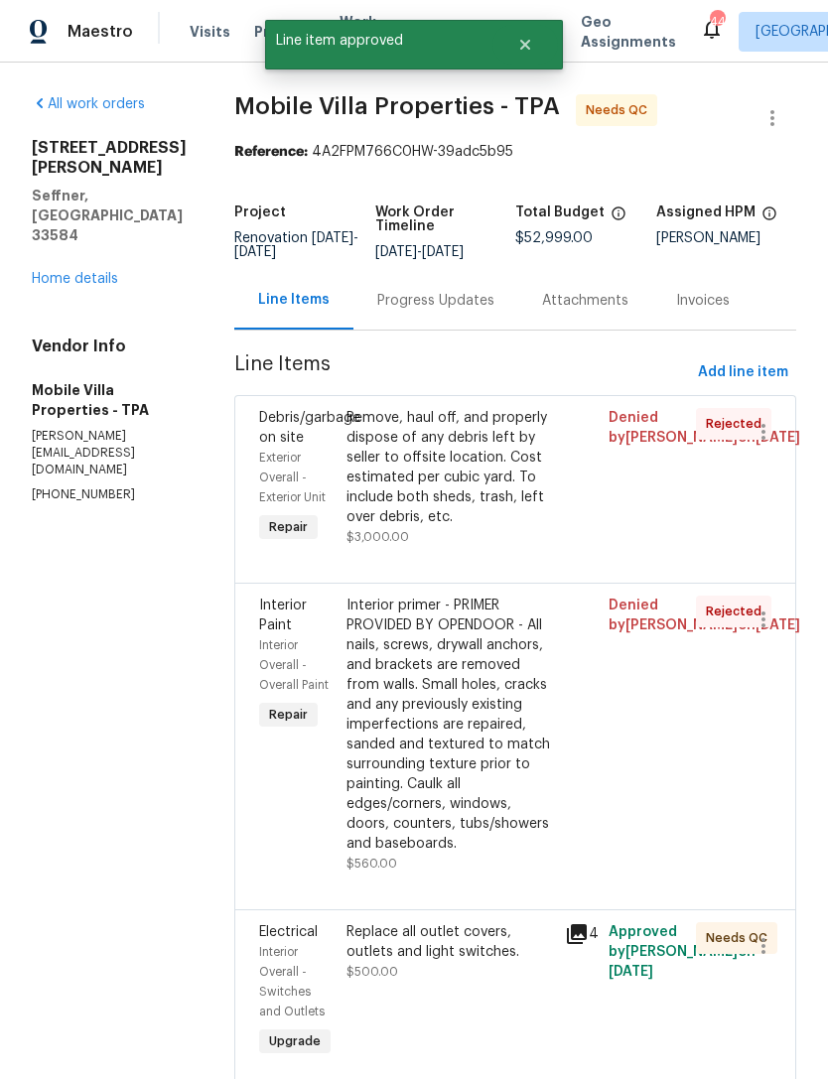
click at [366, 922] on div "Replace all outlet covers, outlets and light switches. $500.00" at bounding box center [449, 952] width 206 height 60
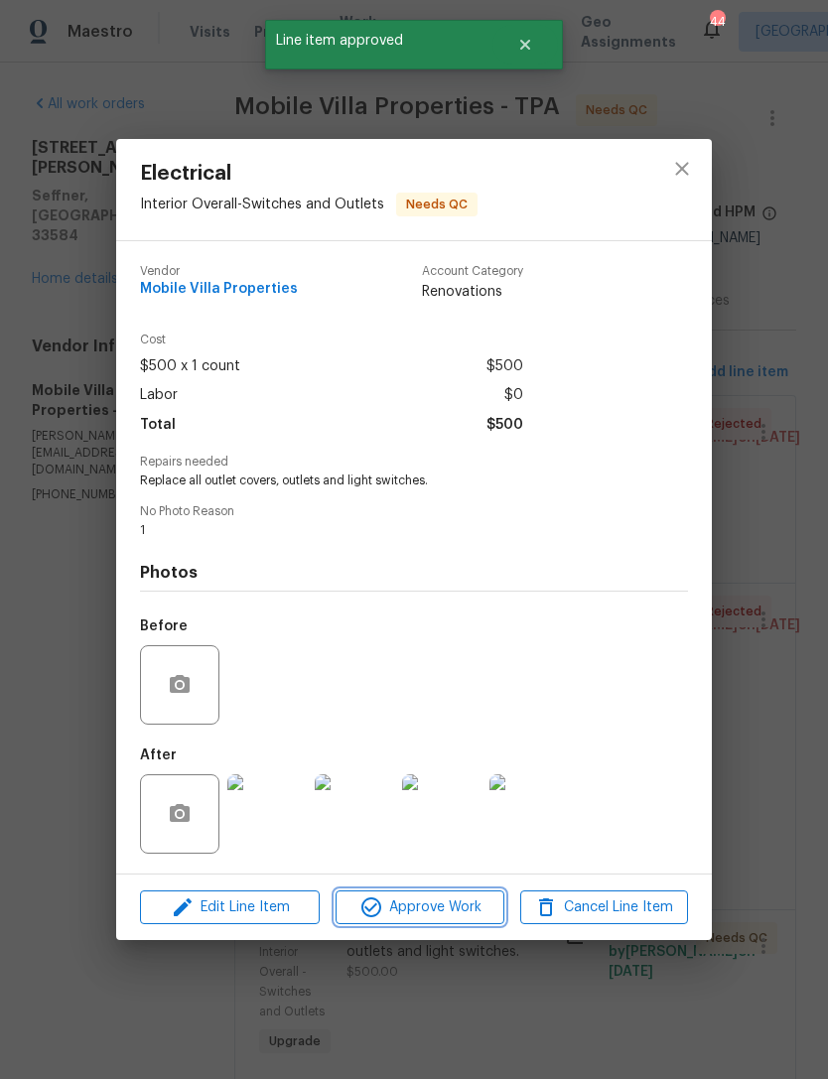
click at [388, 914] on span "Approve Work" at bounding box center [419, 907] width 156 height 25
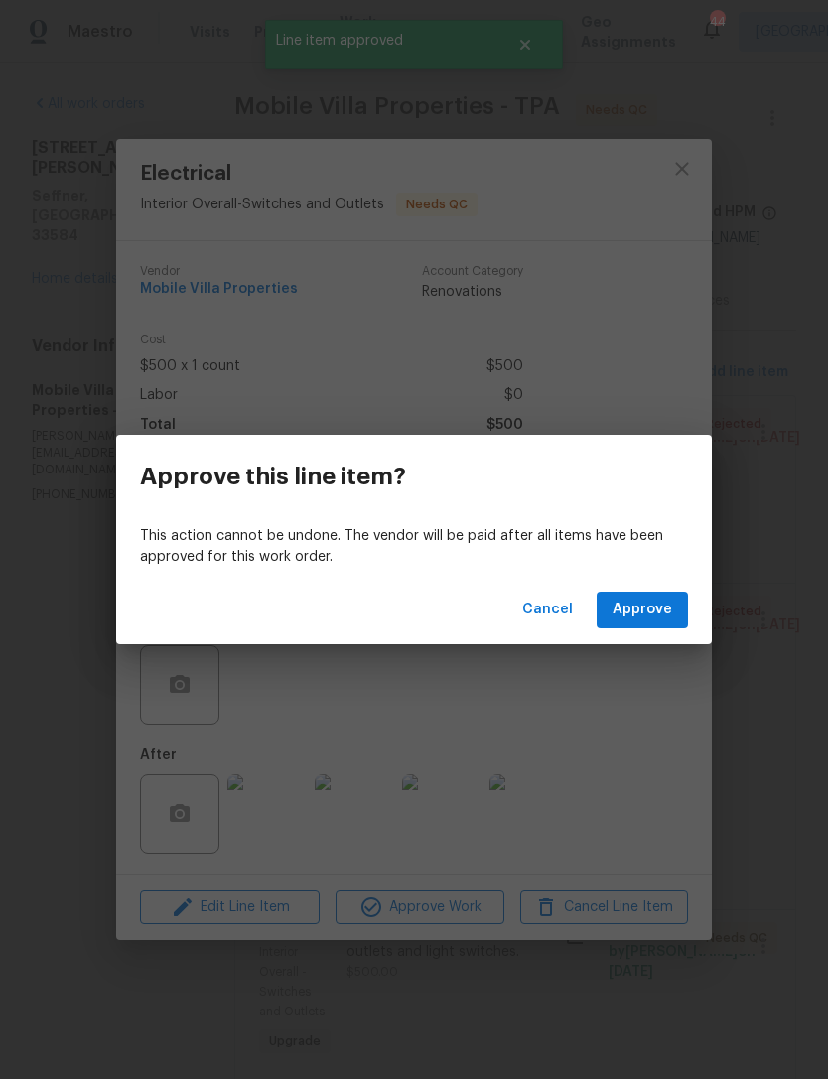
click at [612, 615] on button "Approve" at bounding box center [642, 610] width 91 height 37
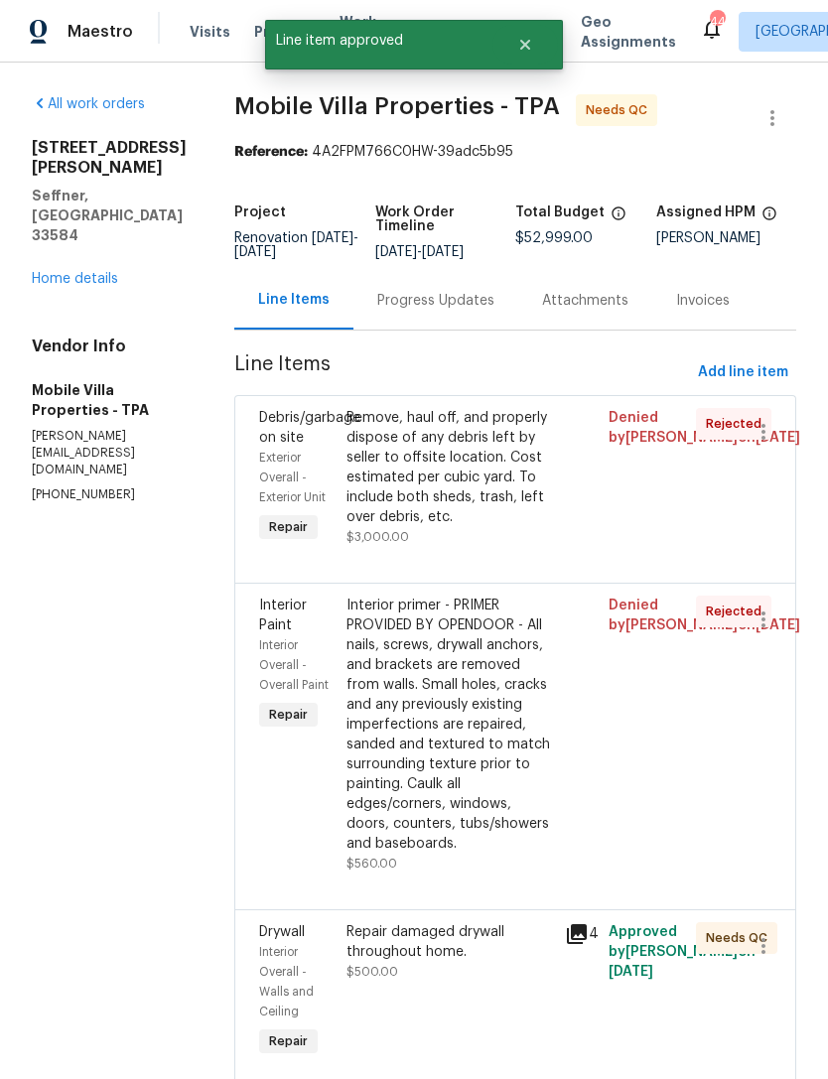
click at [350, 922] on div "Repair damaged drywall throughout home. $500.00" at bounding box center [449, 952] width 206 height 60
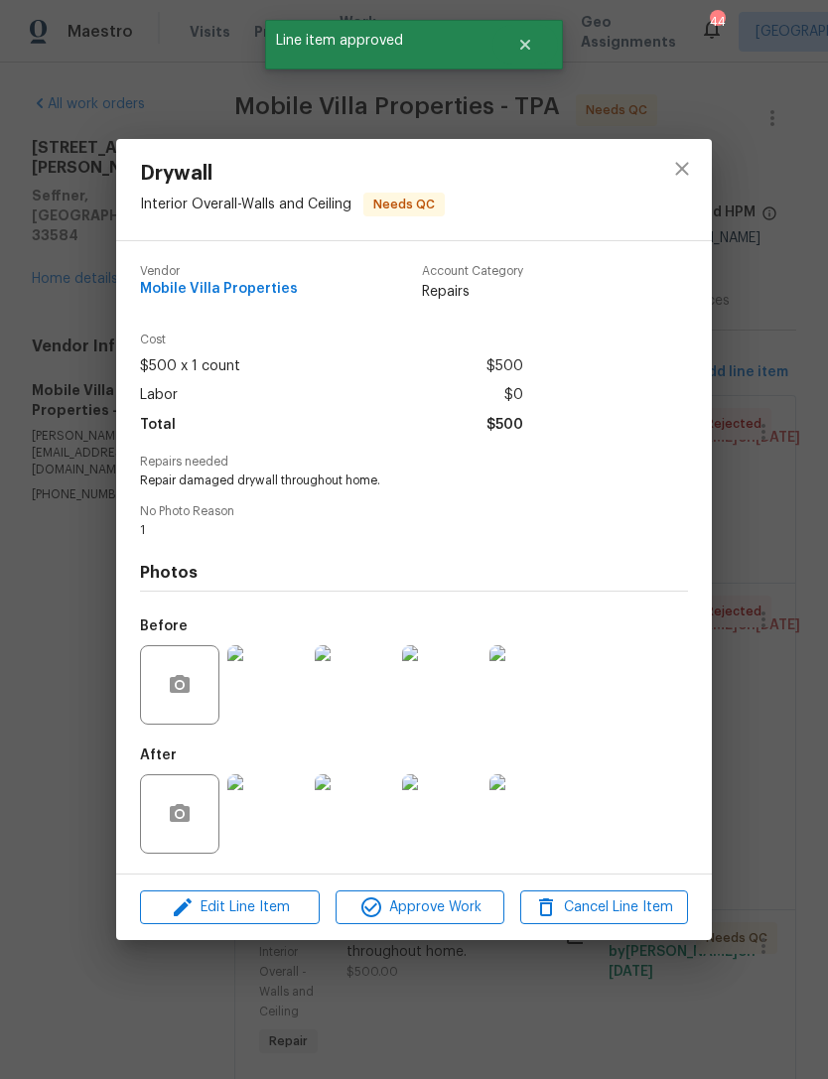
click at [421, 916] on span "Approve Work" at bounding box center [419, 907] width 156 height 25
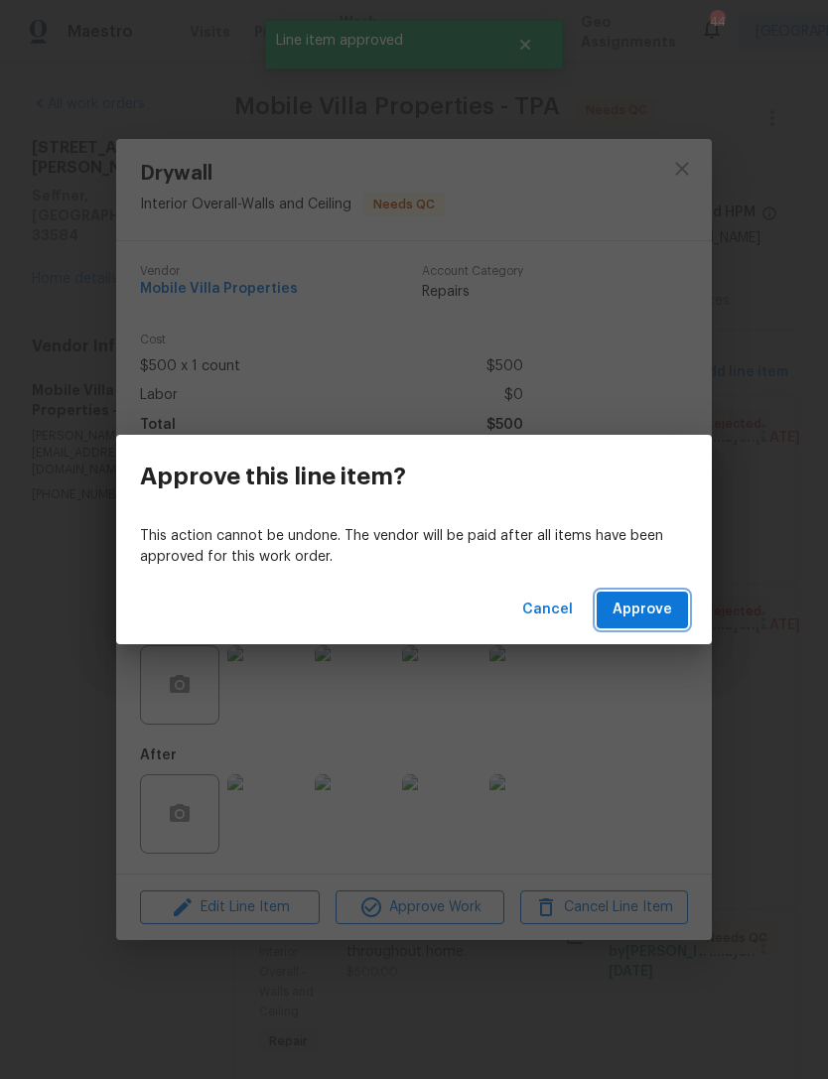
click at [615, 607] on span "Approve" at bounding box center [642, 610] width 60 height 25
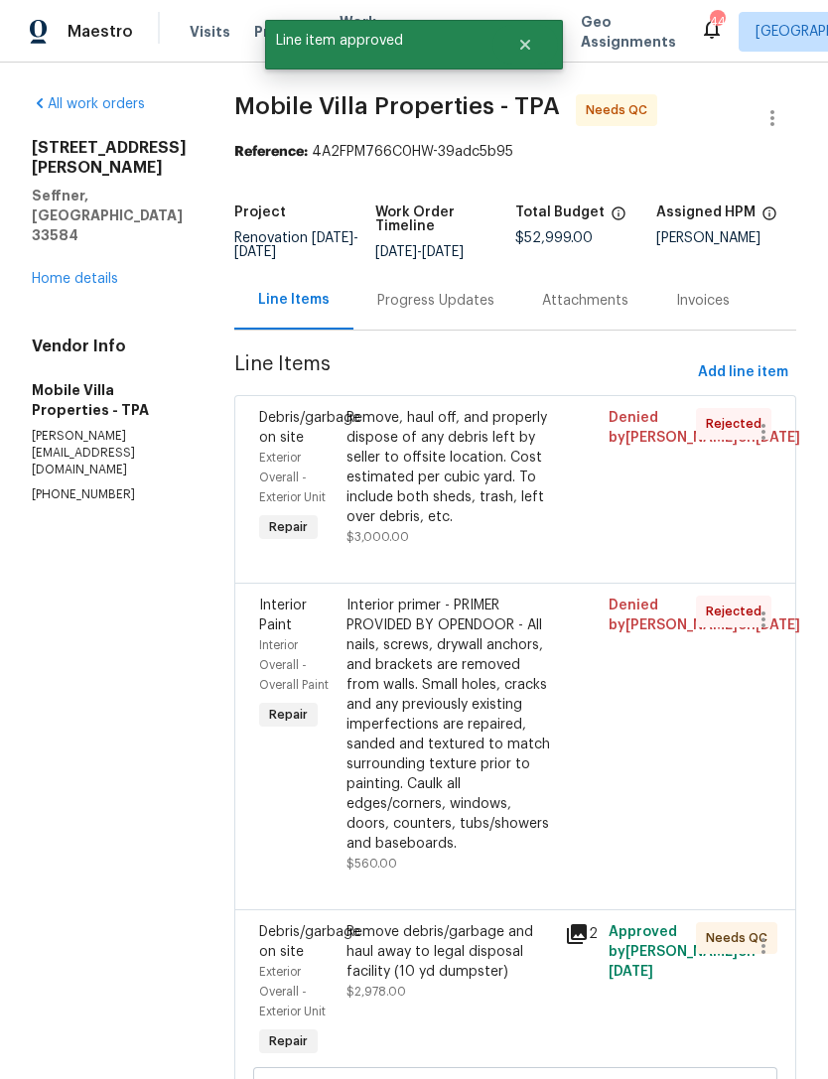
click at [347, 946] on div "Remove debris/garbage and haul away to legal disposal facility (10 yd dumpster)…" at bounding box center [449, 991] width 218 height 151
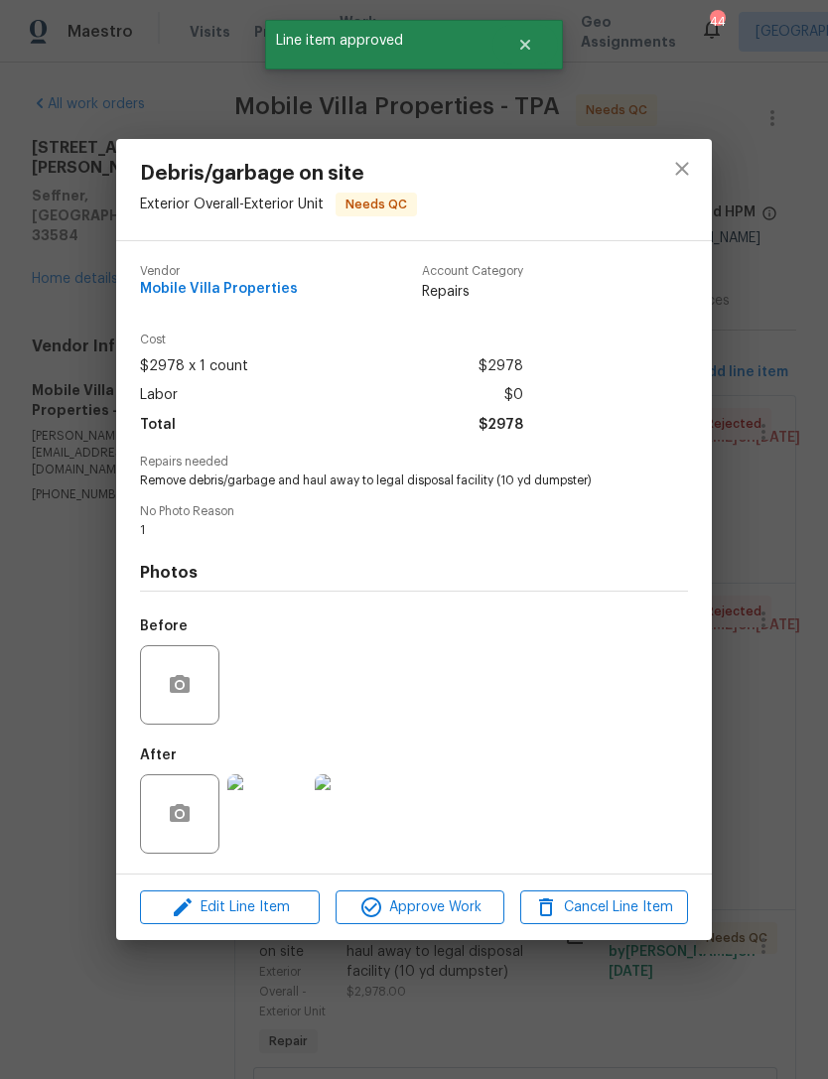
click at [57, 752] on div "Debris/garbage on site Exterior Overall - Exterior Unit Needs QC Vendor Mobile …" at bounding box center [414, 539] width 828 height 1079
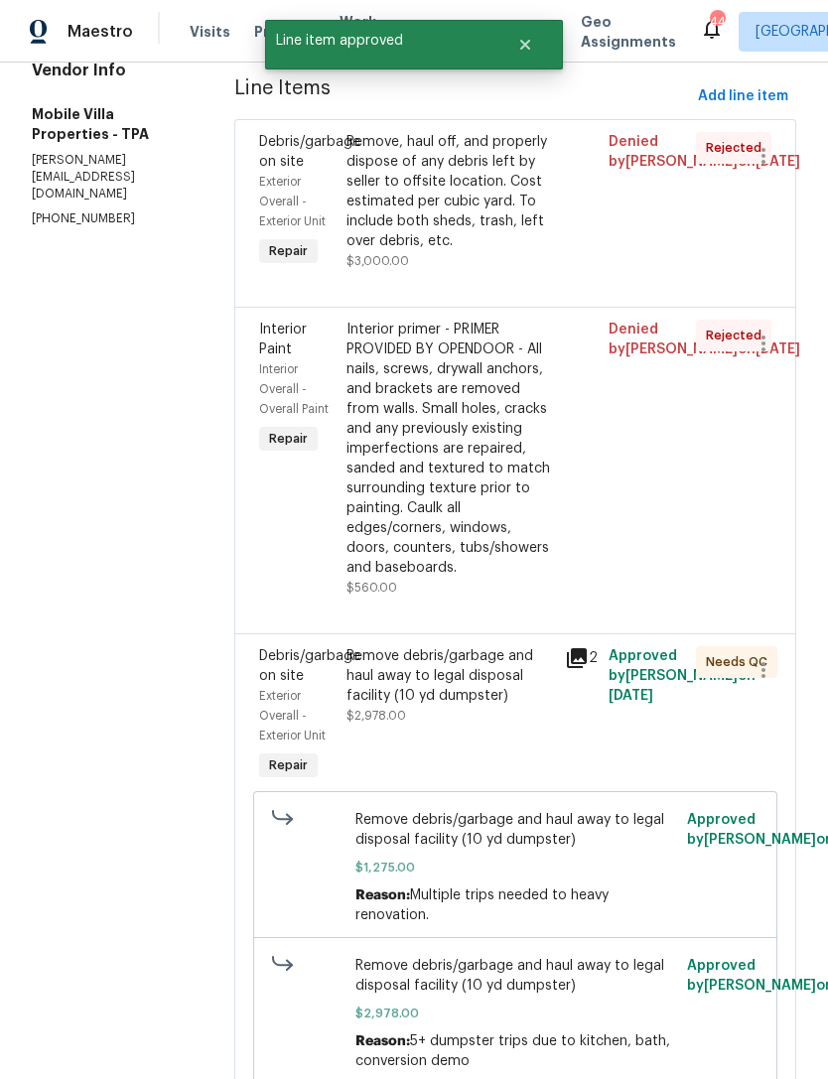
scroll to position [301, 0]
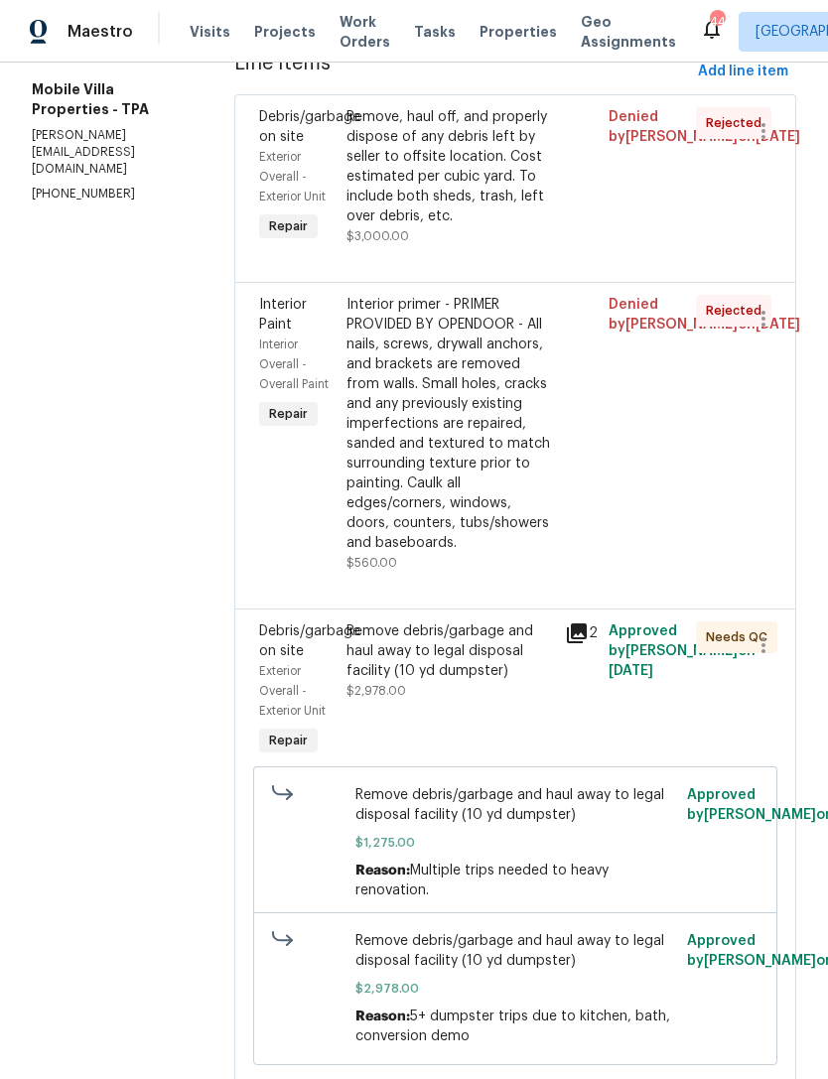
click at [392, 641] on div "Remove debris/garbage and haul away to legal disposal facility (10 yd dumpster)…" at bounding box center [449, 660] width 206 height 79
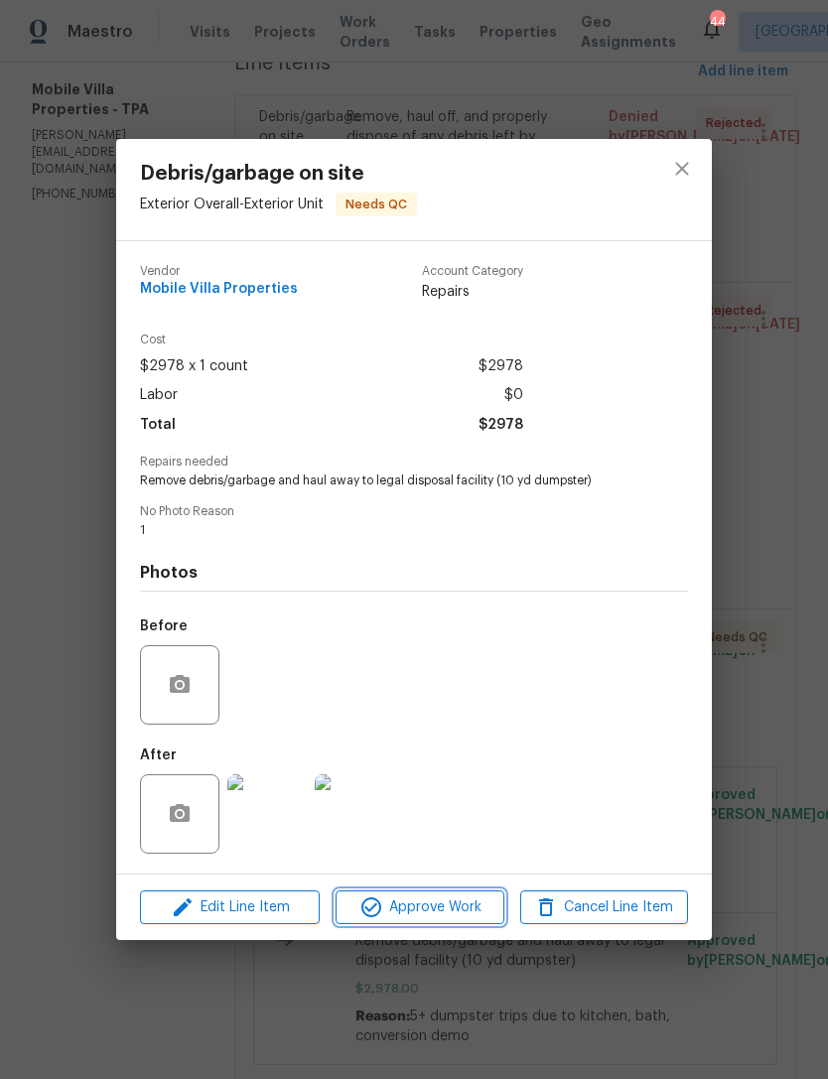
click at [382, 912] on icon "button" at bounding box center [371, 907] width 24 height 24
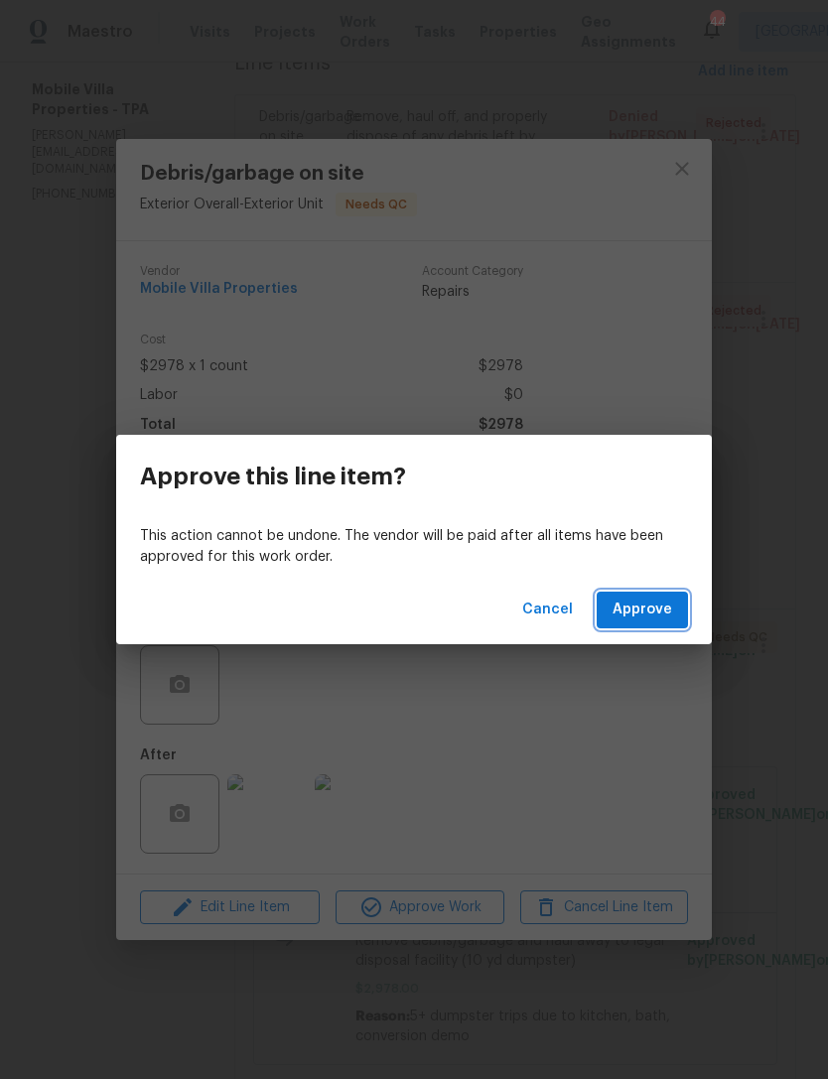
click at [608, 617] on button "Approve" at bounding box center [642, 610] width 91 height 37
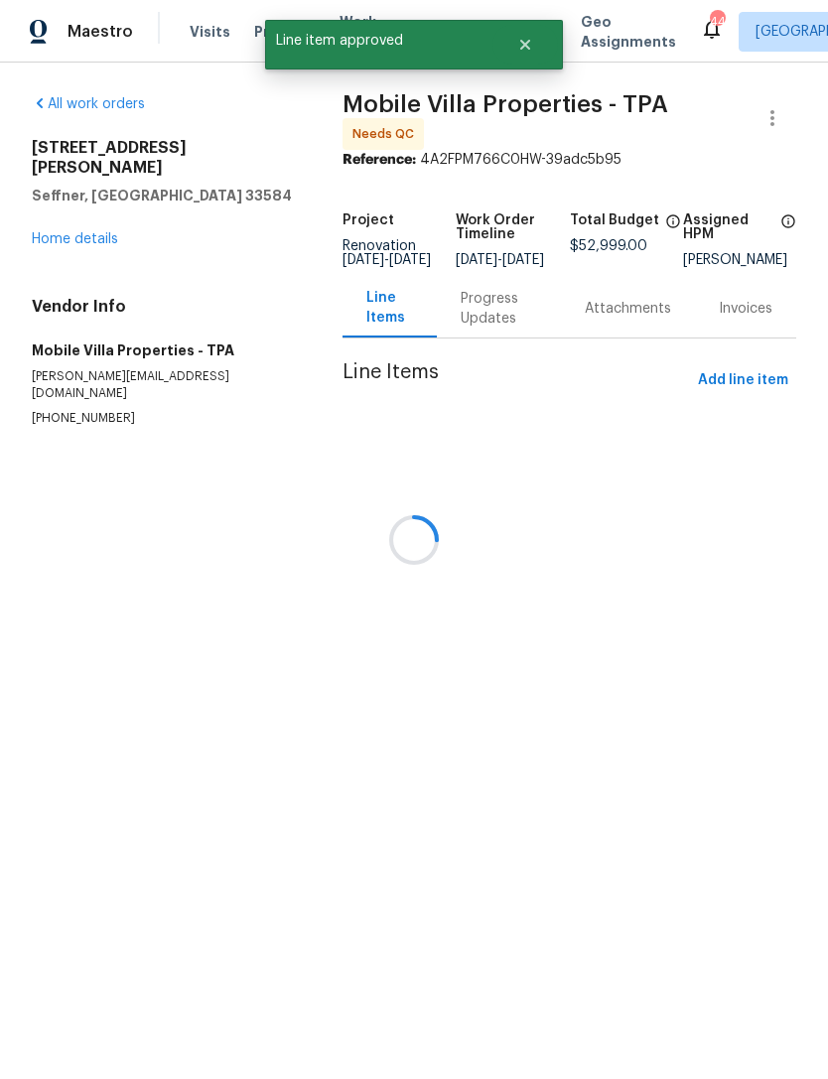
scroll to position [0, 0]
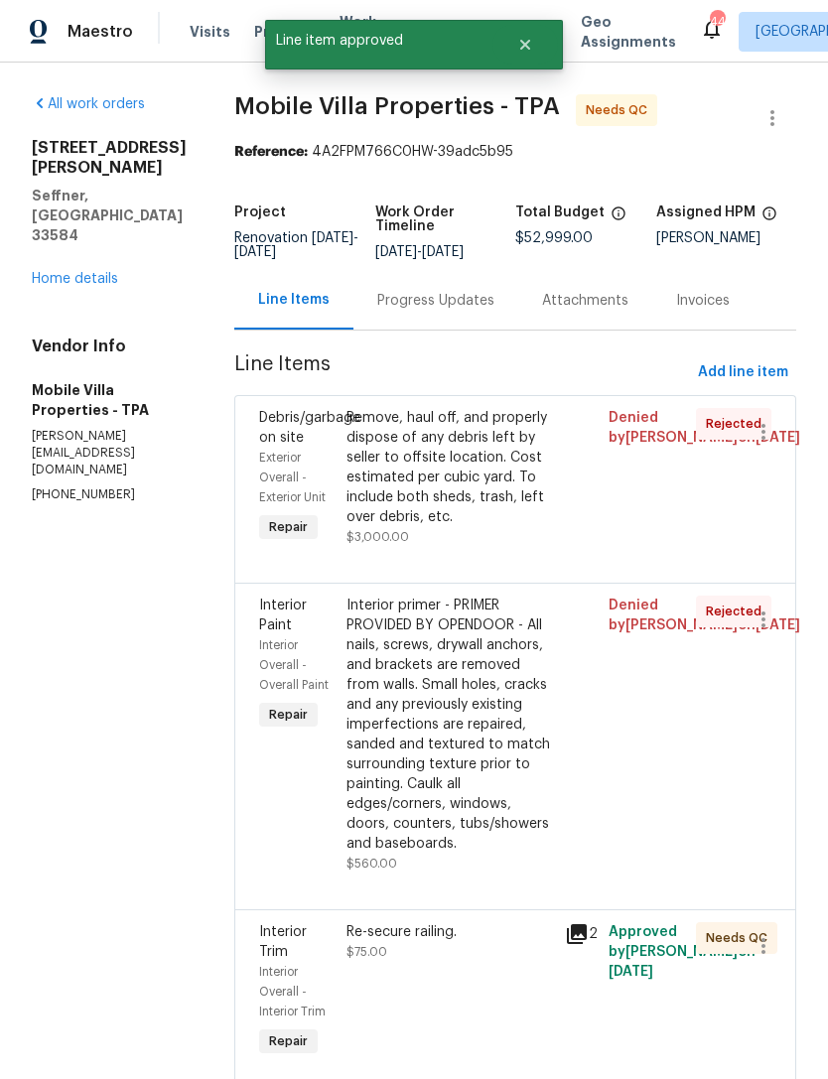
click at [360, 916] on div "Re-secure railing. $75.00" at bounding box center [449, 991] width 218 height 151
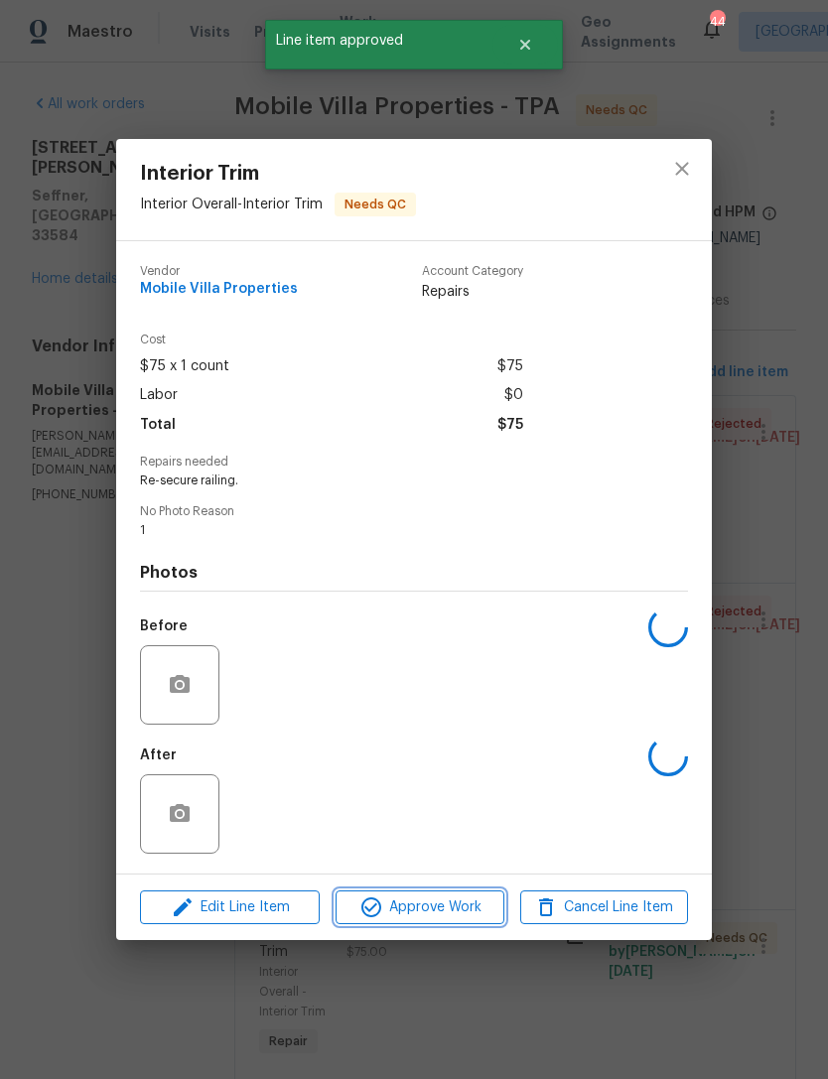
click at [403, 918] on span "Approve Work" at bounding box center [419, 907] width 156 height 25
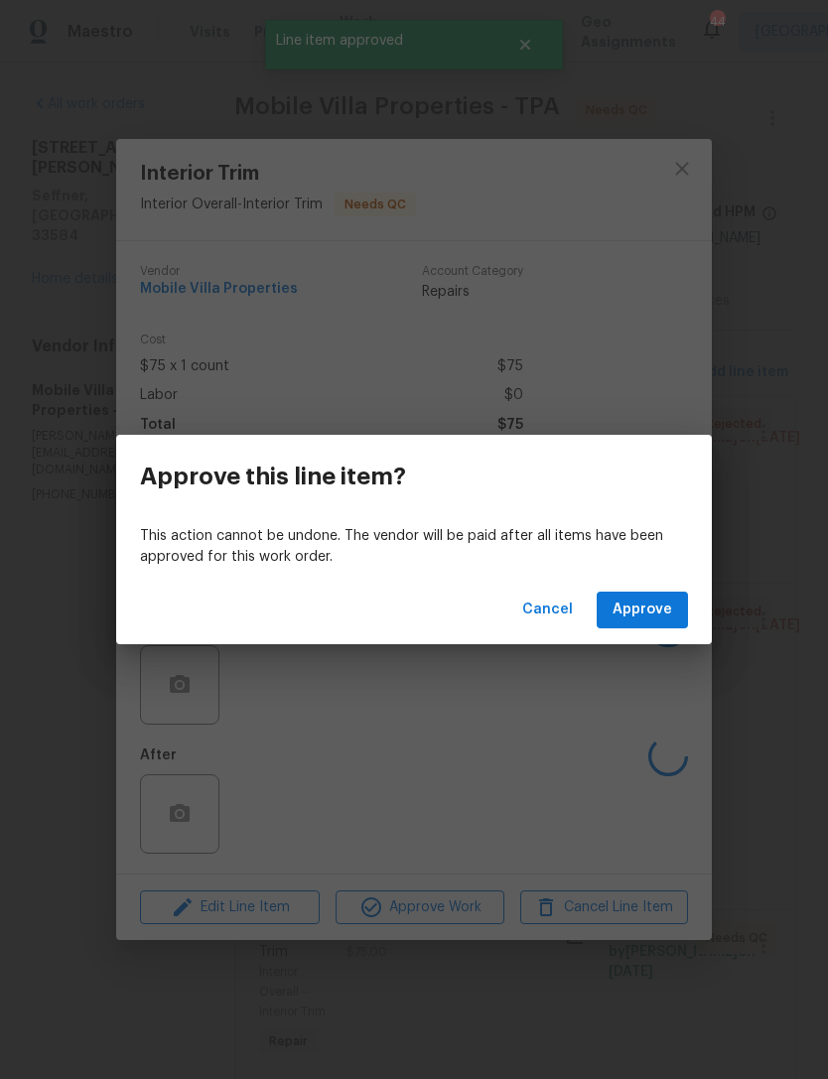
click at [622, 616] on span "Approve" at bounding box center [642, 610] width 60 height 25
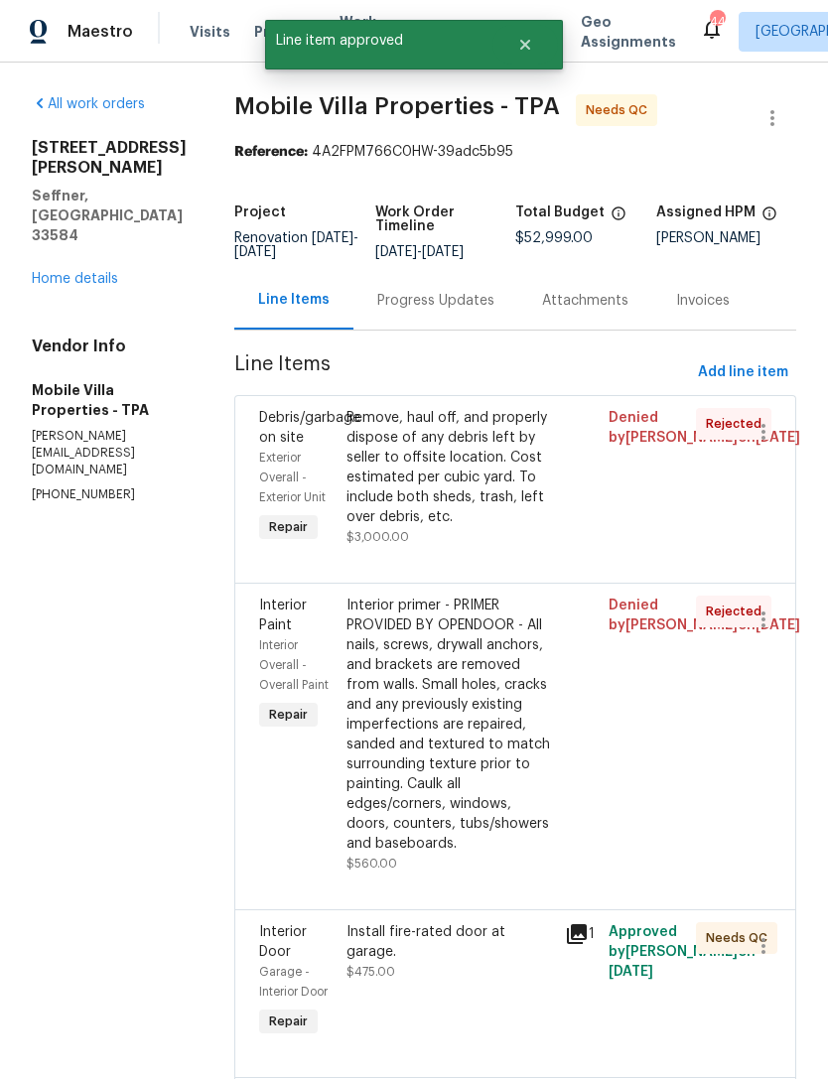
click at [377, 916] on div "Install fire-rated door at garage. $475.00" at bounding box center [449, 981] width 218 height 131
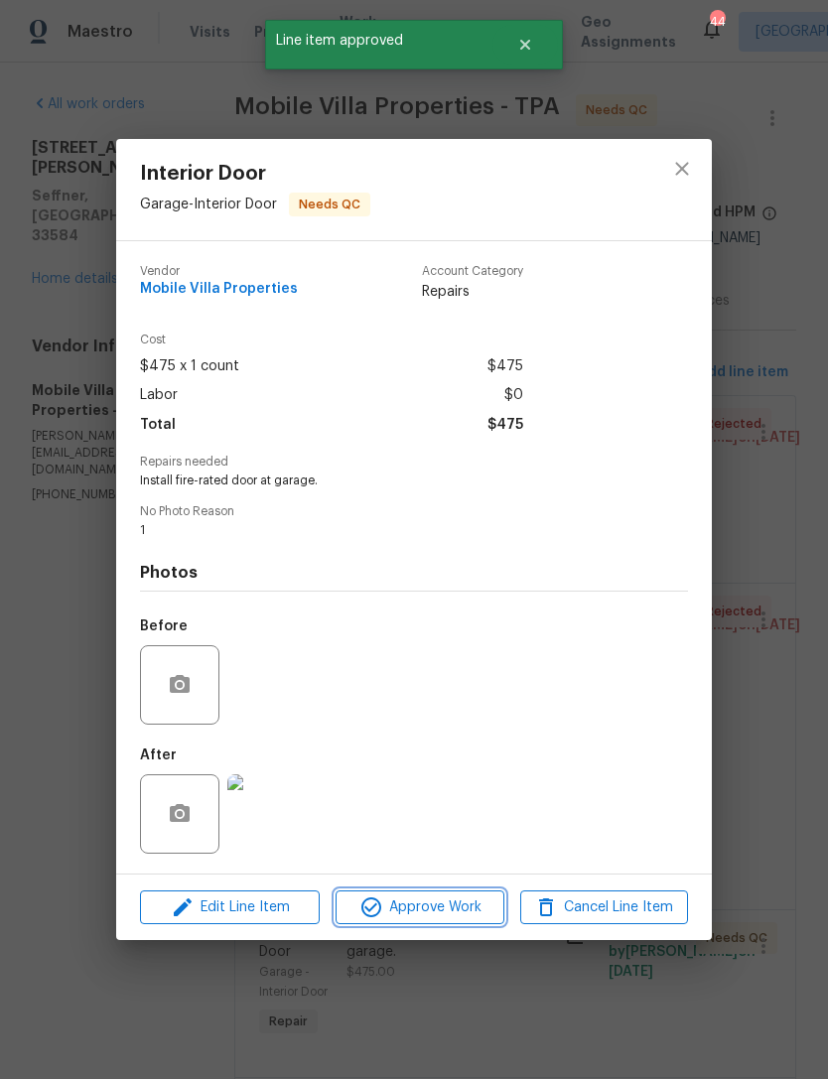
click at [384, 909] on span "Approve Work" at bounding box center [419, 907] width 156 height 25
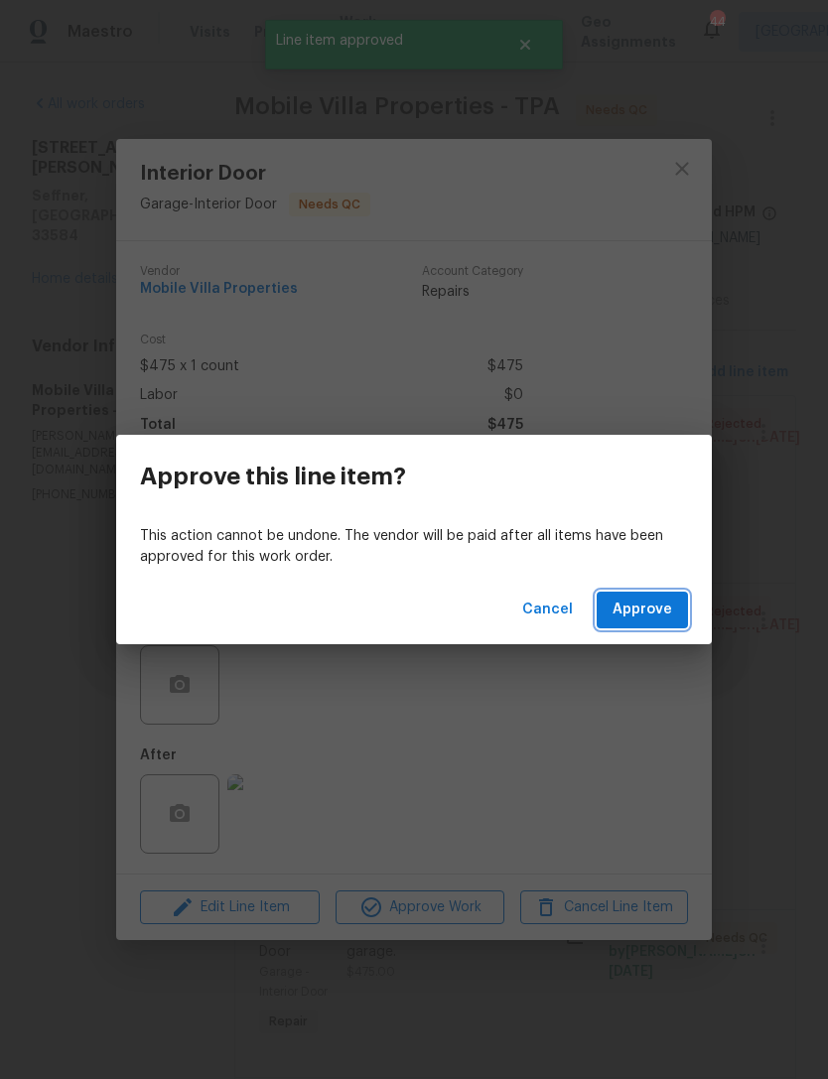
click at [600, 622] on button "Approve" at bounding box center [642, 610] width 91 height 37
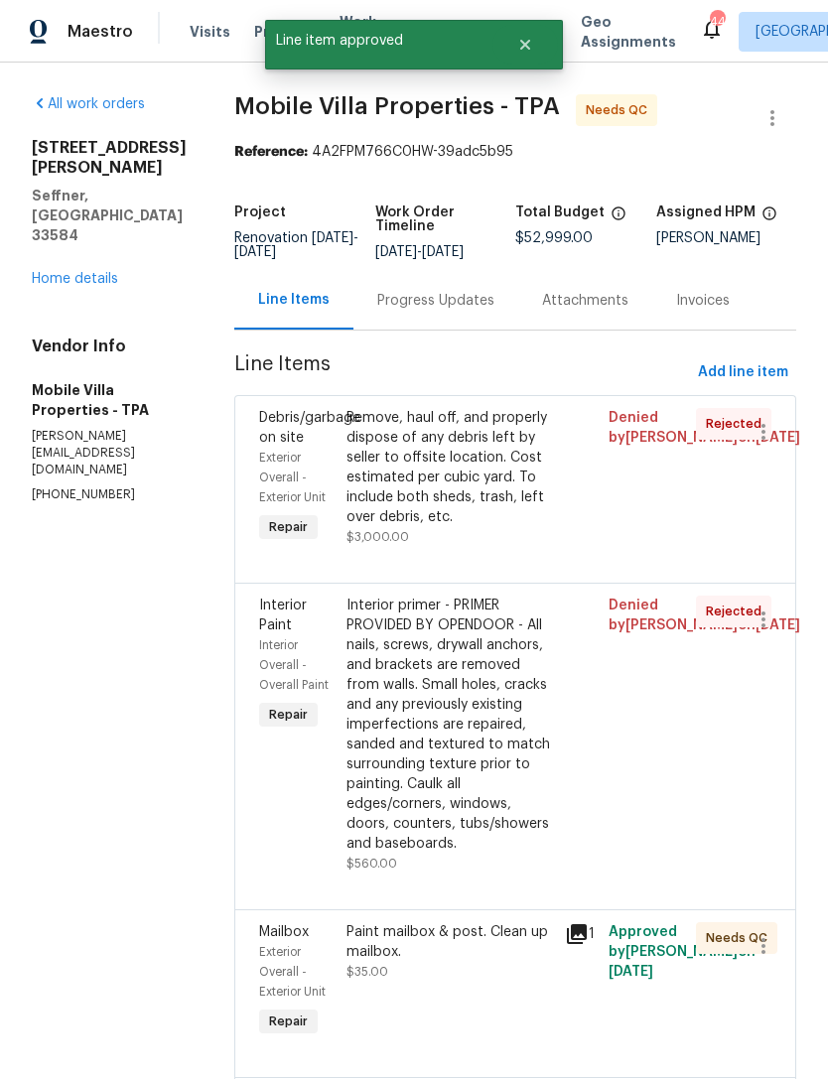
click at [363, 922] on div "Paint mailbox & post. Clean up mailbox." at bounding box center [449, 942] width 206 height 40
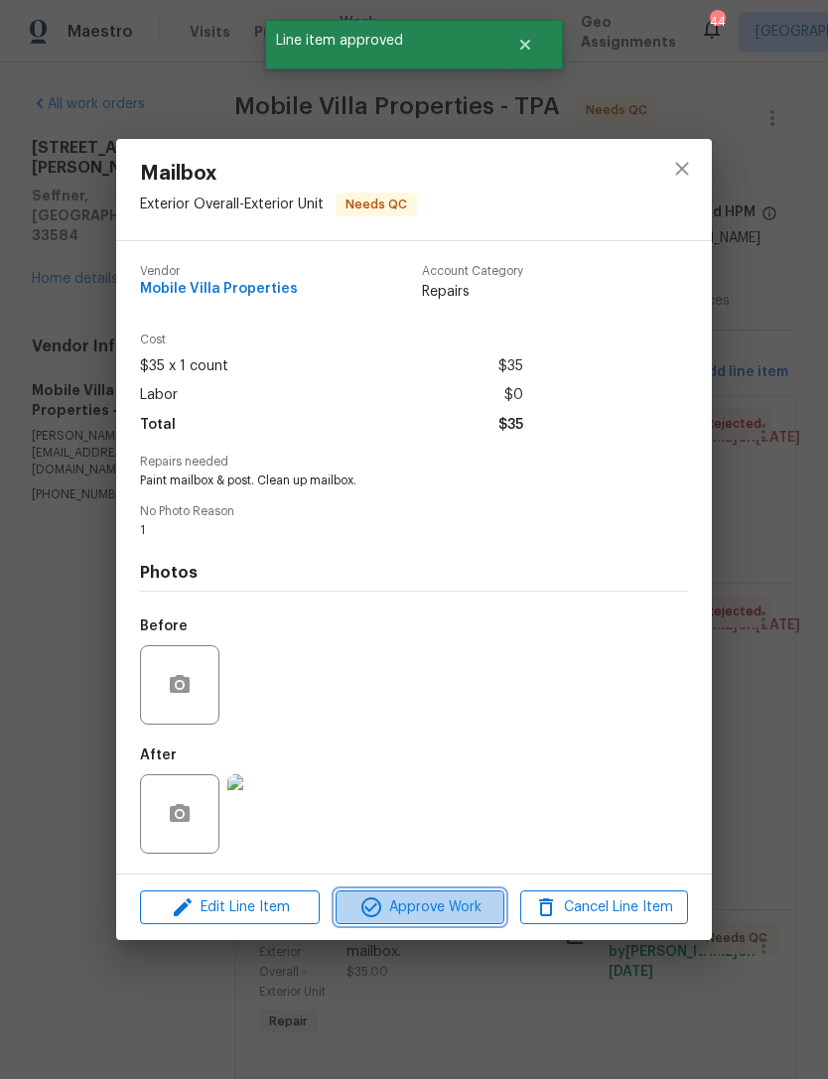
click at [370, 912] on icon "button" at bounding box center [371, 907] width 20 height 20
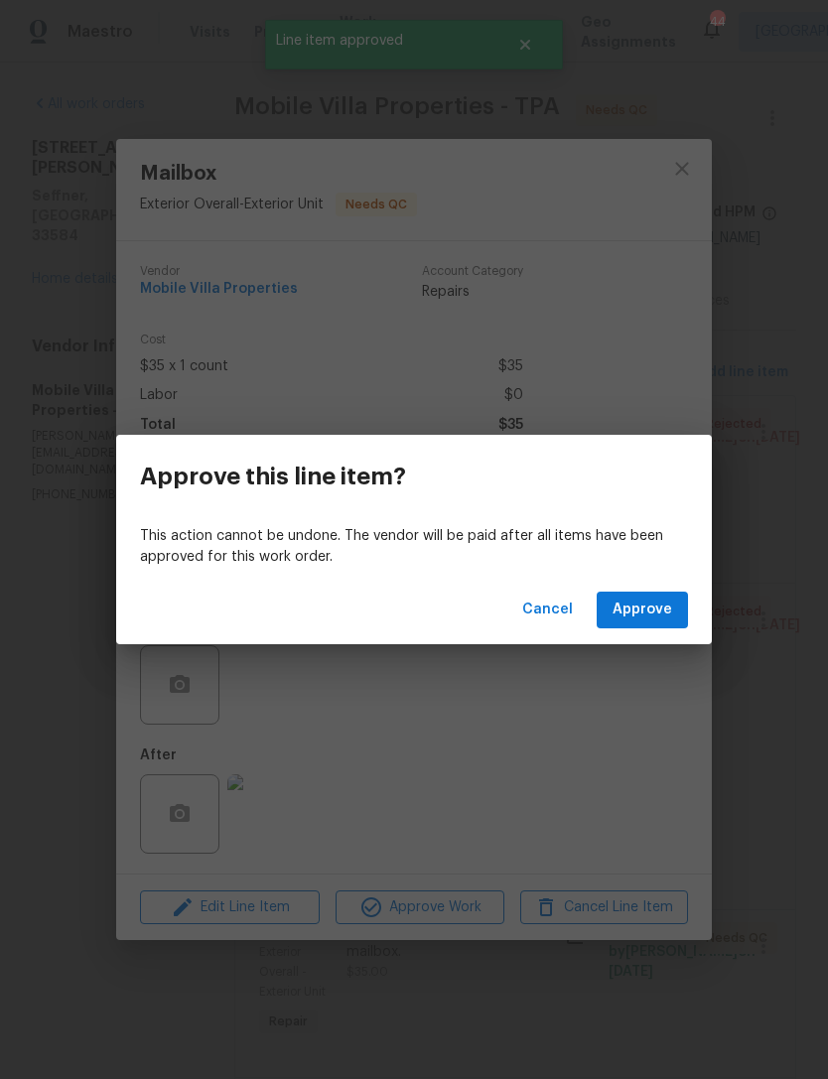
click at [603, 605] on button "Approve" at bounding box center [642, 610] width 91 height 37
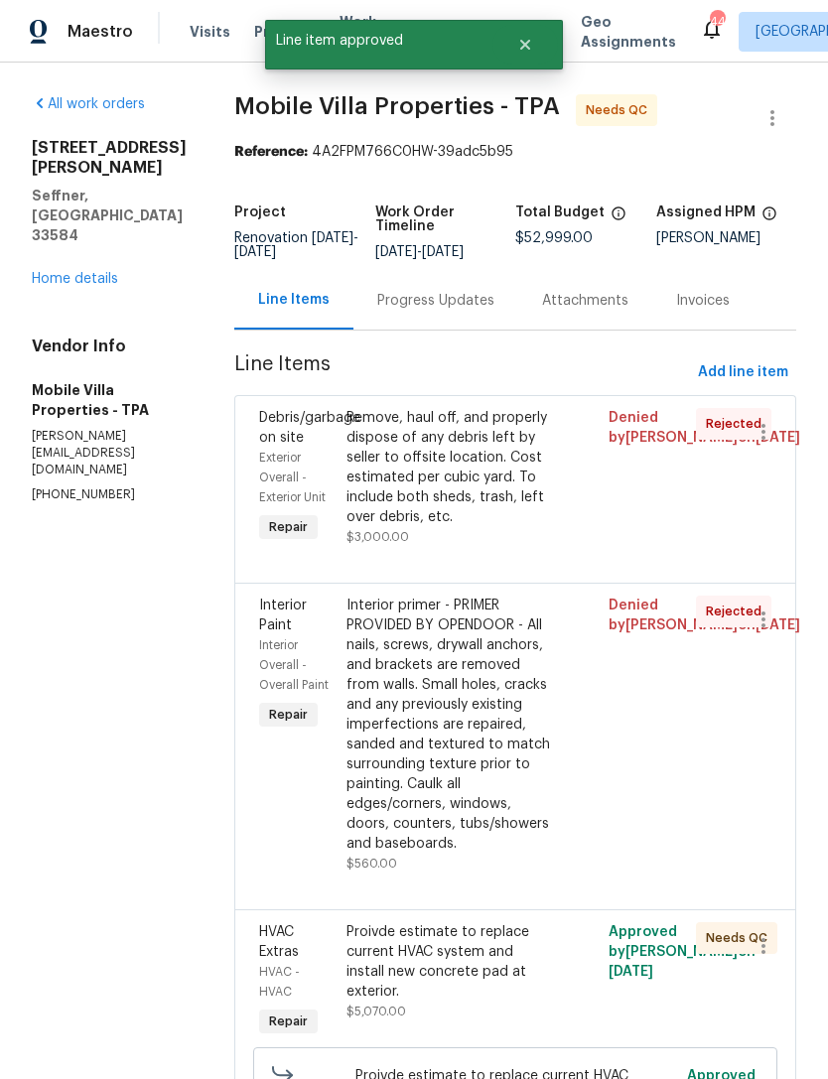
click at [370, 922] on div "Proivde estimate to replace current HVAC system and install new concrete pad at…" at bounding box center [449, 961] width 206 height 79
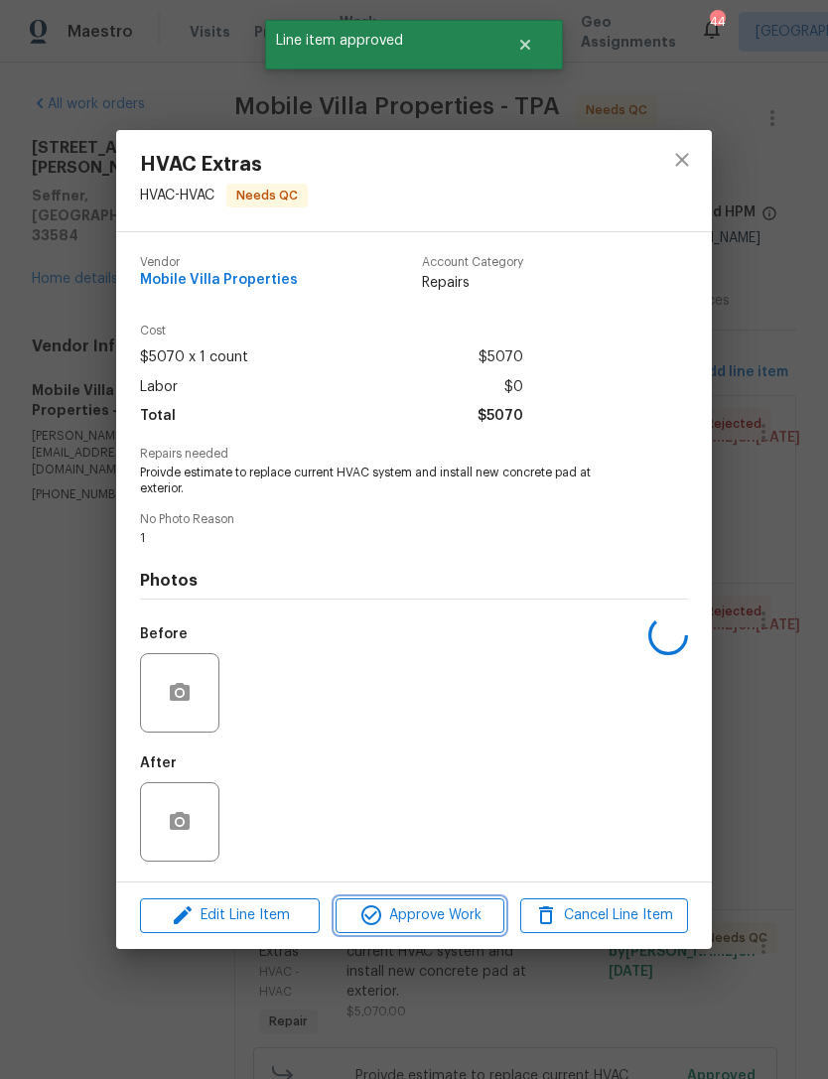
click at [397, 928] on span "Approve Work" at bounding box center [419, 915] width 156 height 25
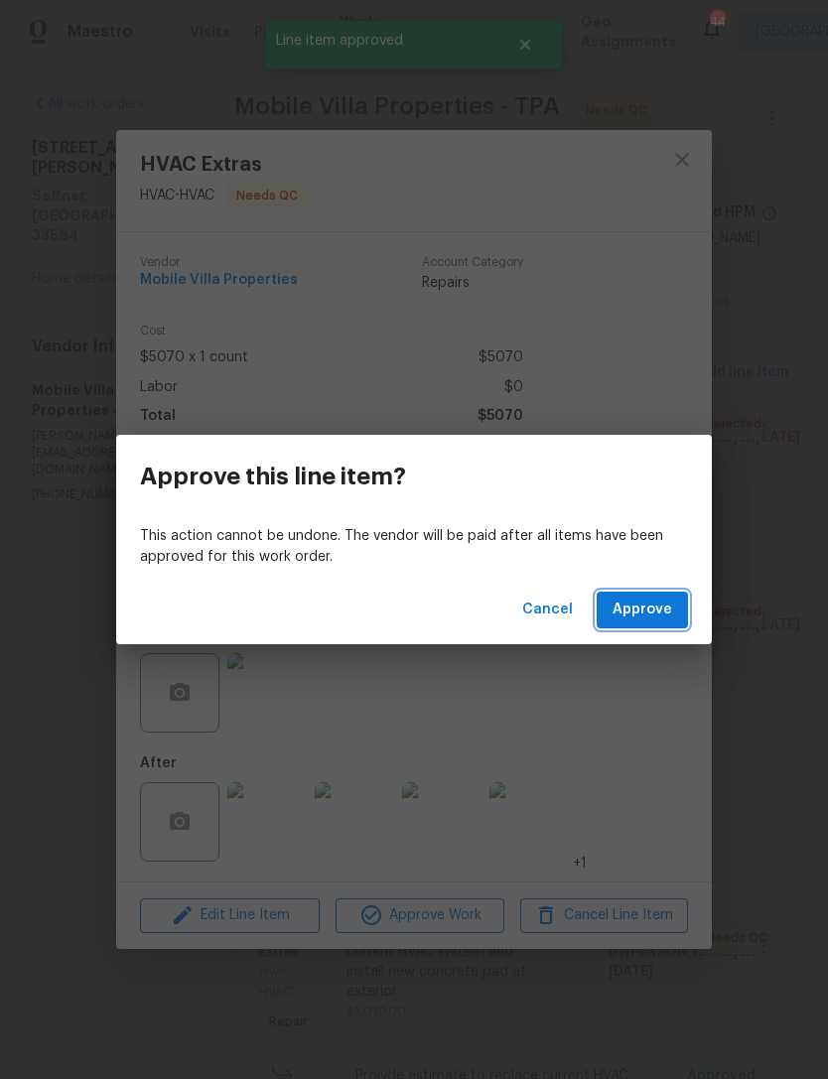
click at [625, 607] on span "Approve" at bounding box center [642, 610] width 60 height 25
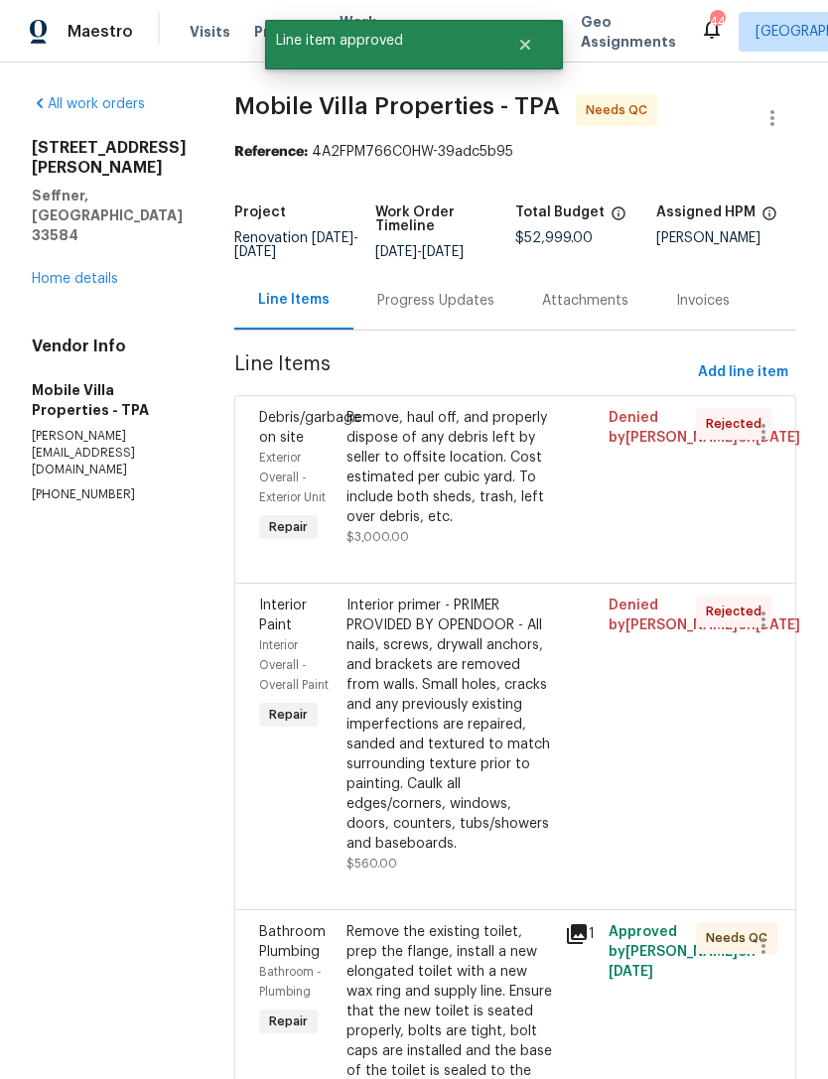
click at [365, 922] on div "Remove the existing toilet, prep the flange, install a new elongated toilet wit…" at bounding box center [449, 1031] width 206 height 218
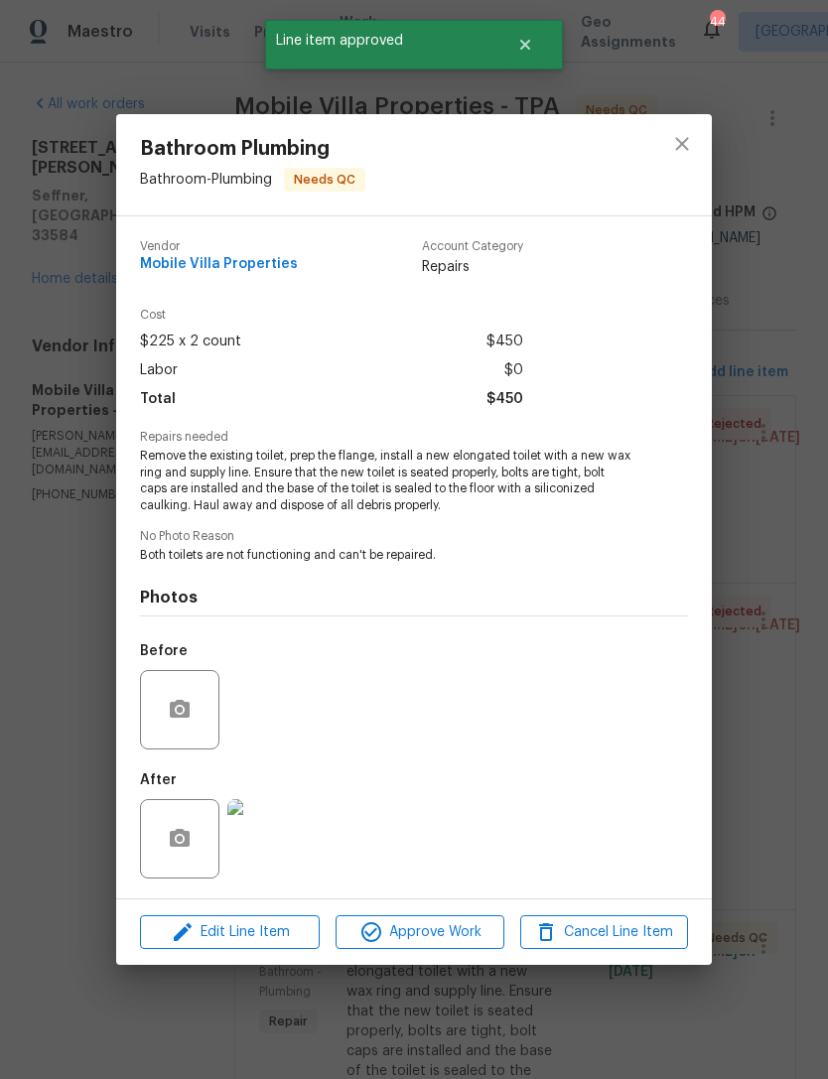
click at [387, 931] on span "Approve Work" at bounding box center [419, 932] width 156 height 25
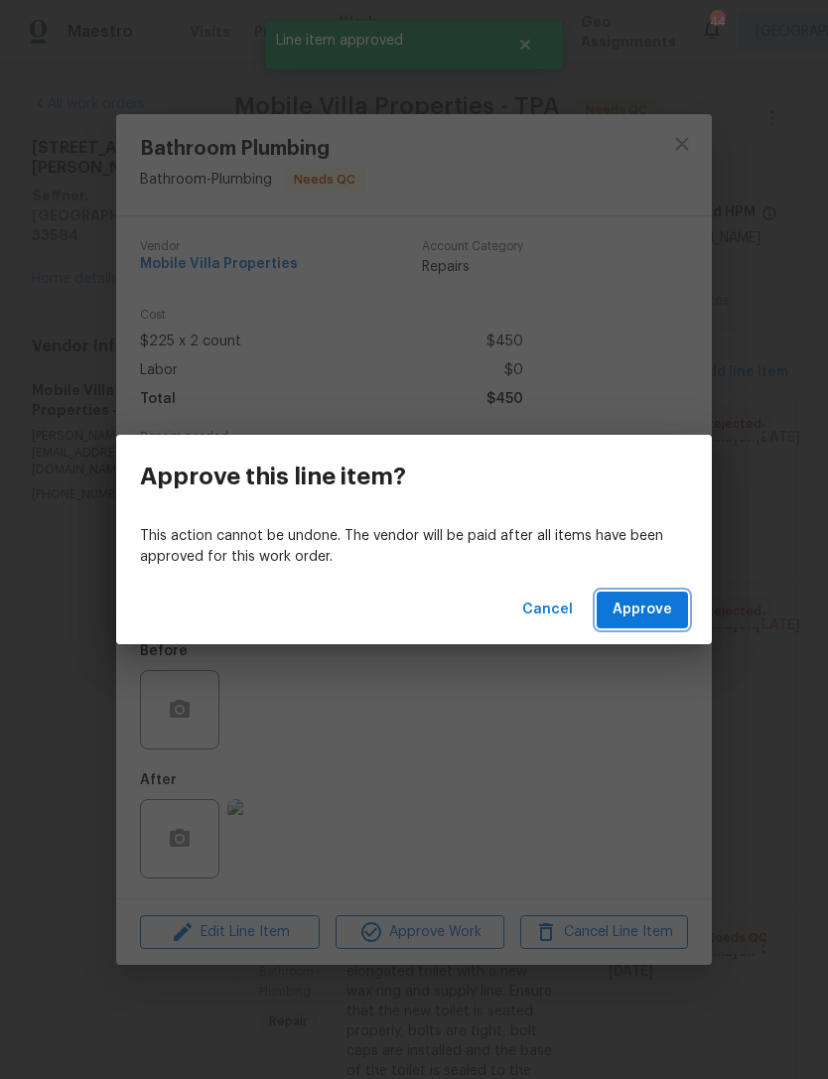
click at [617, 623] on button "Approve" at bounding box center [642, 610] width 91 height 37
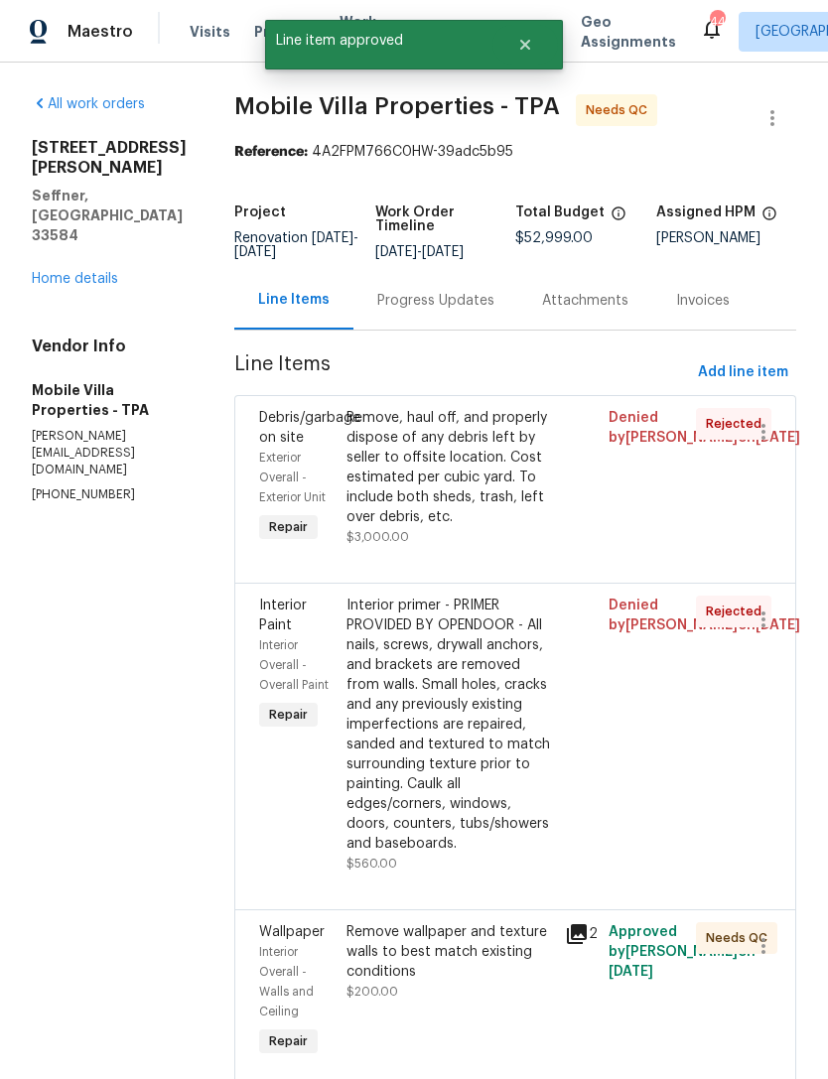
click at [368, 922] on div "Remove wallpaper and texture walls to best match existing conditions" at bounding box center [449, 952] width 206 height 60
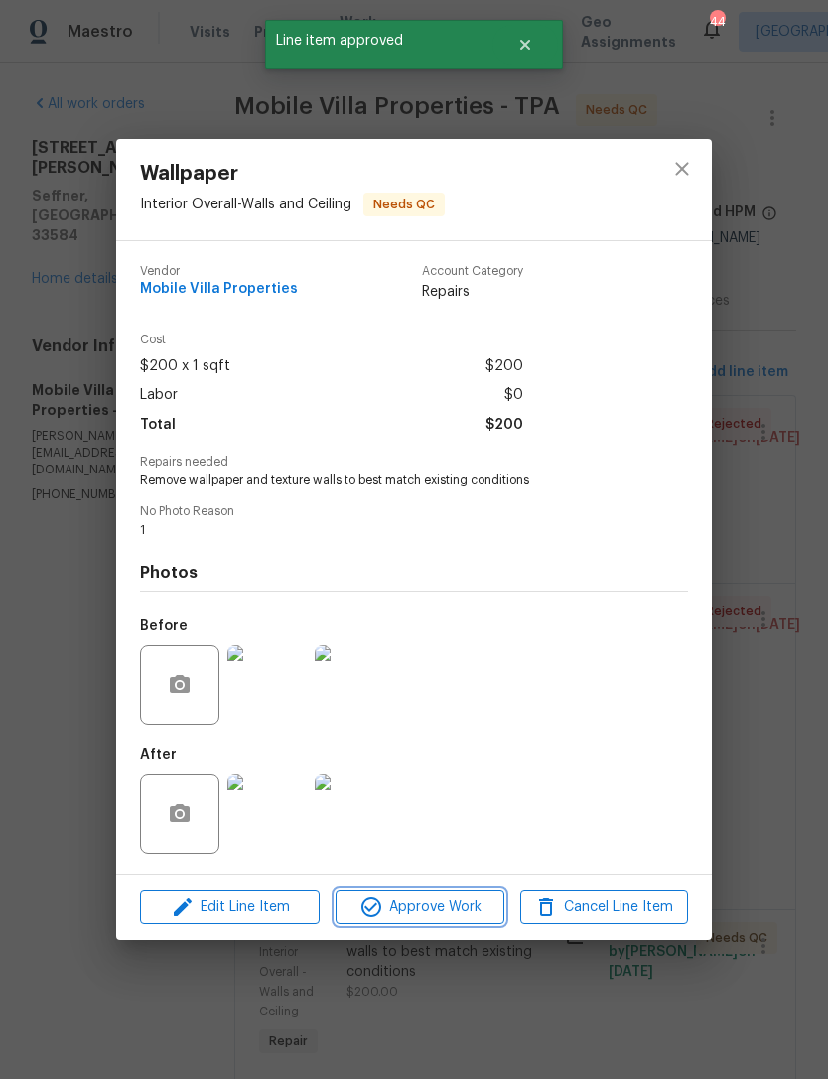
click at [406, 924] on button "Approve Work" at bounding box center [419, 907] width 168 height 35
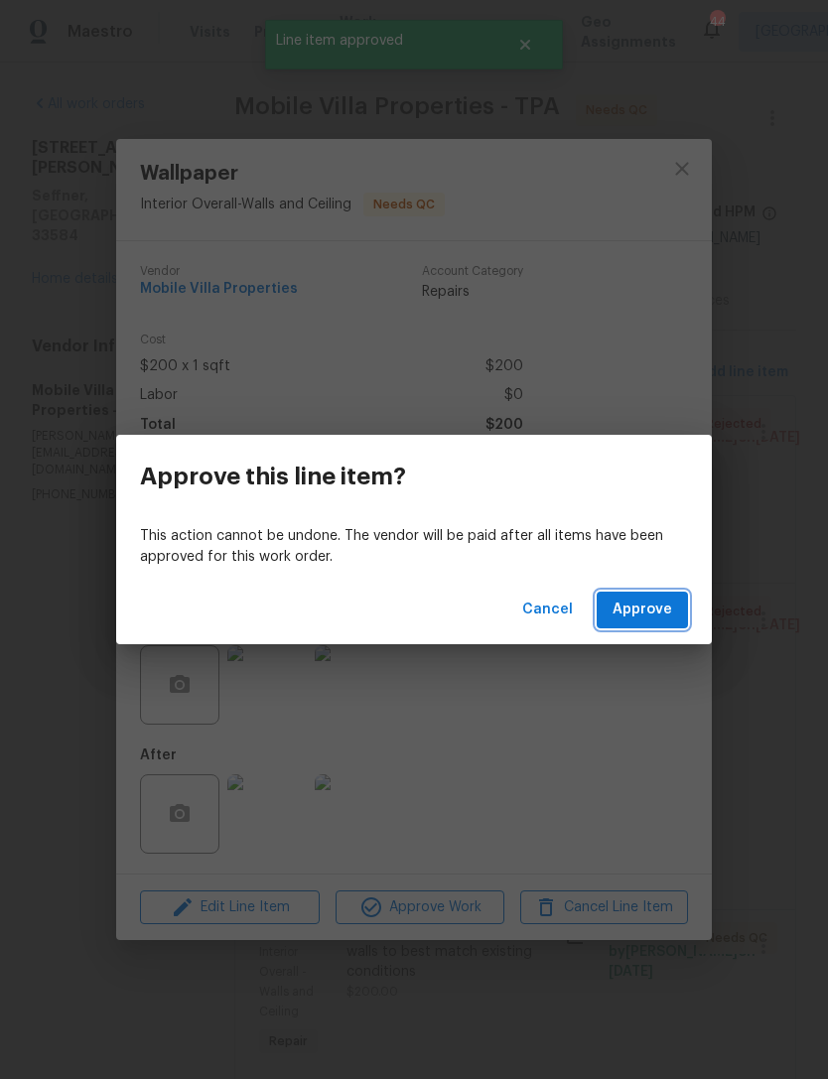
click at [641, 605] on span "Approve" at bounding box center [642, 610] width 60 height 25
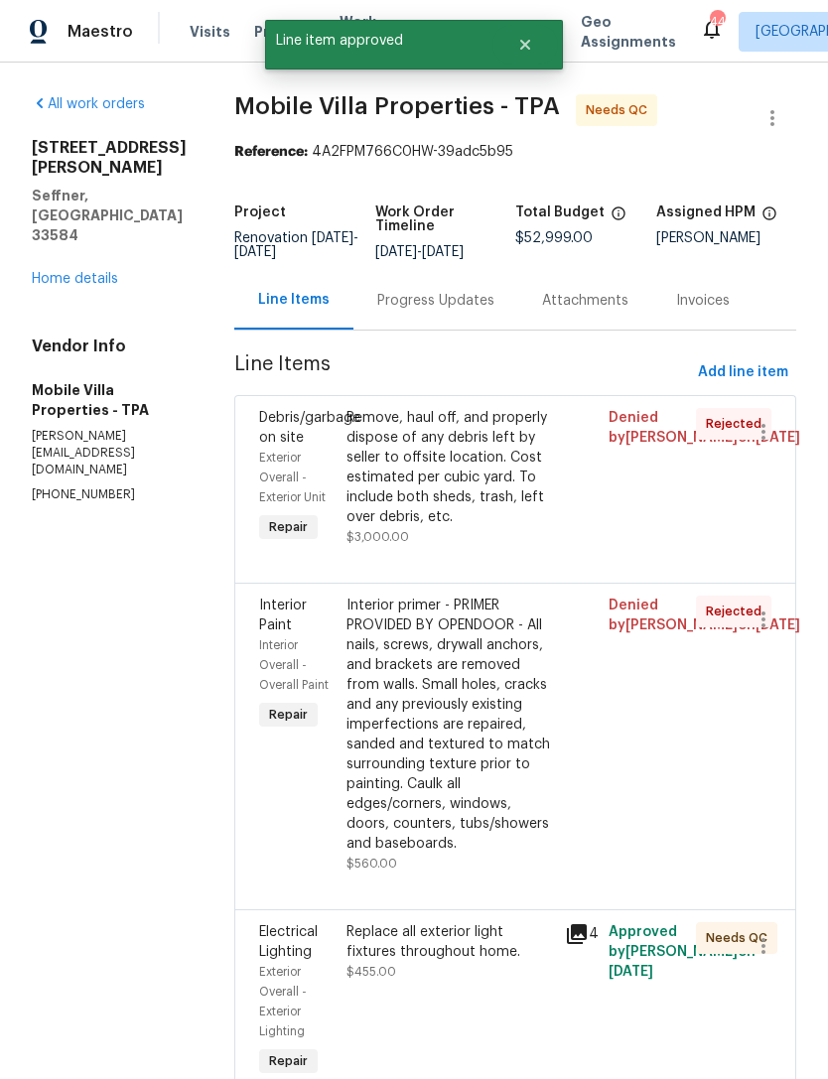
click at [371, 944] on div "Replace all exterior light fixtures throughout home. $455.00" at bounding box center [449, 1001] width 218 height 171
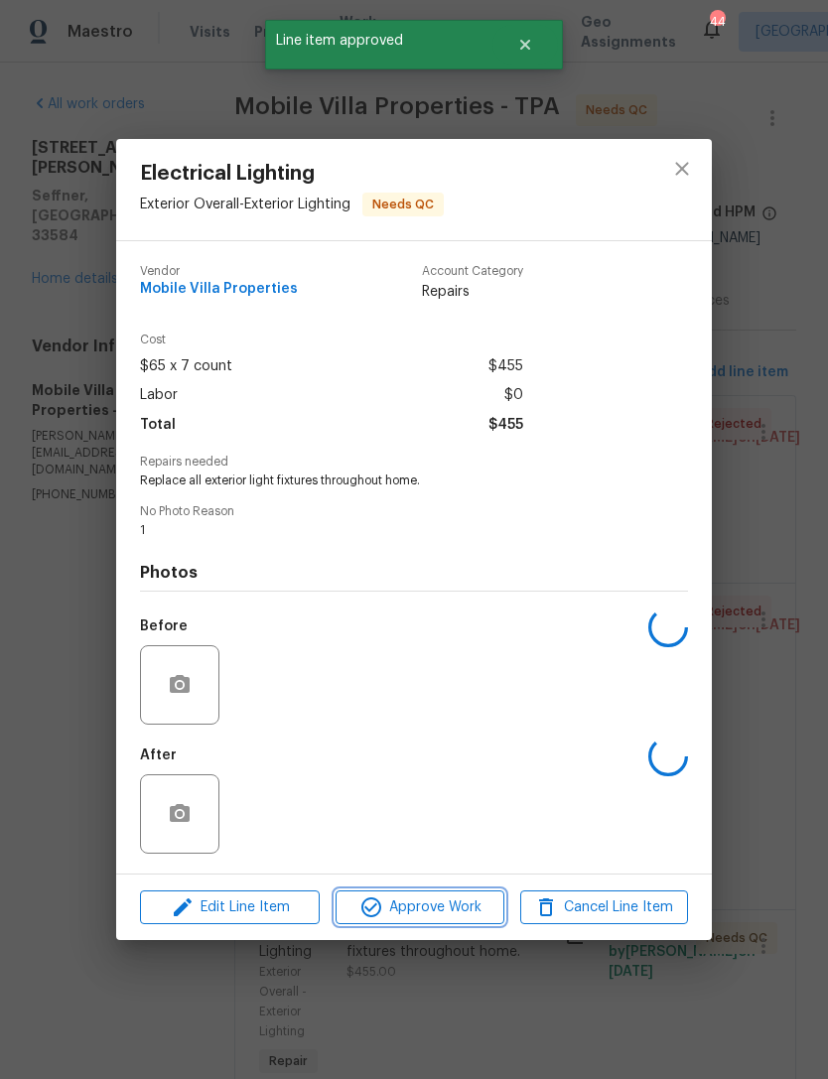
click at [380, 916] on icon "button" at bounding box center [371, 907] width 24 height 24
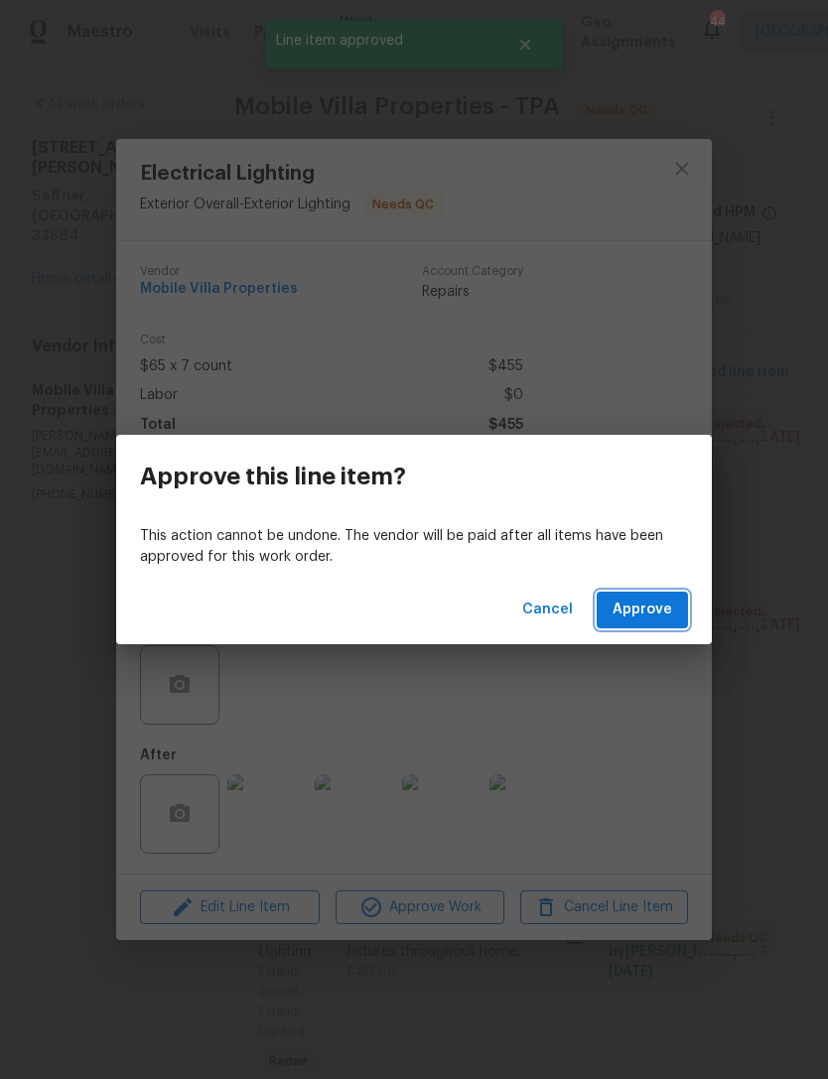
click at [618, 619] on span "Approve" at bounding box center [642, 610] width 60 height 25
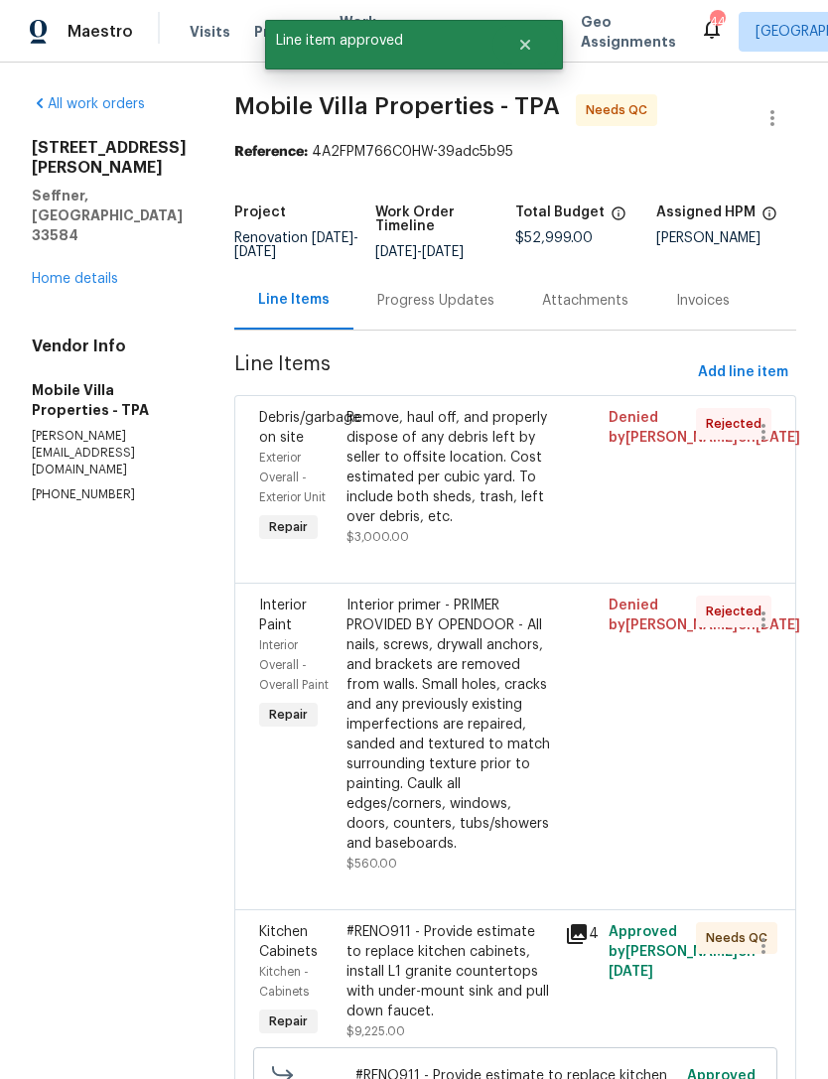
click at [363, 922] on div "#RENO911 - Provide estimate to replace kitchen cabinets, install L1 granite cou…" at bounding box center [449, 971] width 206 height 99
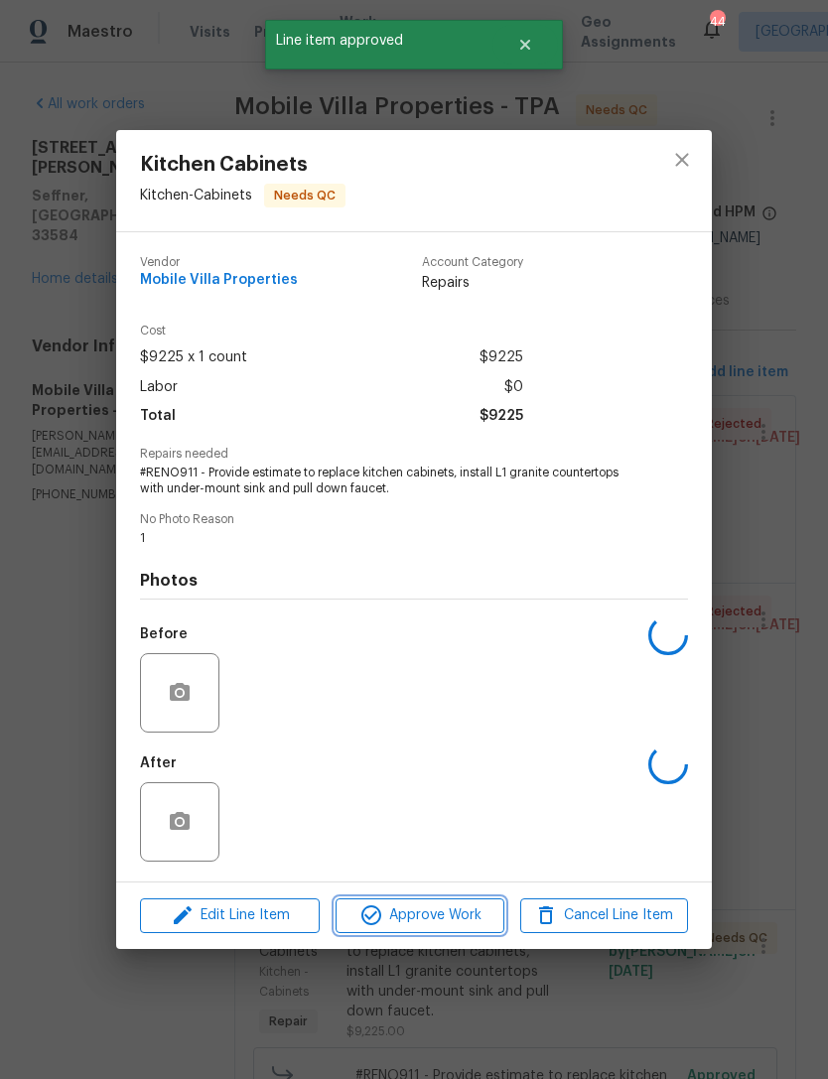
click at [404, 925] on span "Approve Work" at bounding box center [419, 915] width 156 height 25
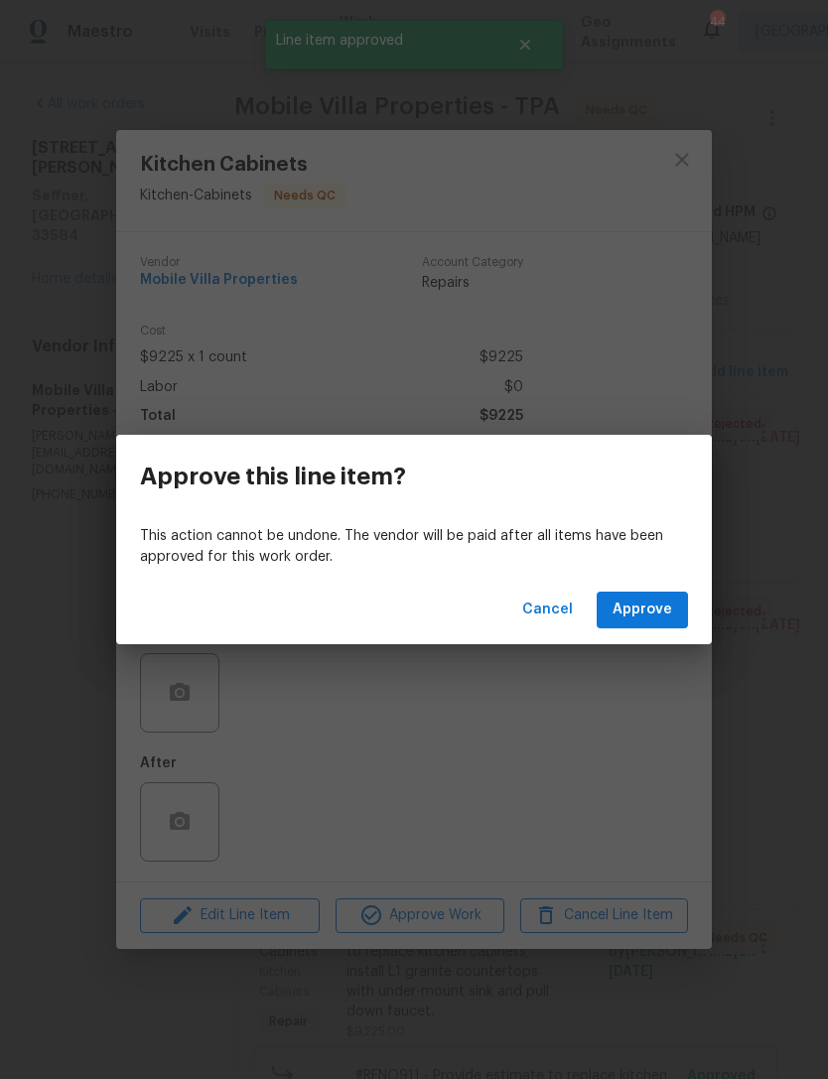
click at [609, 613] on button "Approve" at bounding box center [642, 610] width 91 height 37
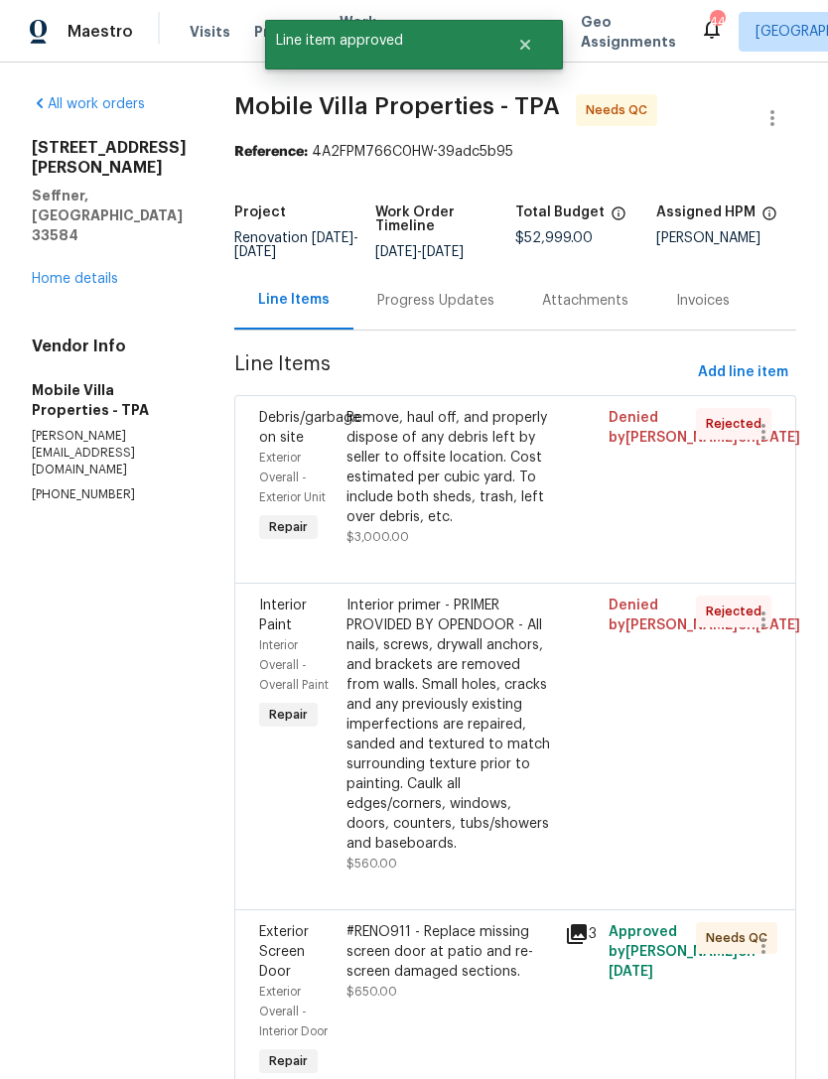
click at [376, 922] on div "#RENO911 - Replace missing screen door at patio and re-screen damaged sections." at bounding box center [449, 952] width 206 height 60
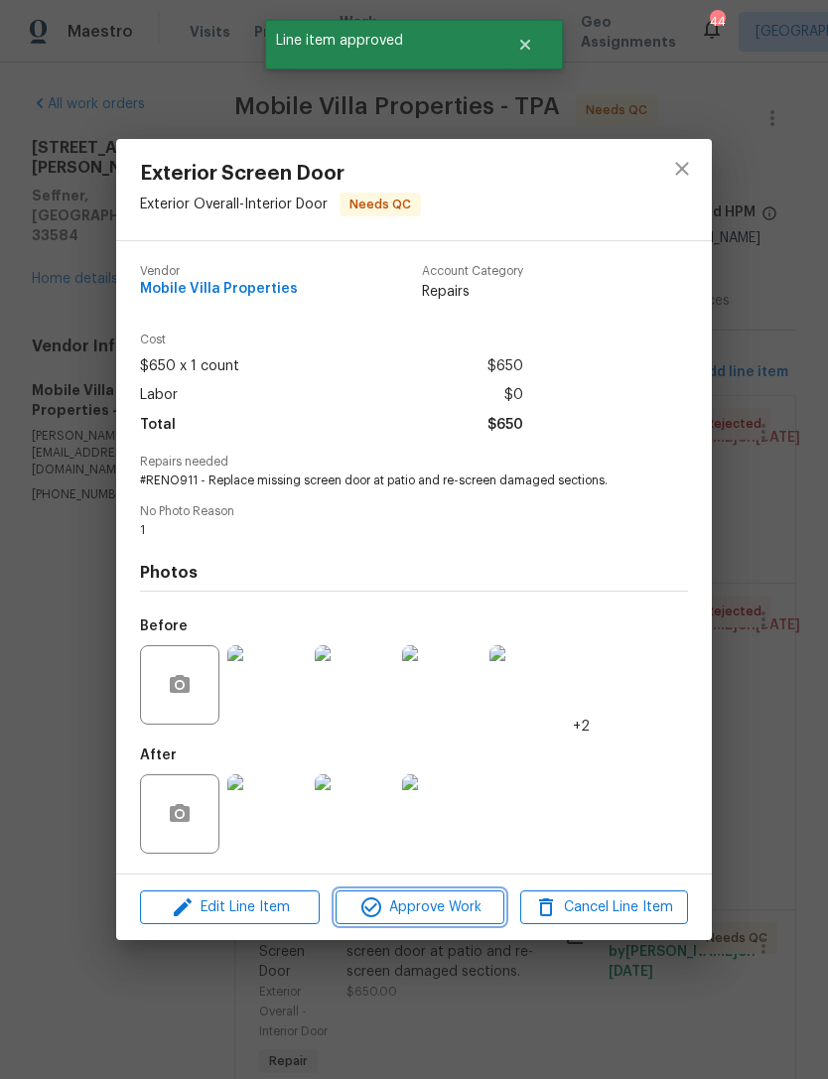
click at [394, 909] on span "Approve Work" at bounding box center [419, 907] width 156 height 25
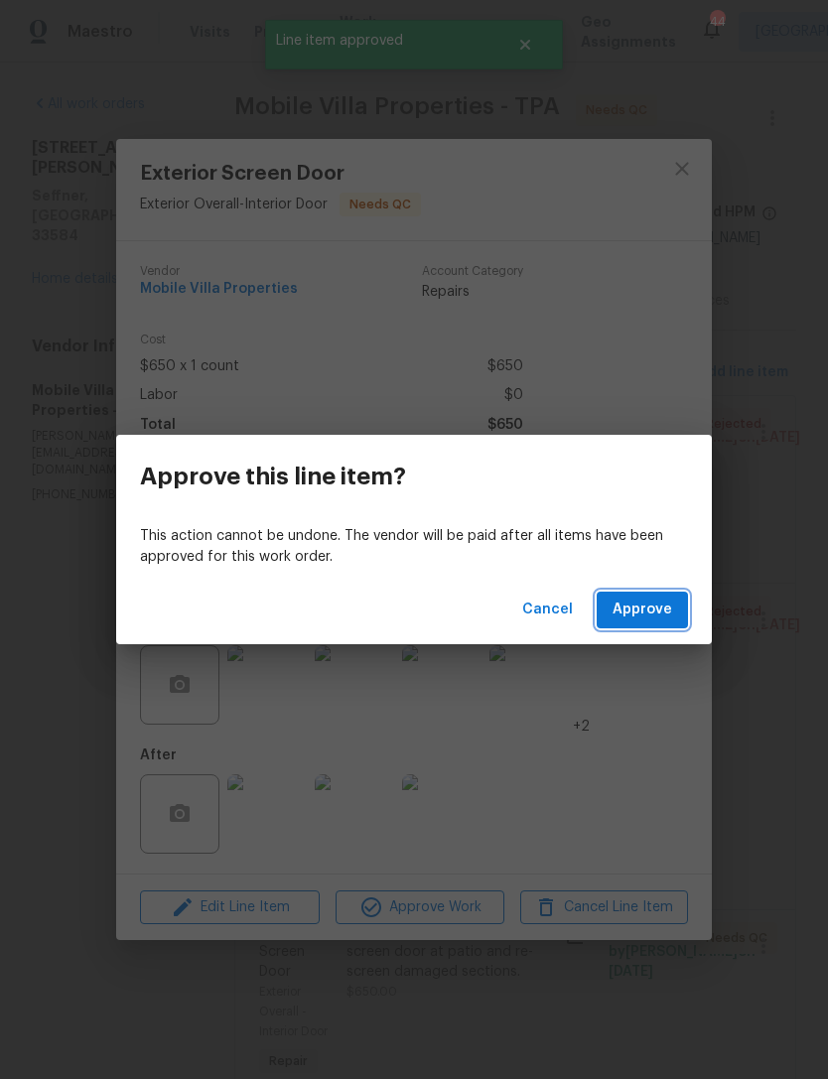
click at [610, 618] on button "Approve" at bounding box center [642, 610] width 91 height 37
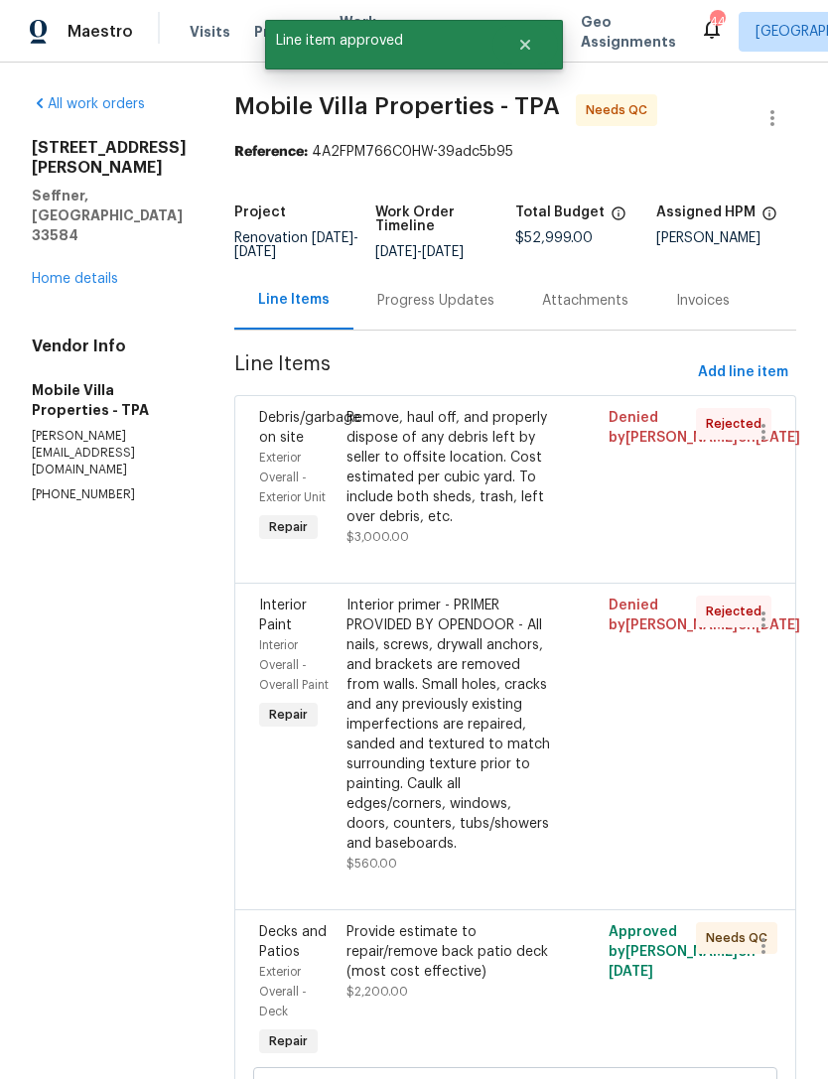
click at [383, 922] on div "Provide estimate to repair/remove back patio deck (most cost effective)" at bounding box center [449, 952] width 206 height 60
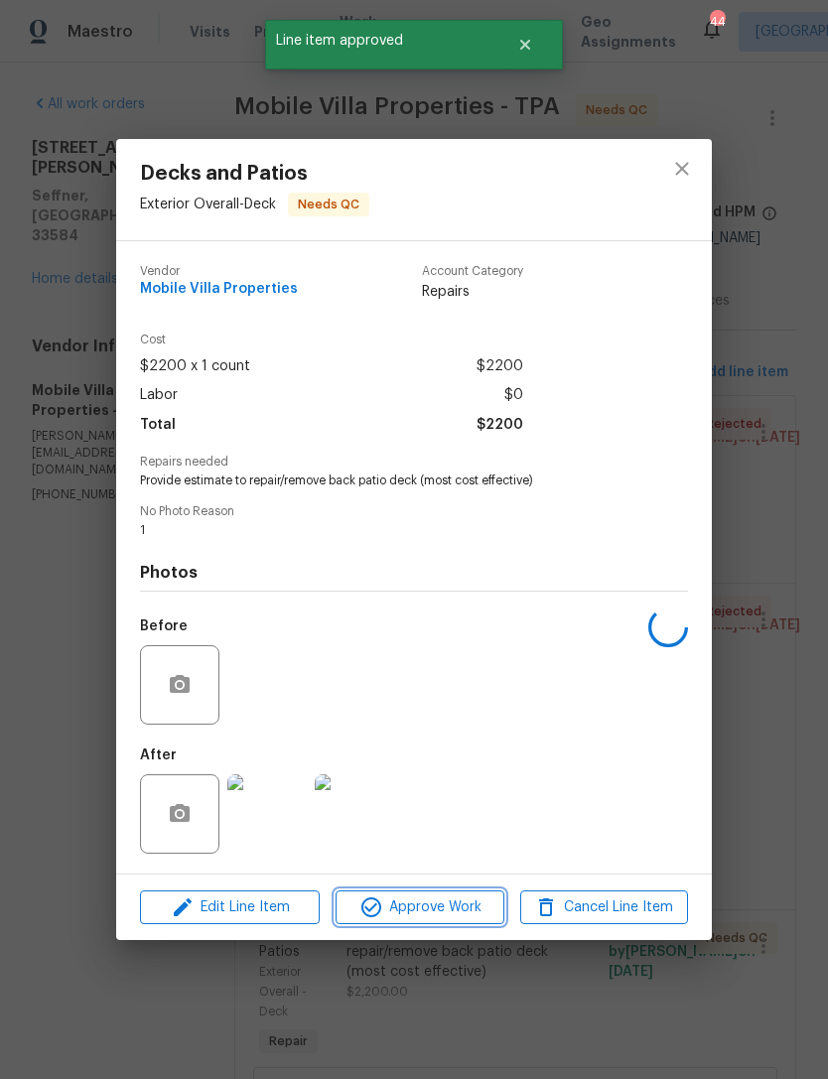
click at [405, 920] on span "Approve Work" at bounding box center [419, 907] width 156 height 25
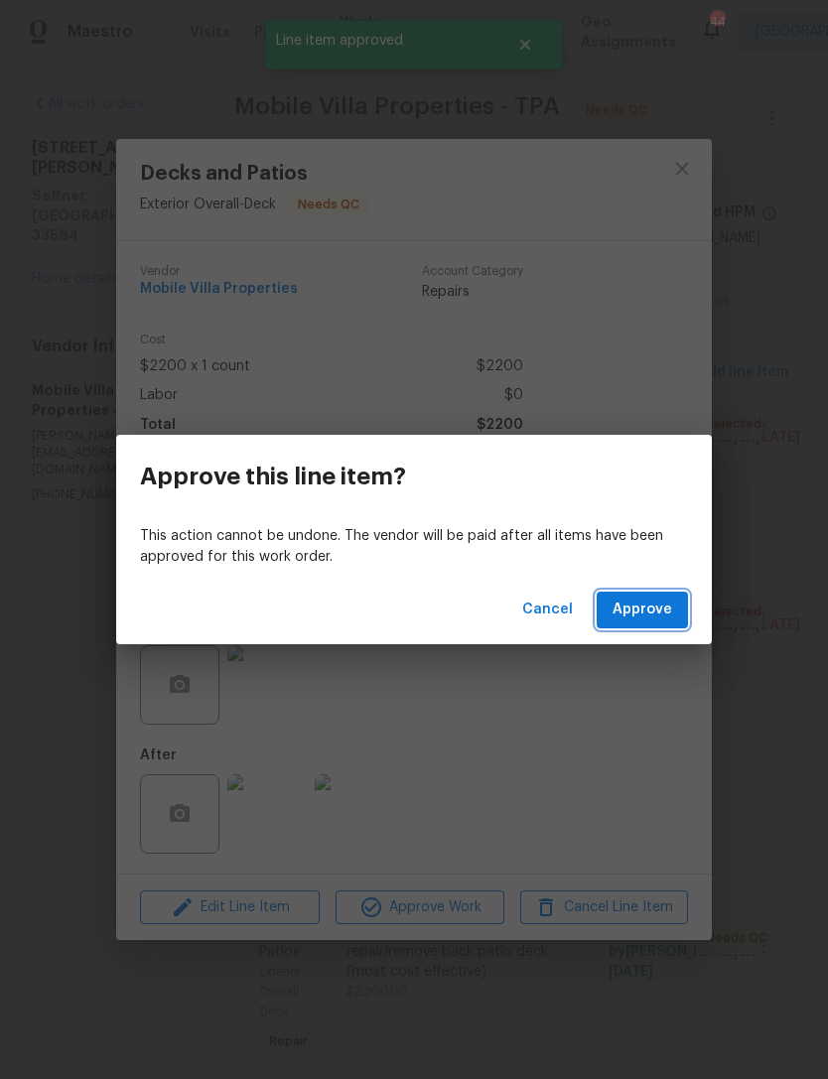
click at [630, 618] on span "Approve" at bounding box center [642, 610] width 60 height 25
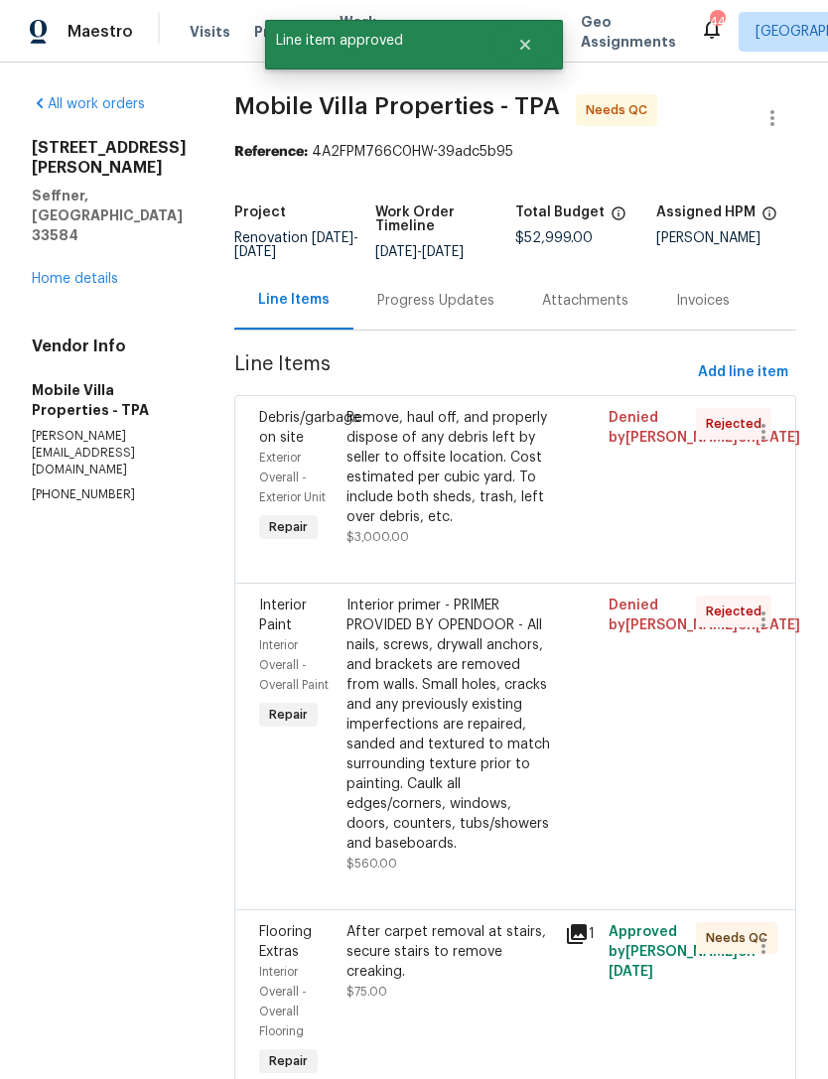
click at [392, 922] on div "After carpet removal at stairs, secure stairs to remove creaking." at bounding box center [449, 952] width 206 height 60
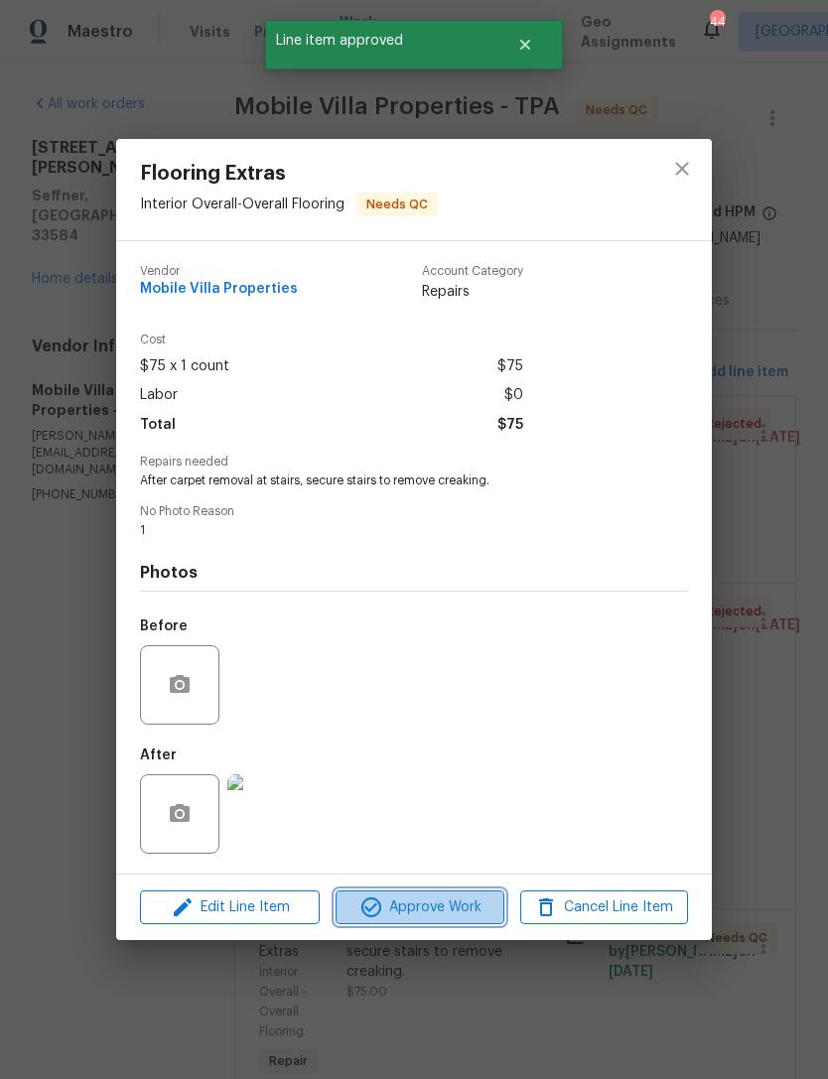
click at [405, 919] on span "Approve Work" at bounding box center [419, 907] width 156 height 25
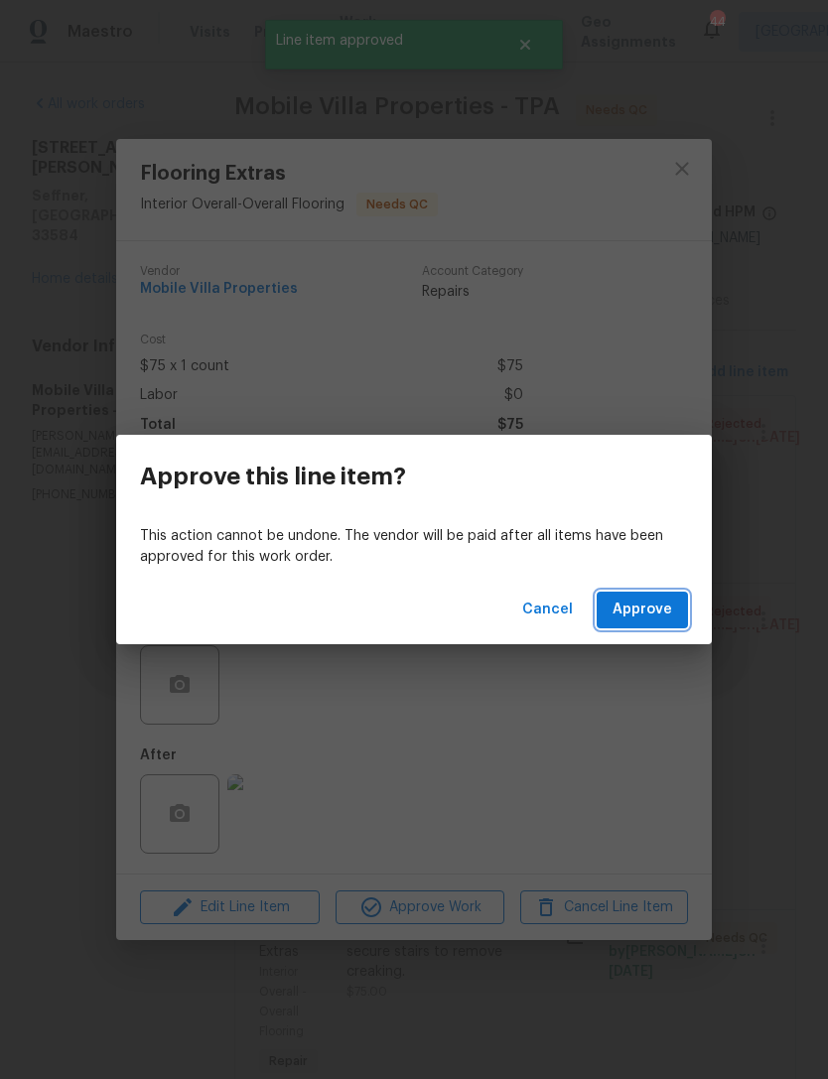
click at [610, 606] on button "Approve" at bounding box center [642, 610] width 91 height 37
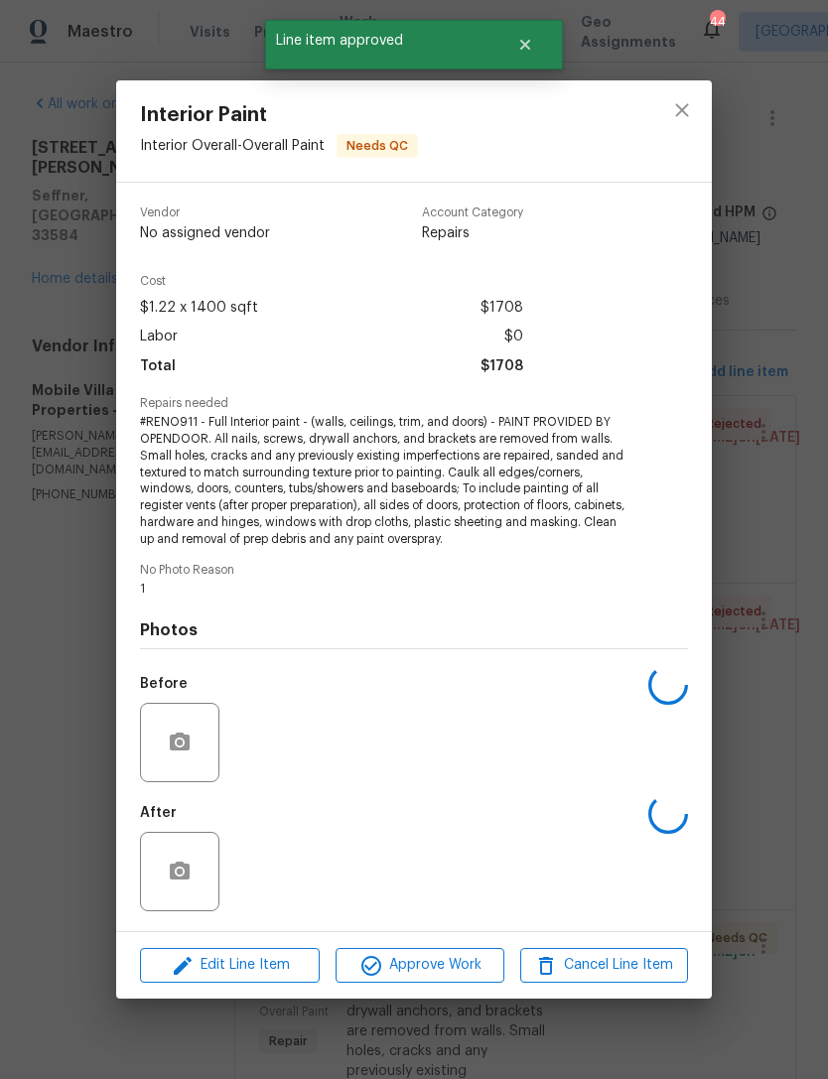
click at [413, 950] on button "Approve Work" at bounding box center [419, 965] width 168 height 35
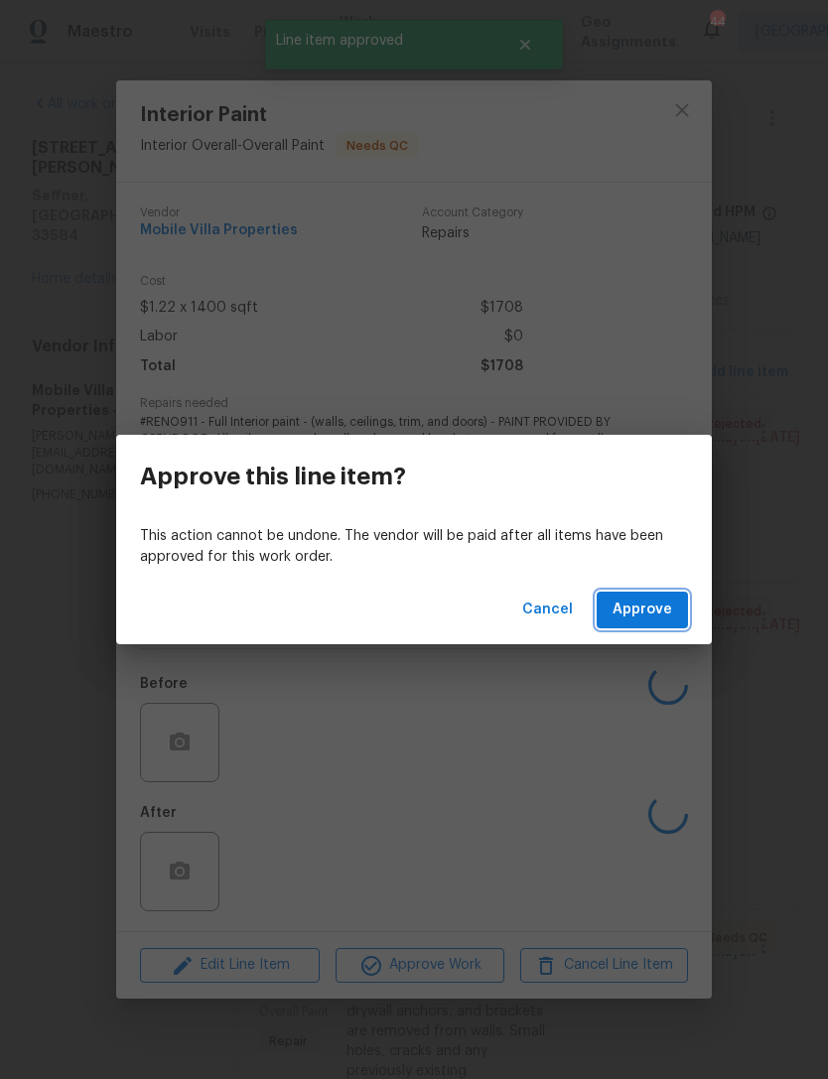
click at [613, 604] on button "Approve" at bounding box center [642, 610] width 91 height 37
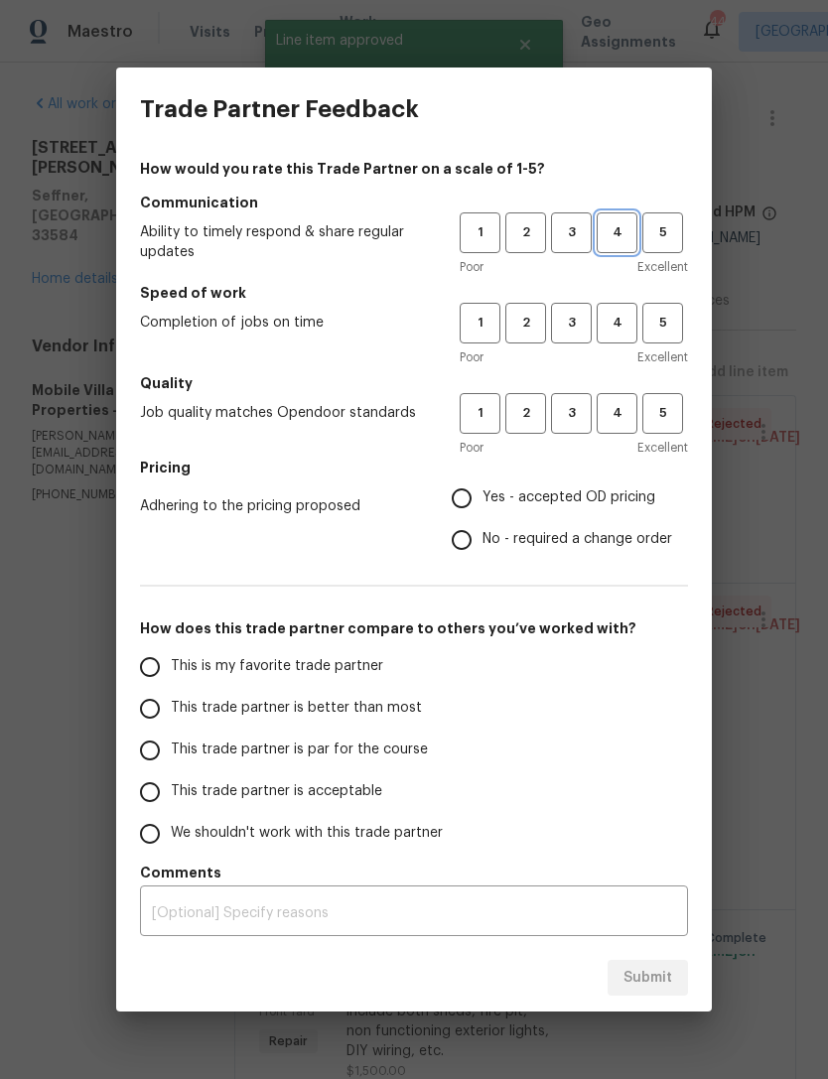
click at [610, 225] on span "4" at bounding box center [617, 232] width 37 height 23
click at [626, 333] on span "4" at bounding box center [617, 323] width 37 height 23
click at [628, 431] on button "4" at bounding box center [617, 413] width 41 height 41
click at [468, 498] on input "Yes - accepted OD pricing" at bounding box center [462, 498] width 42 height 42
radio input "true"
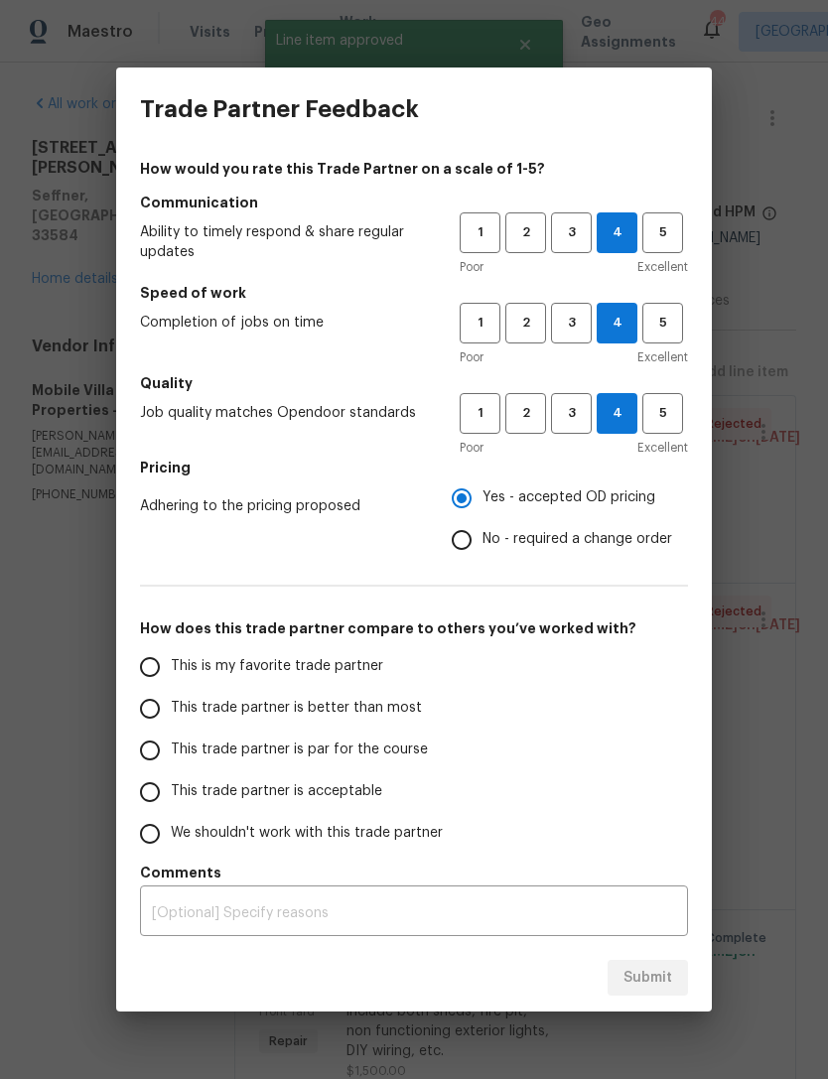
click at [147, 740] on input "This trade partner is par for the course" at bounding box center [150, 751] width 42 height 42
click at [622, 994] on button "Submit" at bounding box center [647, 978] width 80 height 37
radio input "true"
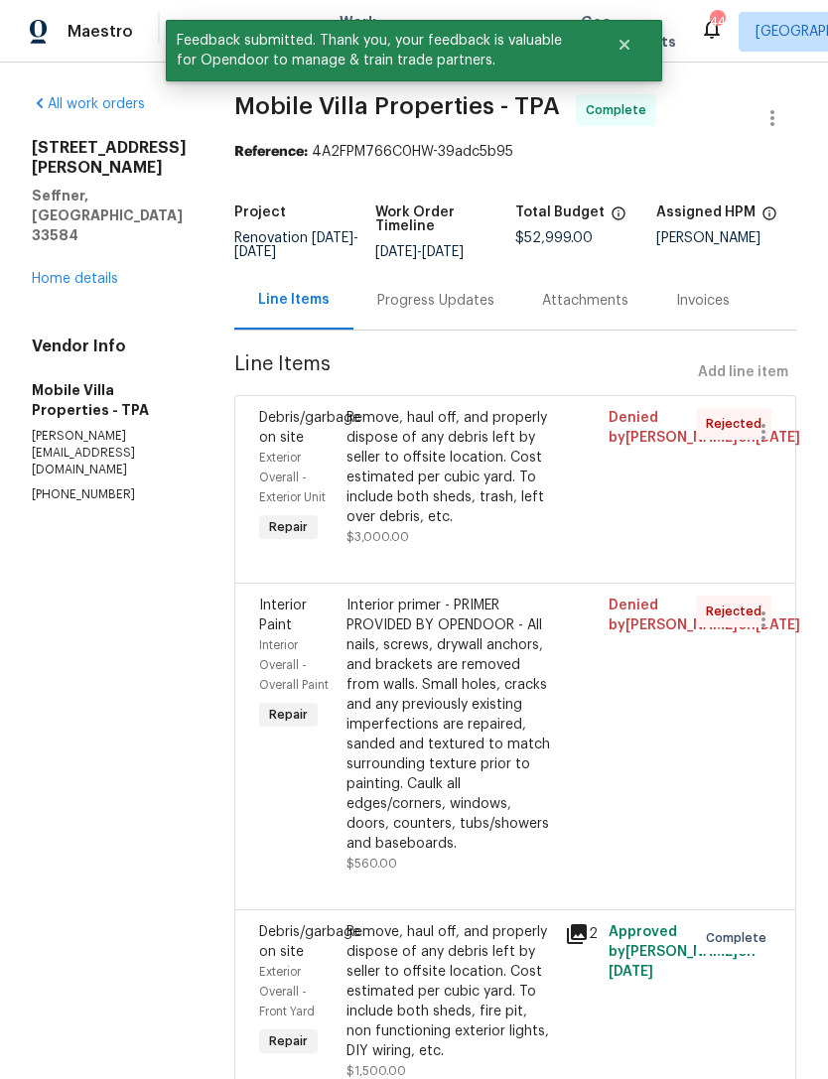
click at [48, 286] on link "Home details" at bounding box center [75, 279] width 86 height 14
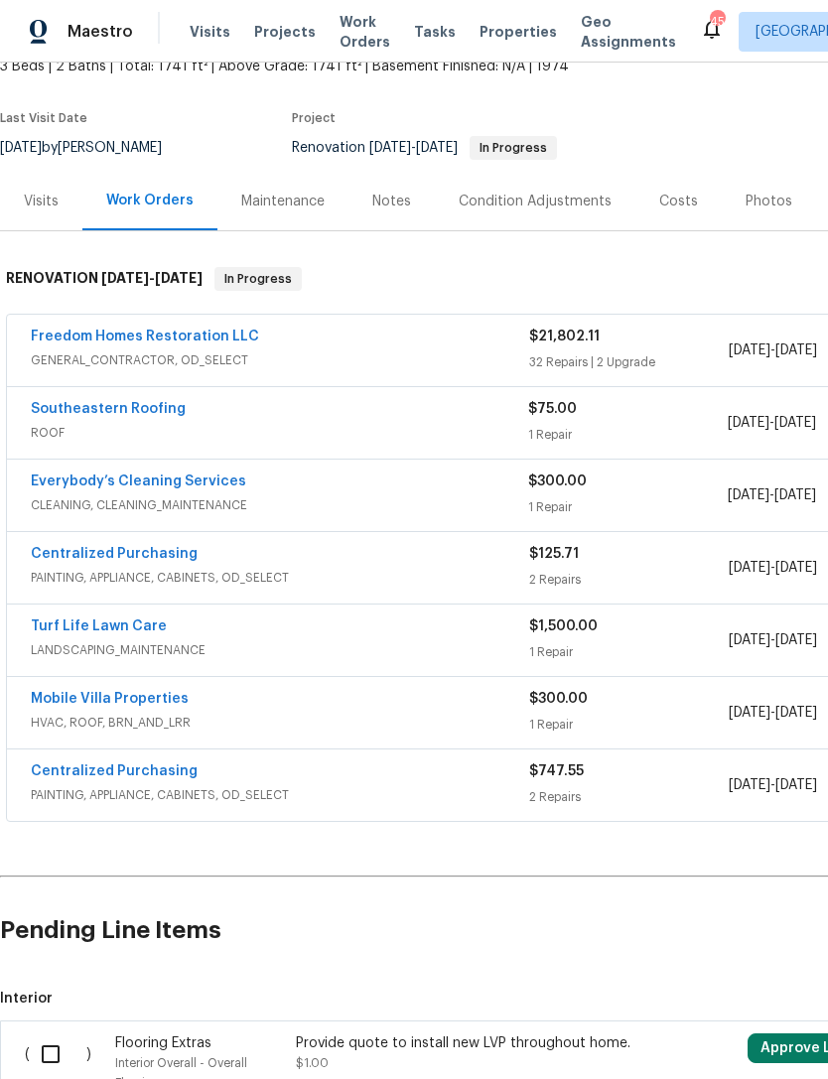
scroll to position [131, 0]
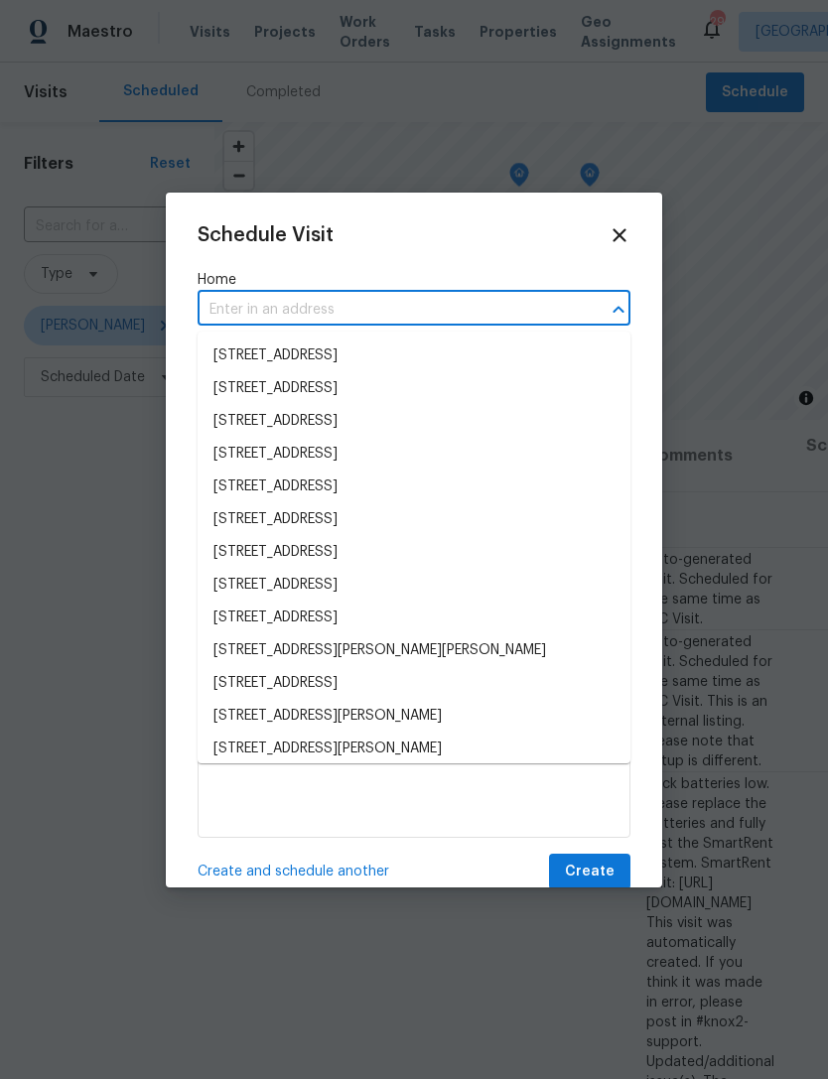
scroll to position [398, 166]
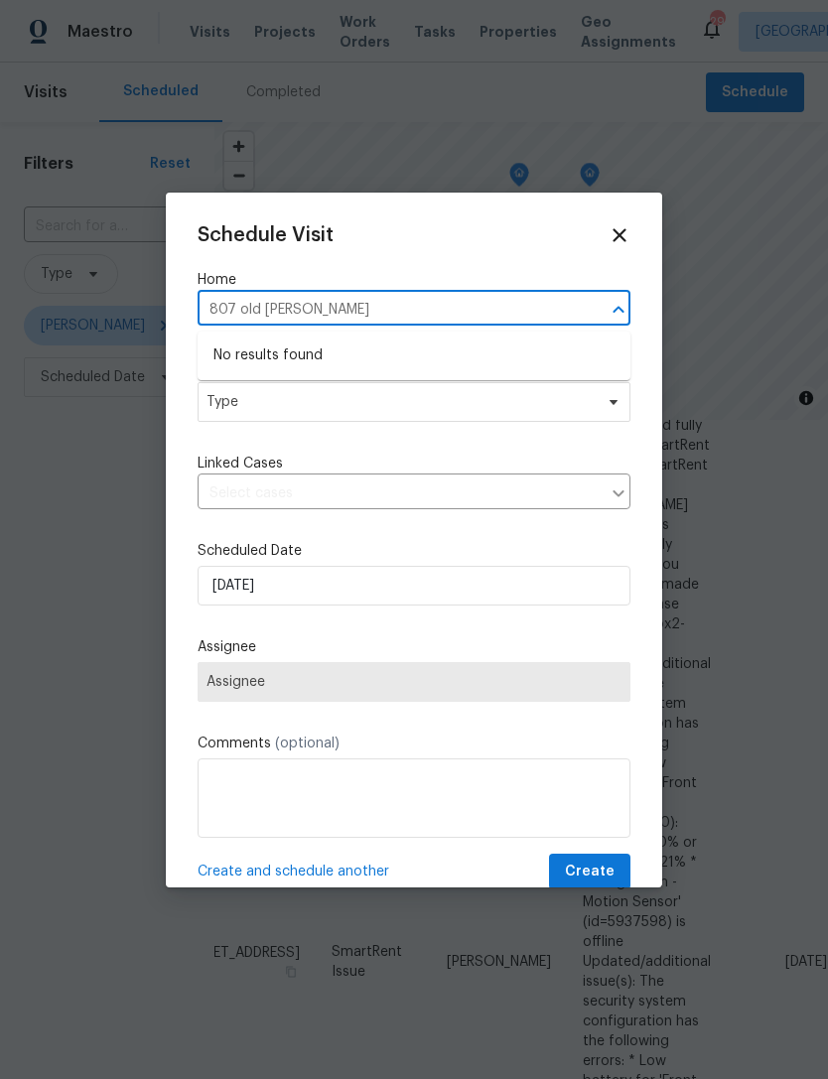
type input "807 old Darby"
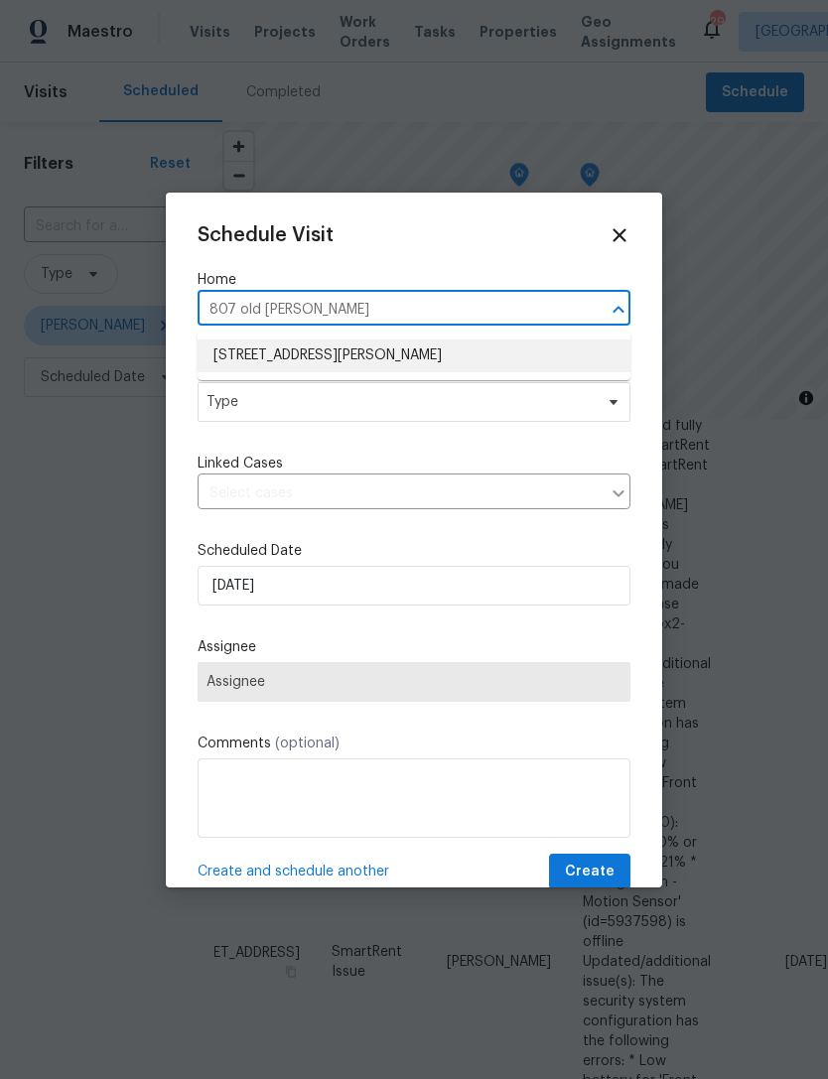
click at [503, 358] on li "807 Old Darby St, Seffner, FL 33584" at bounding box center [414, 355] width 433 height 33
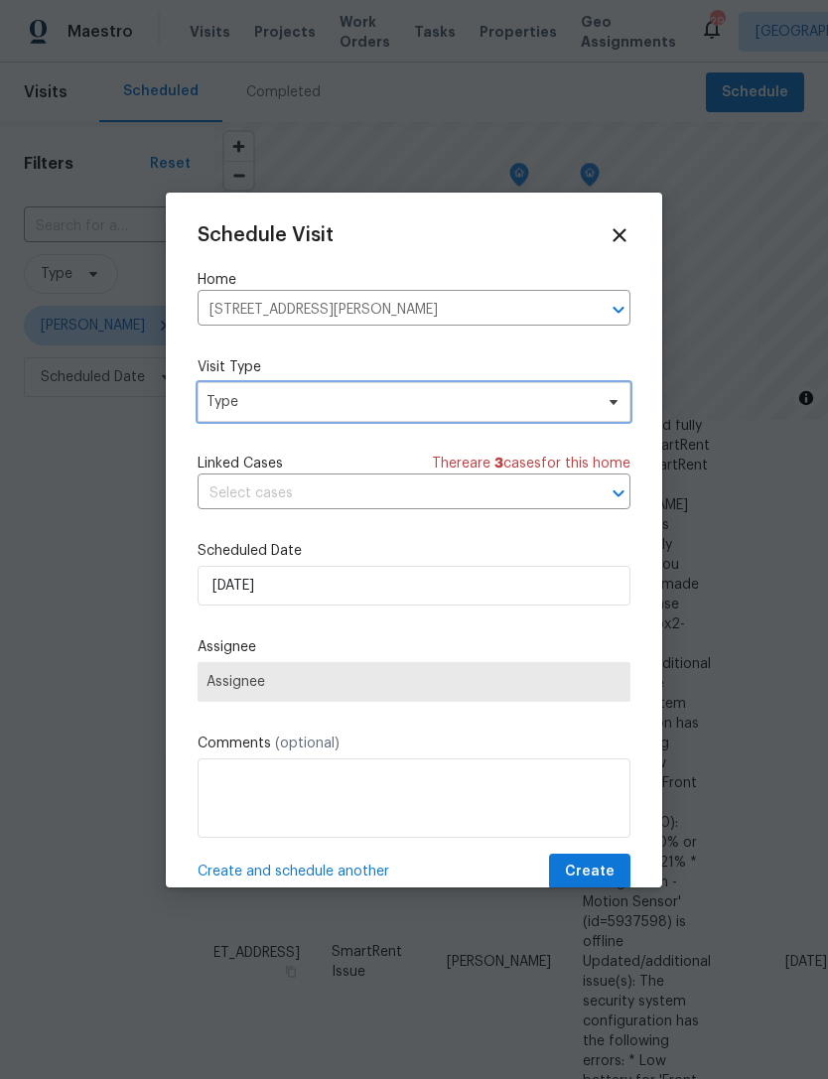
click at [473, 400] on span "Type" at bounding box center [399, 402] width 386 height 20
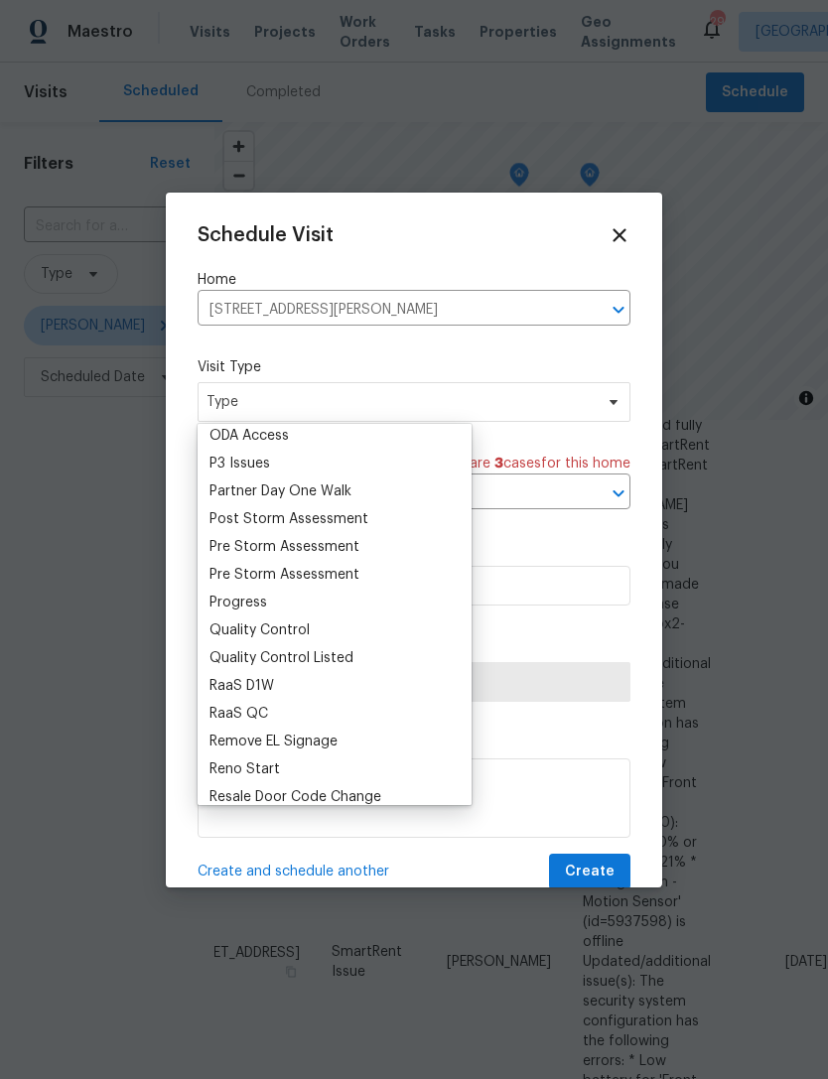
scroll to position [1172, 0]
click at [275, 598] on div "Progress" at bounding box center [334, 604] width 262 height 28
click at [262, 604] on div "Progress" at bounding box center [238, 604] width 58 height 20
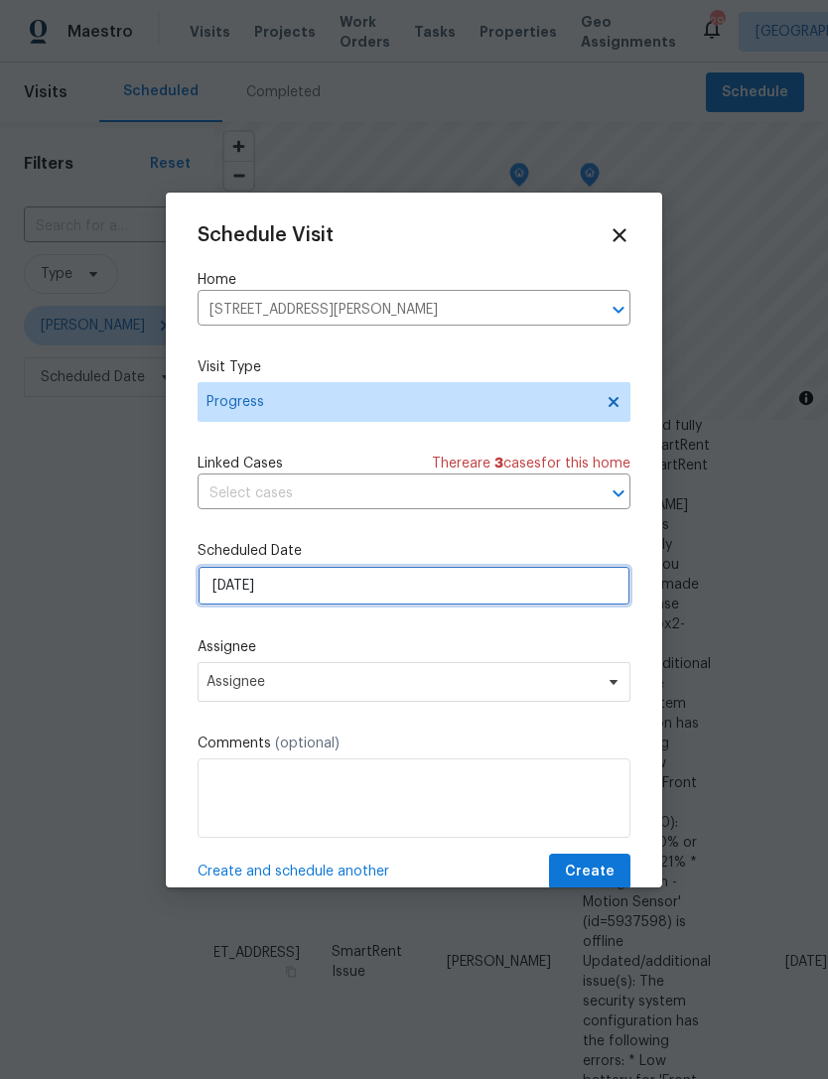
click at [397, 599] on input "[DATE]" at bounding box center [414, 586] width 433 height 40
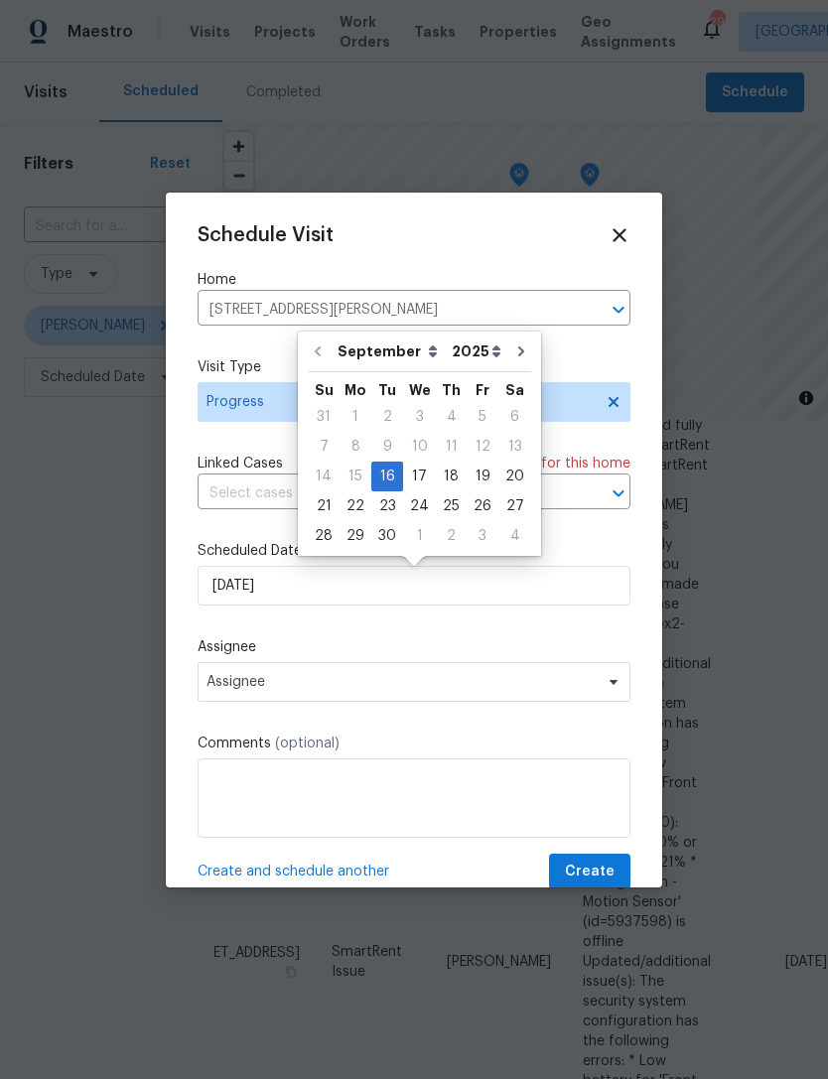
click at [398, 647] on label "Assignee" at bounding box center [414, 647] width 433 height 20
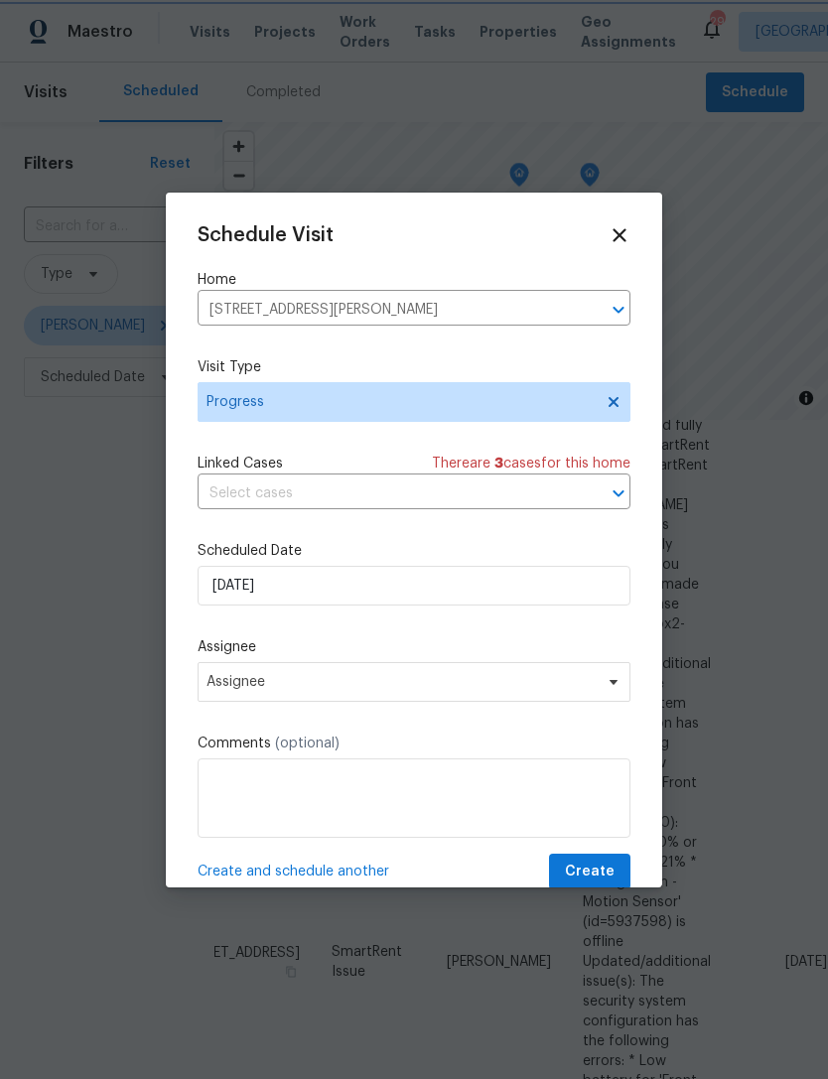
click at [398, 647] on label "Assignee" at bounding box center [414, 647] width 433 height 20
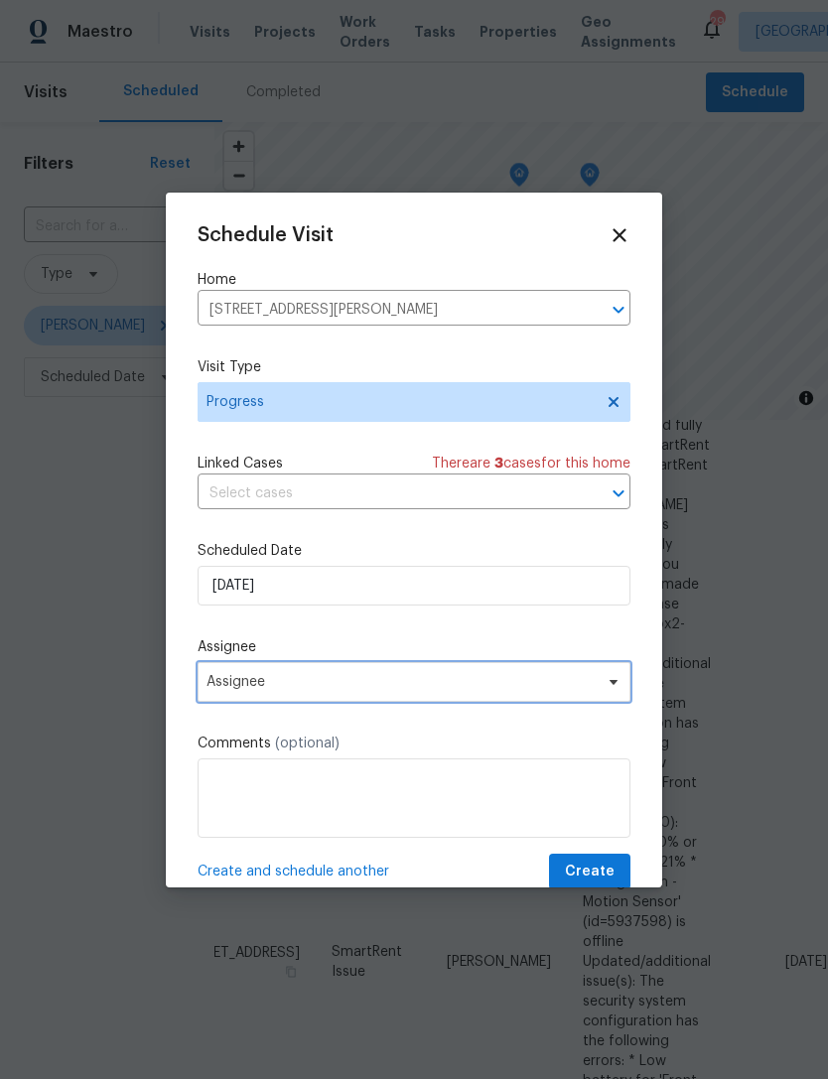
click at [368, 687] on span "Assignee" at bounding box center [400, 682] width 389 height 16
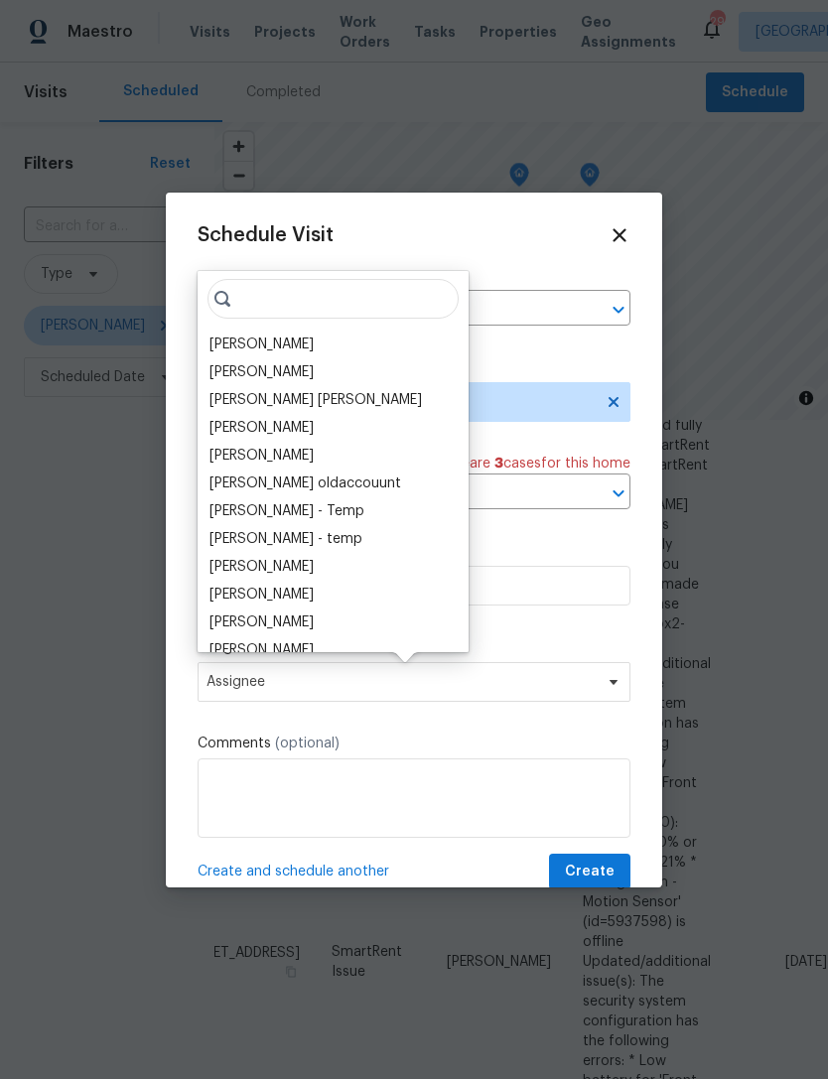
scroll to position [1, 0]
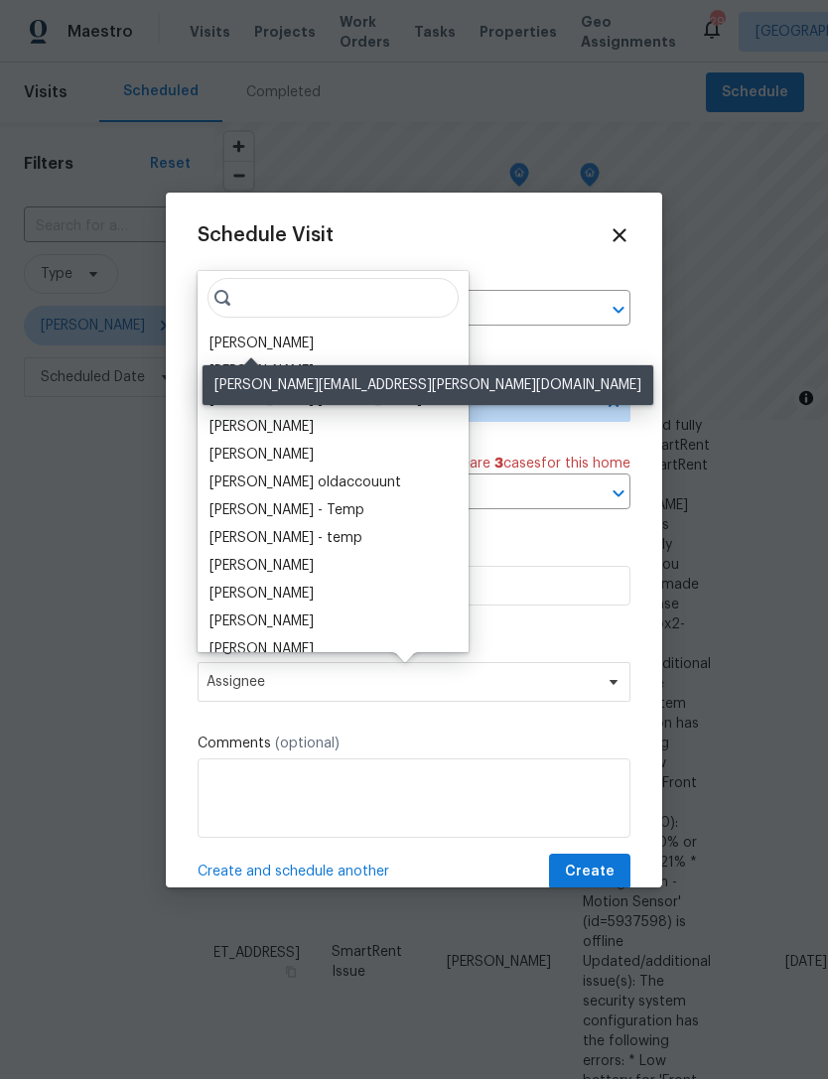
click at [287, 345] on div "[PERSON_NAME]" at bounding box center [261, 343] width 104 height 20
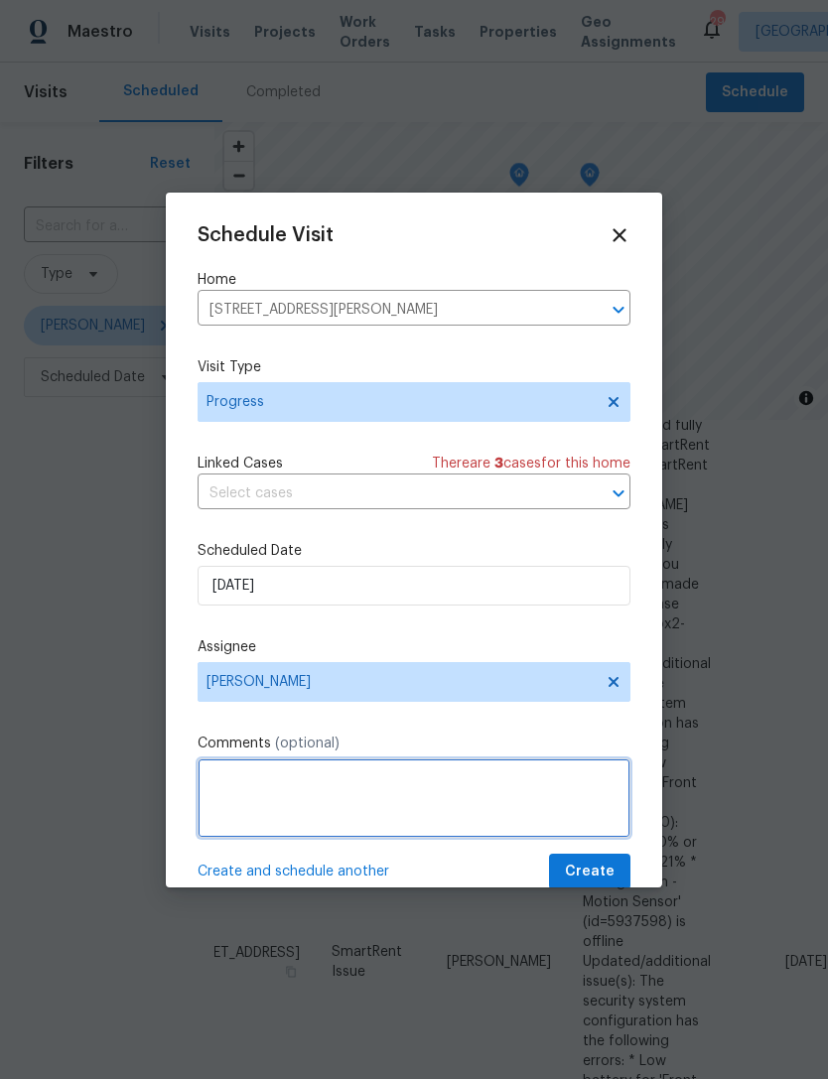
click at [393, 798] on textarea at bounding box center [414, 797] width 433 height 79
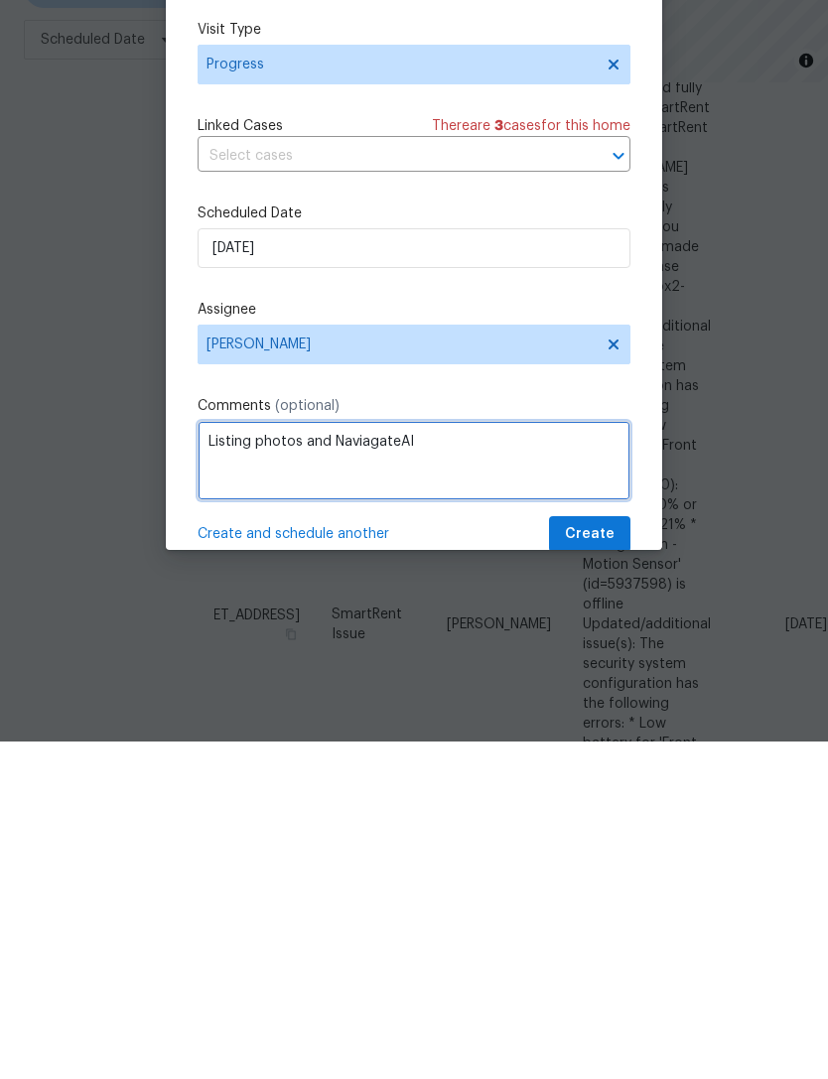
click at [369, 758] on textarea "Listing photos and NaviagateAI" at bounding box center [414, 797] width 433 height 79
type textarea "Listing photos and NavigateAI"
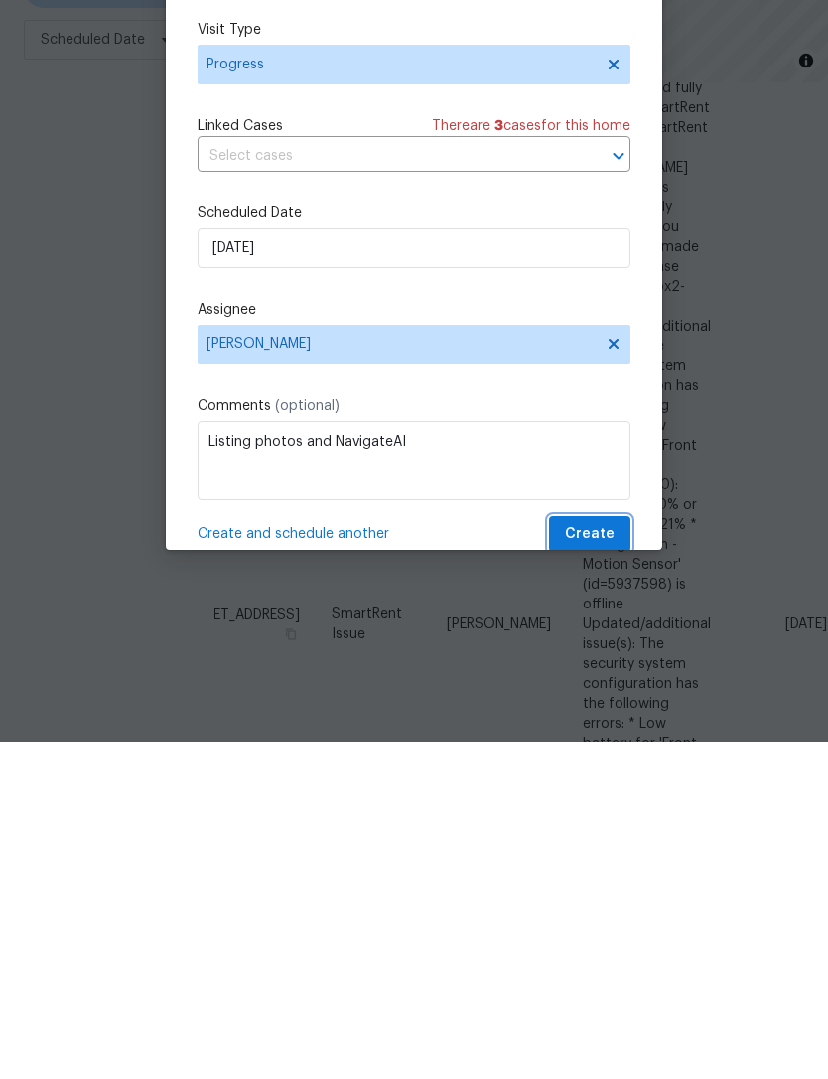
click at [608, 860] on span "Create" at bounding box center [590, 872] width 50 height 25
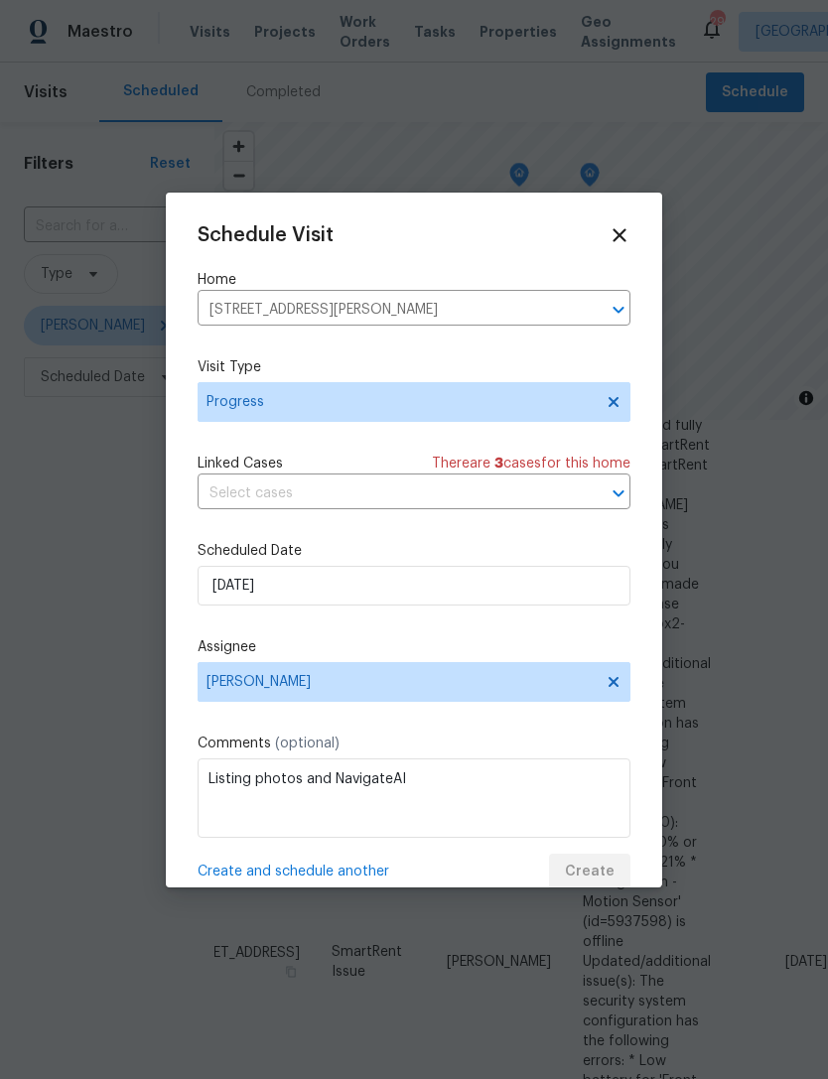
scroll to position [0, 0]
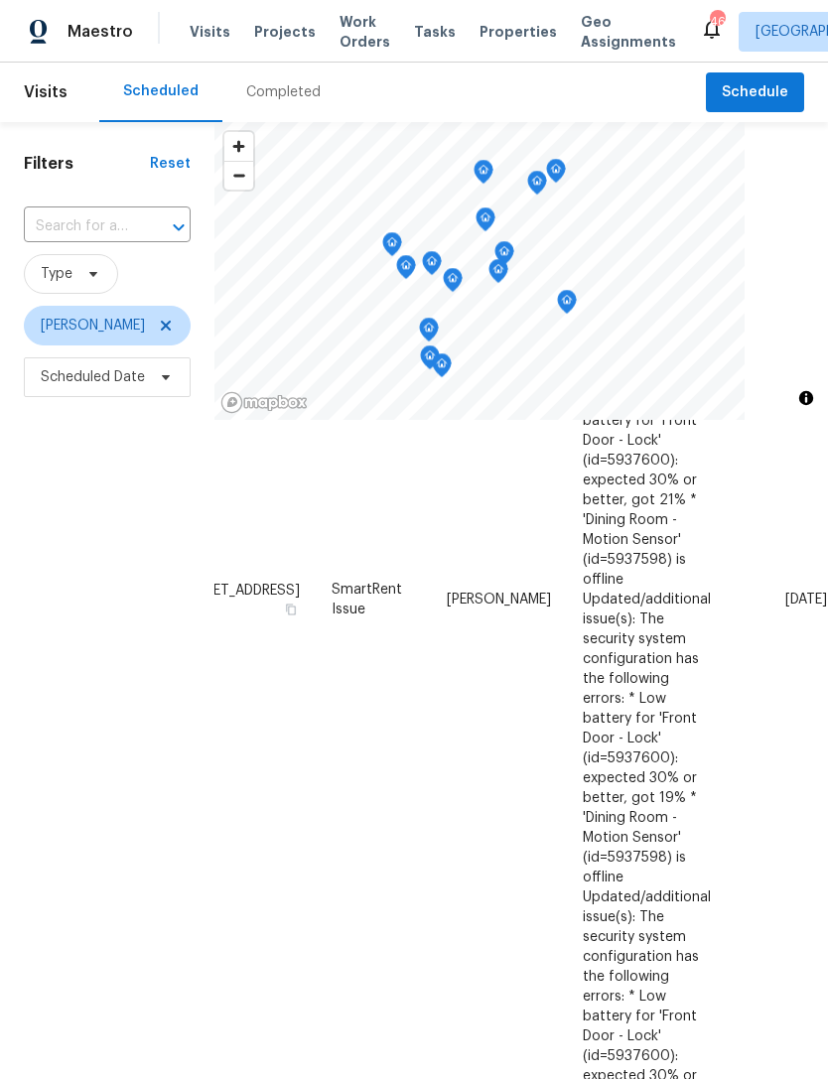
scroll to position [480, 166]
click at [0, 0] on span at bounding box center [0, 0] width 0 height 0
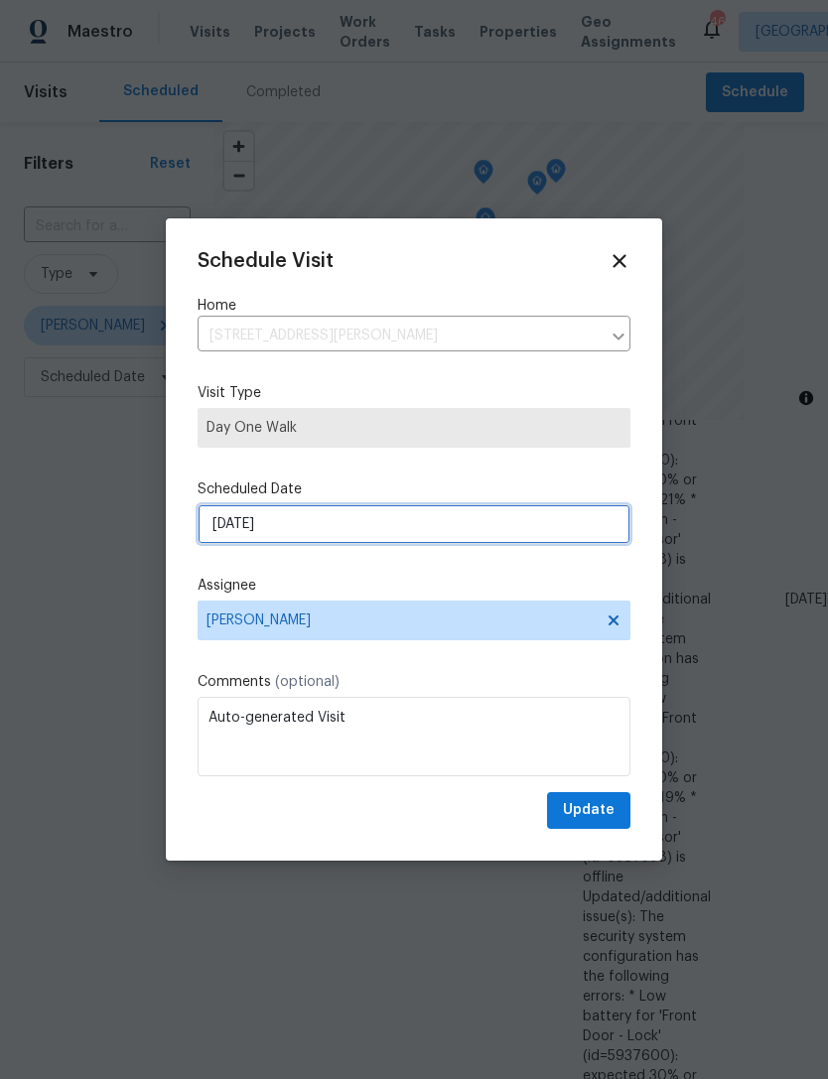
click at [401, 521] on input "[DATE]" at bounding box center [414, 524] width 433 height 40
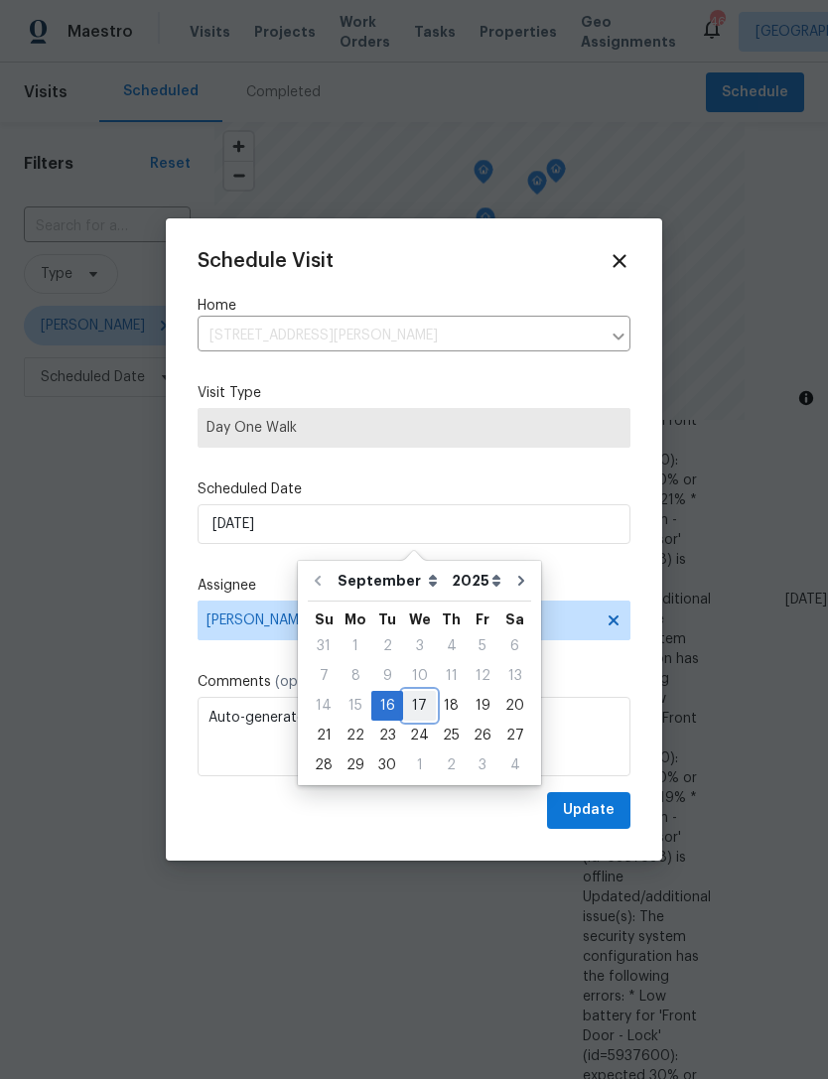
click at [418, 712] on div "17" at bounding box center [419, 706] width 33 height 28
type input "[DATE]"
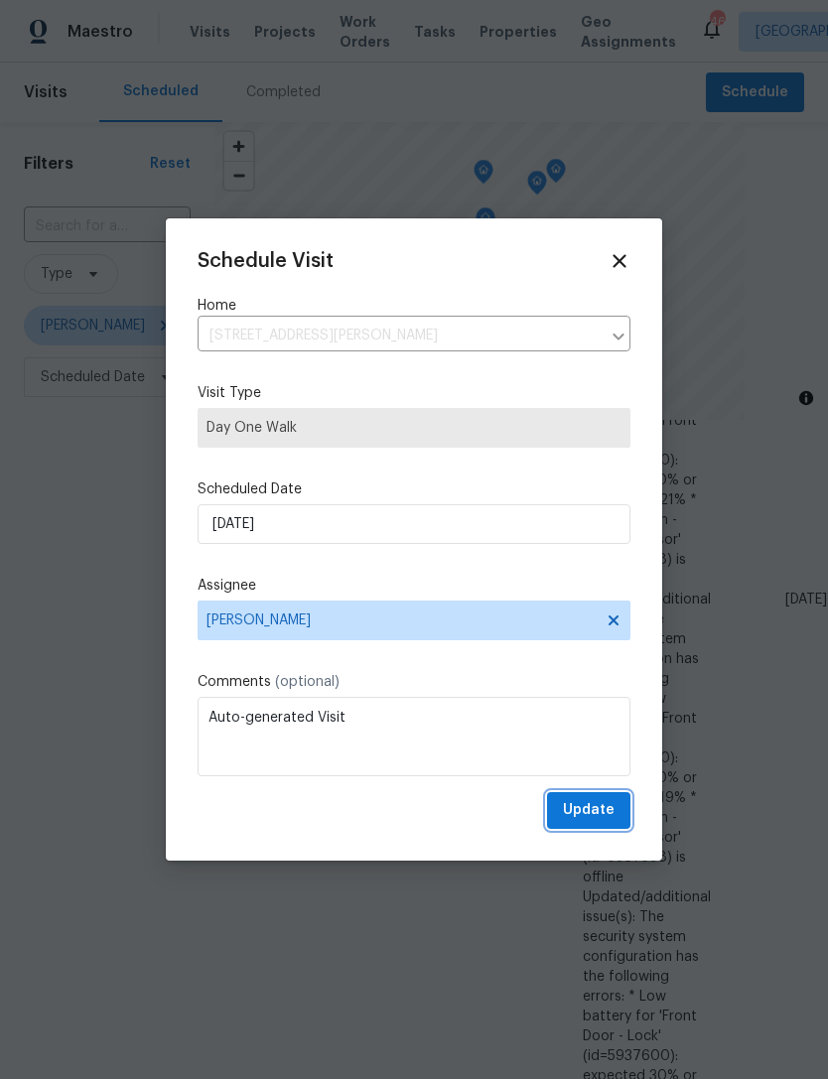
click at [589, 814] on span "Update" at bounding box center [589, 810] width 52 height 25
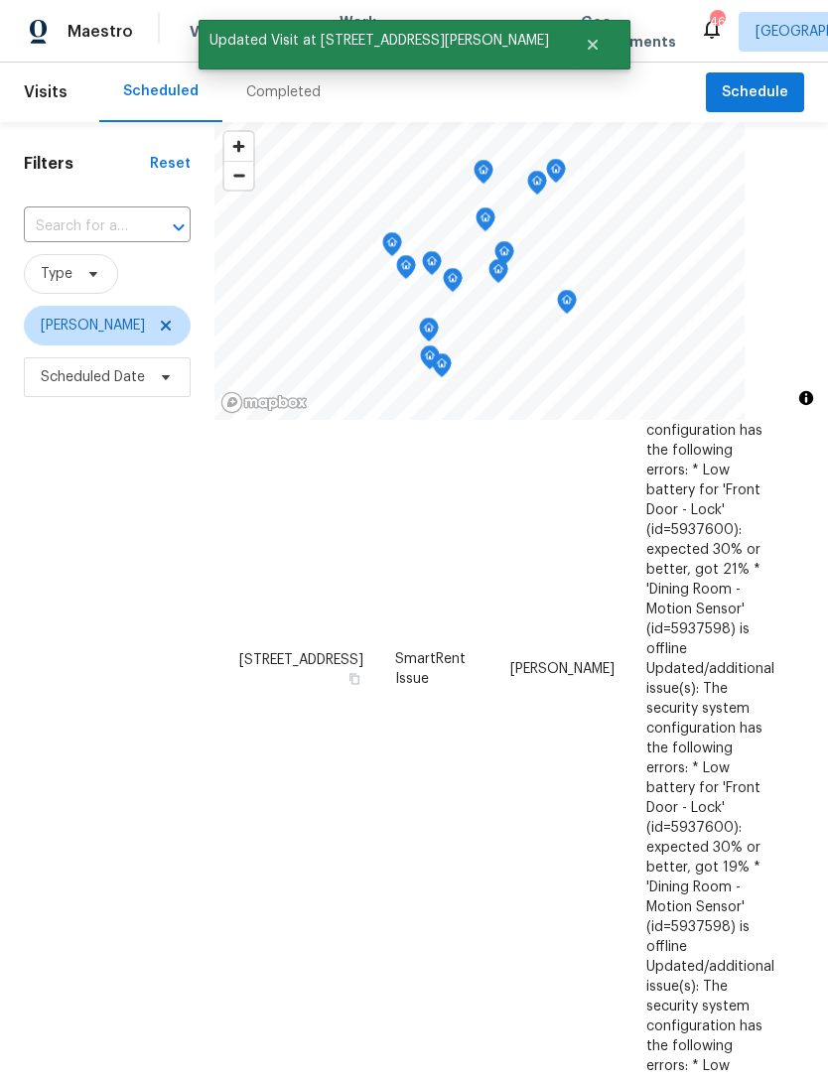
scroll to position [409, 0]
